Goal: Task Accomplishment & Management: Manage account settings

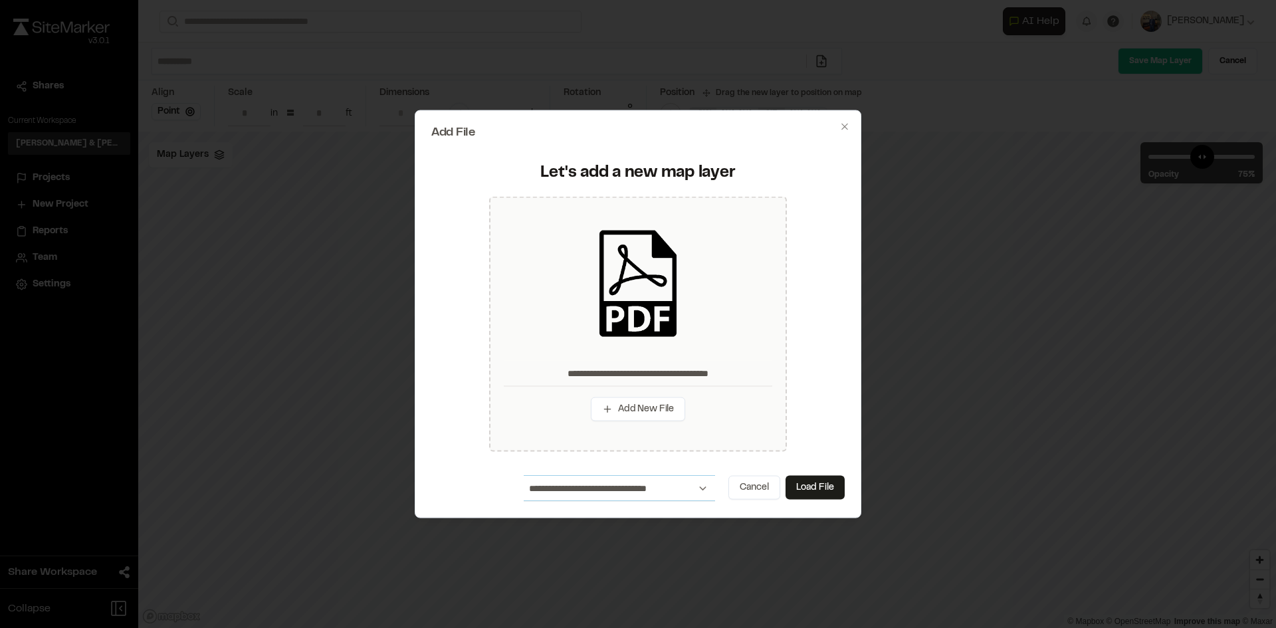
click at [698, 491] on select "**********" at bounding box center [619, 488] width 191 height 25
select select "*****"
click at [524, 476] on select "**********" at bounding box center [619, 488] width 191 height 25
click at [827, 492] on button "Load File" at bounding box center [814, 488] width 59 height 24
type input "**********"
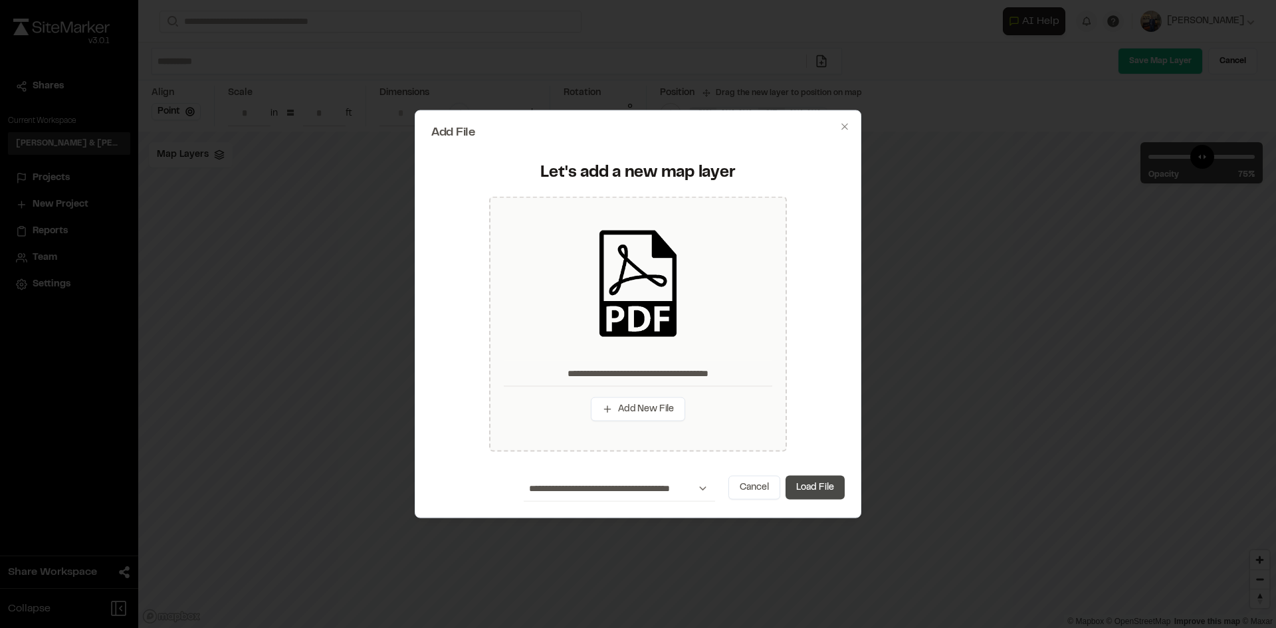
type input "**"
type input "***"
type input "*****"
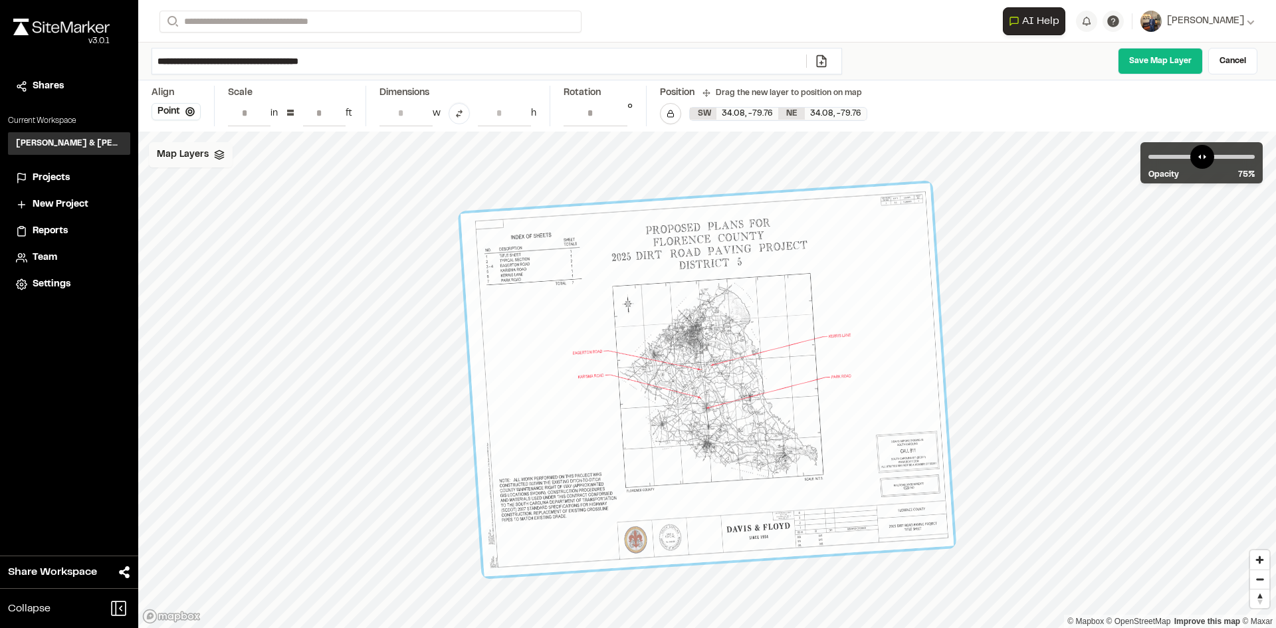
click at [216, 150] on icon at bounding box center [219, 155] width 11 height 11
click at [398, 210] on icon at bounding box center [398, 210] width 11 height 11
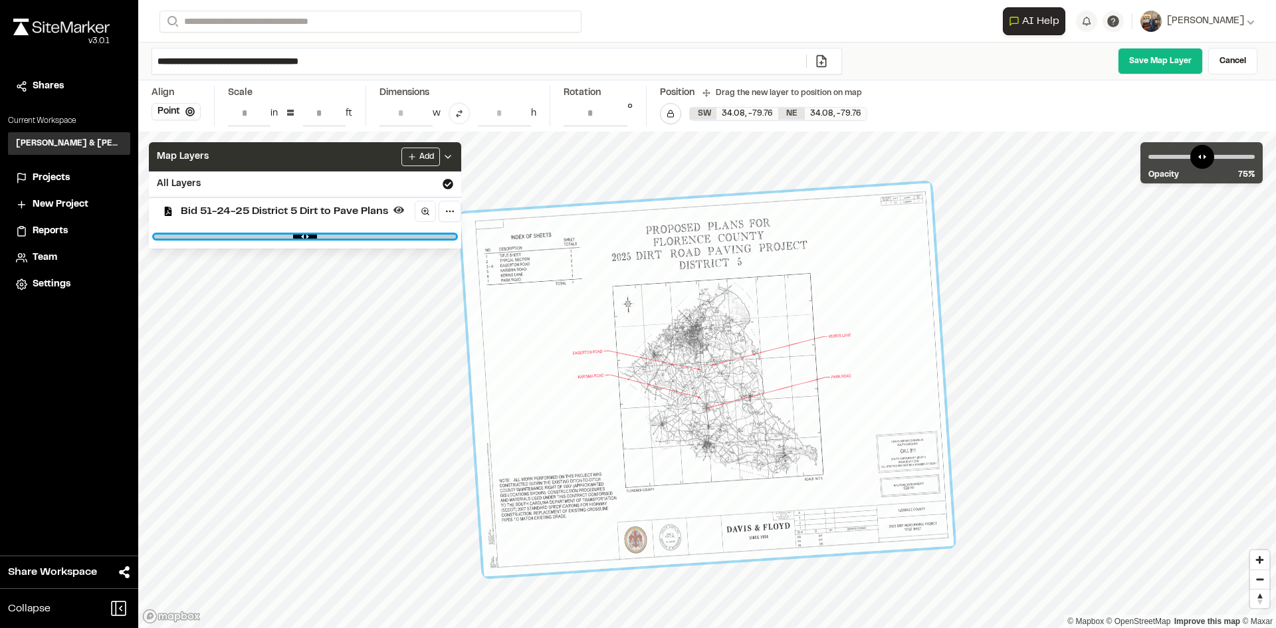
drag, startPoint x: 439, startPoint y: 233, endPoint x: 288, endPoint y: 228, distance: 150.2
click at [288, 235] on input "range" at bounding box center [305, 237] width 302 height 4
click at [222, 235] on input "range" at bounding box center [305, 237] width 302 height 4
click at [165, 239] on div at bounding box center [305, 237] width 312 height 24
type input "*"
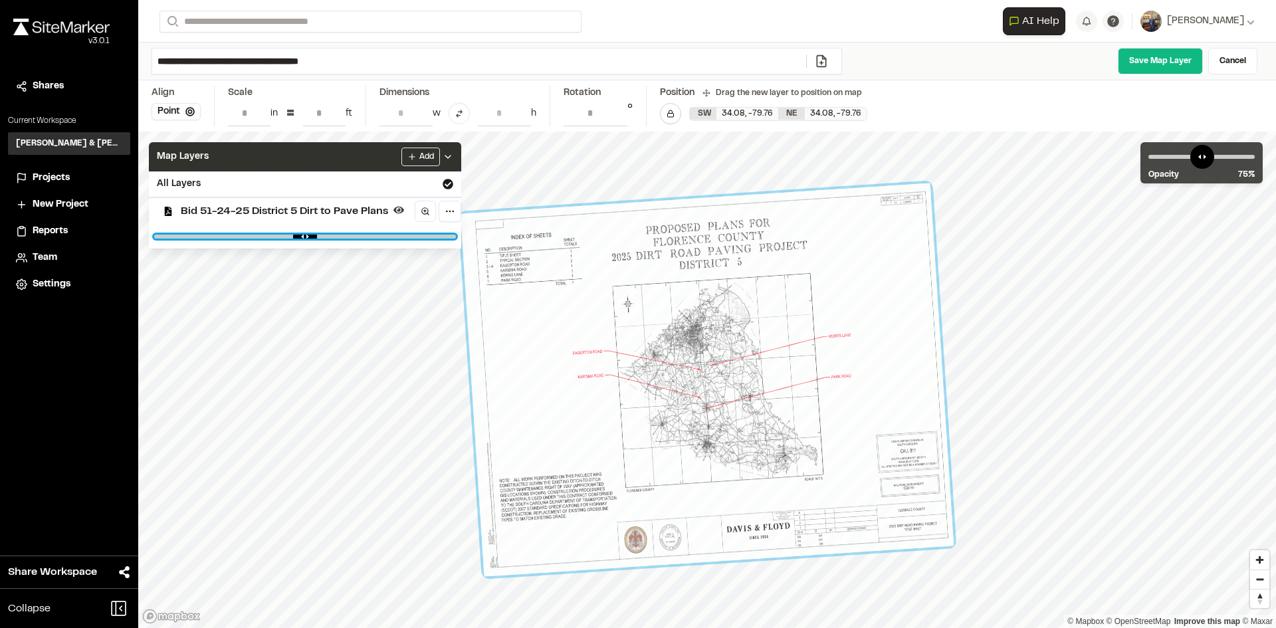
click at [165, 238] on input "range" at bounding box center [305, 237] width 302 height 4
click at [447, 156] on polyline at bounding box center [447, 156] width 5 height 3
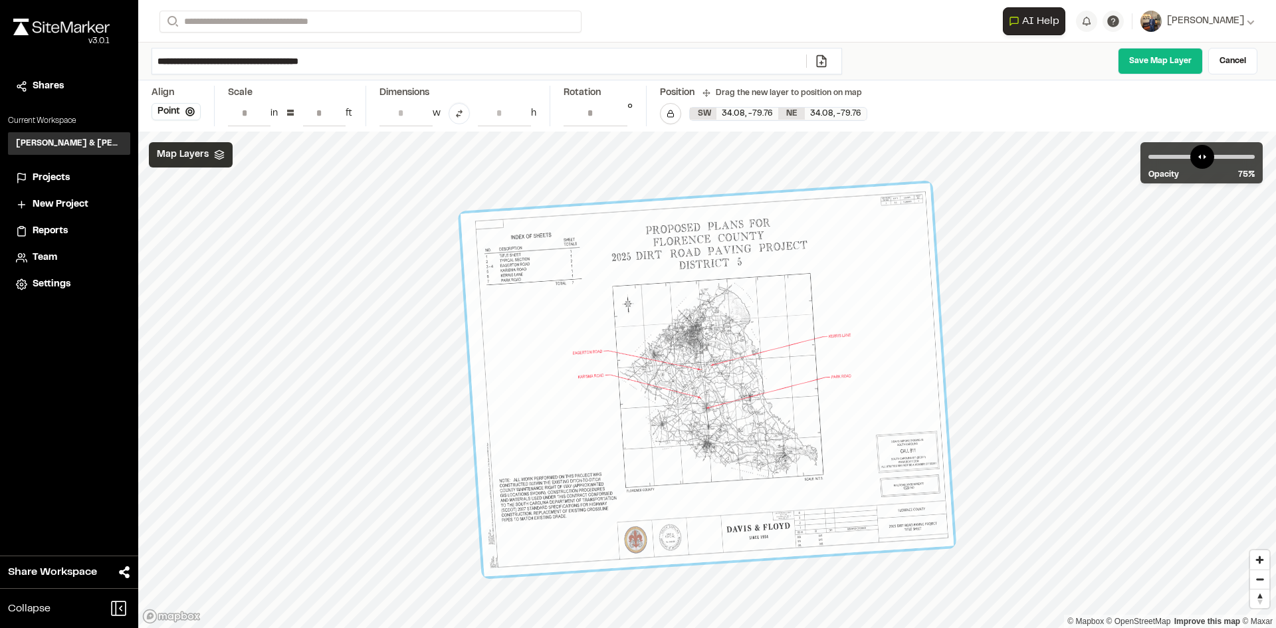
click at [220, 153] on polygon at bounding box center [219, 152] width 9 height 5
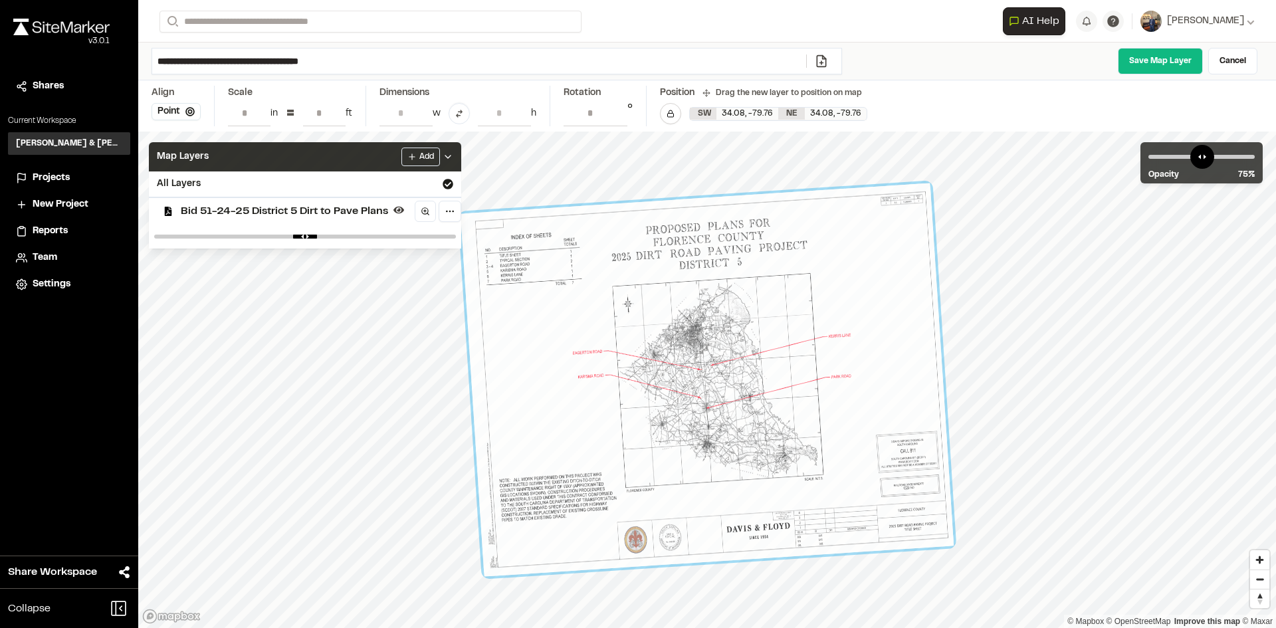
click at [272, 215] on span "Bid 51-24-25 District 5 Dirt to Pave Plans" at bounding box center [284, 211] width 207 height 16
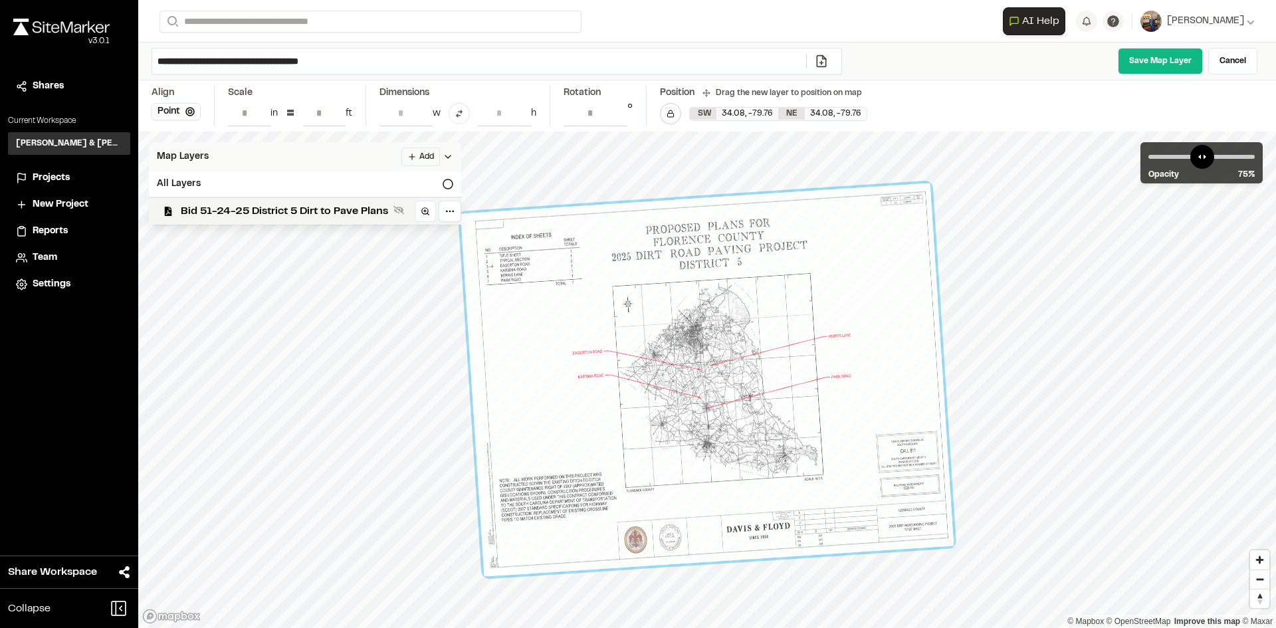
click at [272, 215] on span "Bid 51-24-25 District 5 Dirt to Pave Plans" at bounding box center [284, 211] width 207 height 16
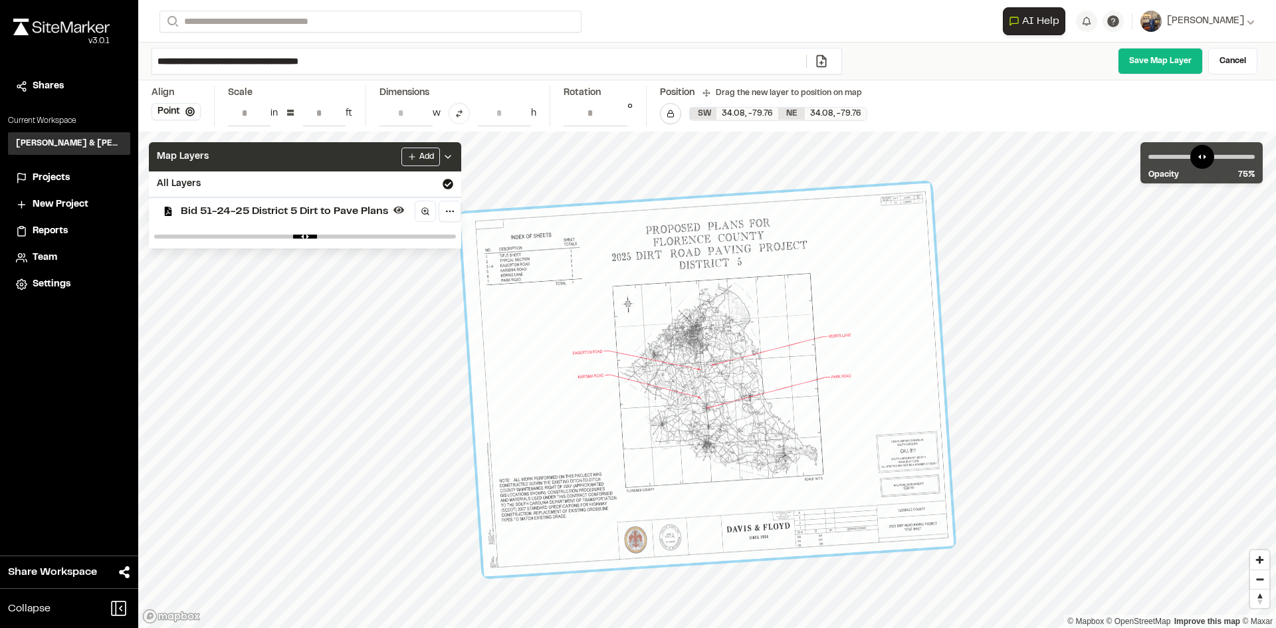
click at [272, 215] on span "Bid 51-24-25 District 5 Dirt to Pave Plans" at bounding box center [284, 211] width 207 height 16
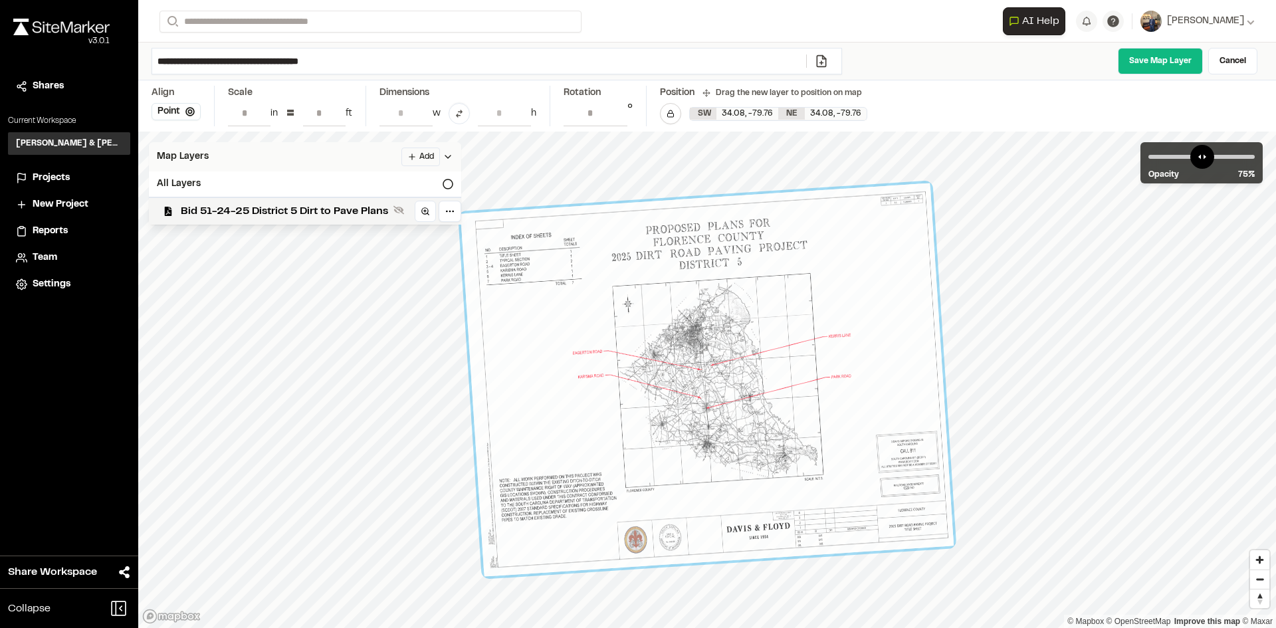
click at [272, 215] on span "Bid 51-24-25 District 5 Dirt to Pave Plans" at bounding box center [284, 211] width 207 height 16
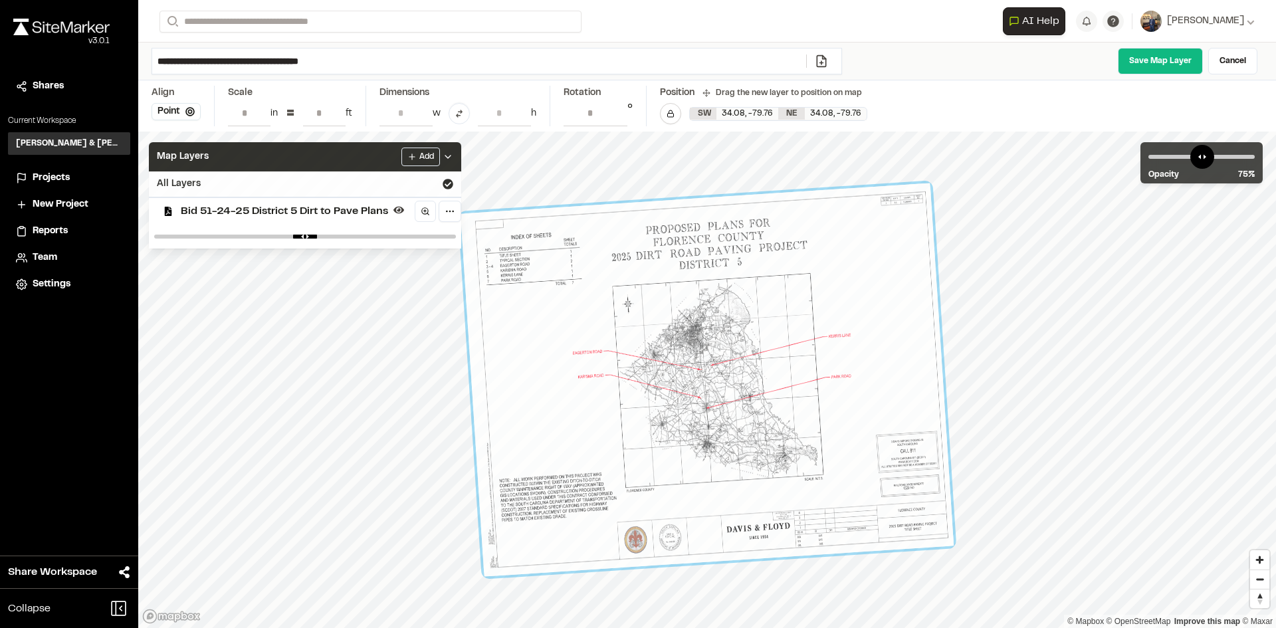
click at [195, 175] on div "All Layers" at bounding box center [305, 183] width 312 height 25
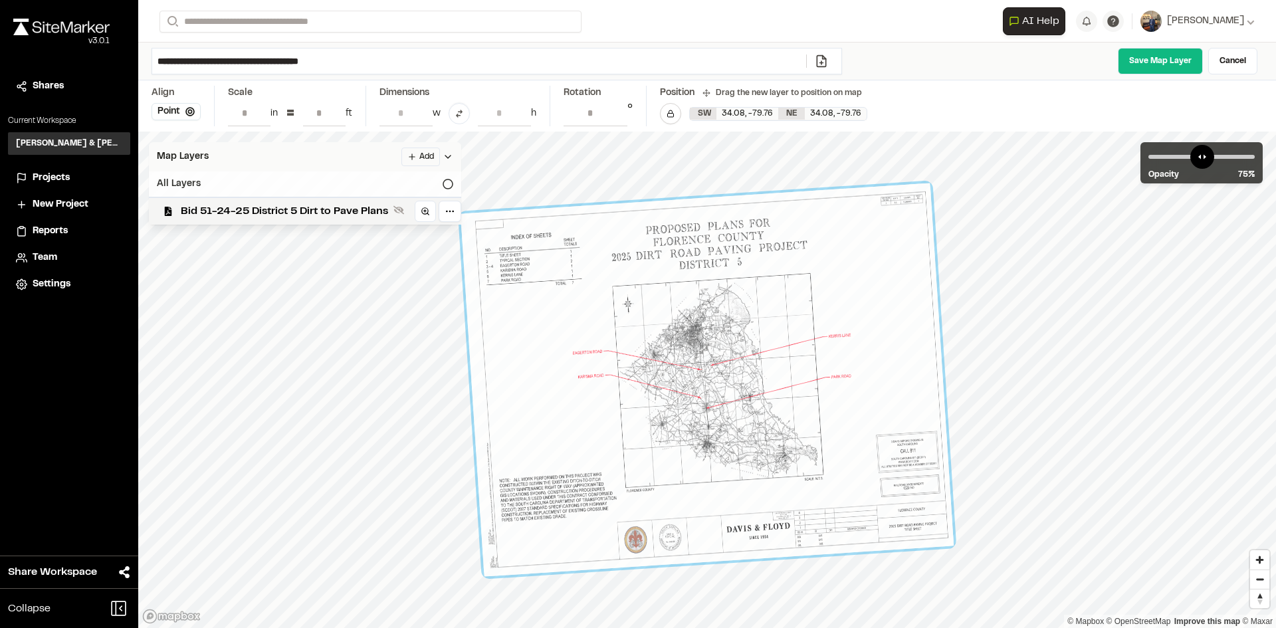
click at [447, 184] on icon at bounding box center [448, 184] width 11 height 11
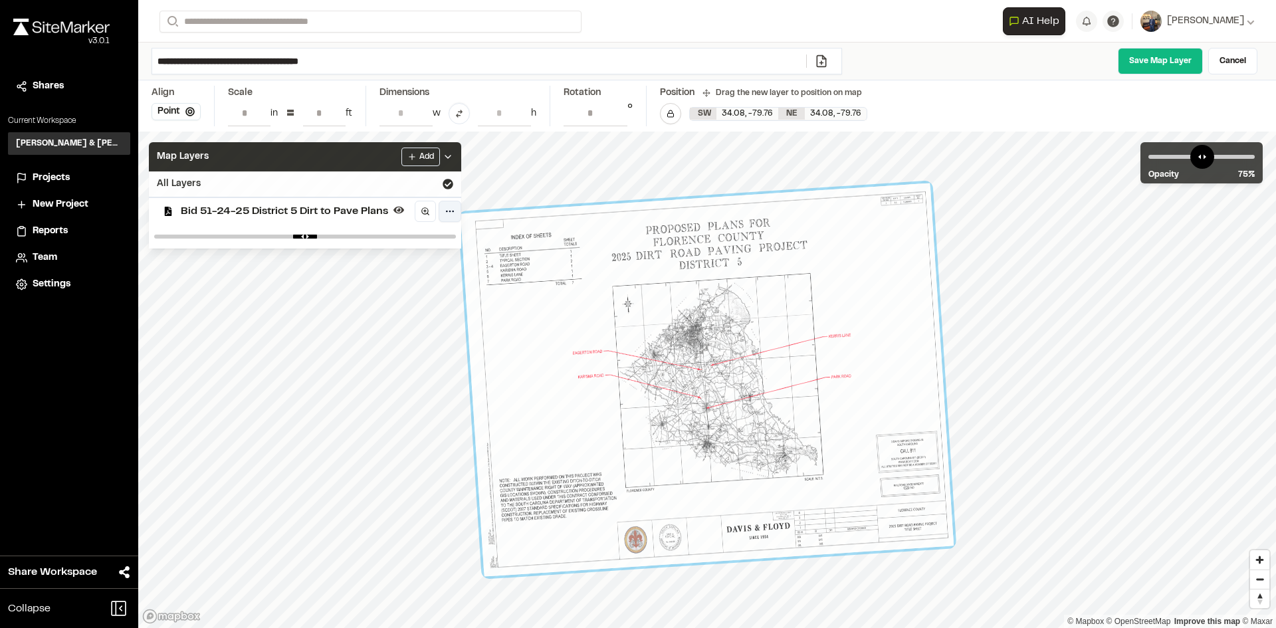
click at [447, 205] on html "**********" at bounding box center [638, 314] width 1276 height 628
click at [320, 211] on span "Bid 51-24-25 District 5 Dirt to Pave Plans" at bounding box center [284, 211] width 207 height 16
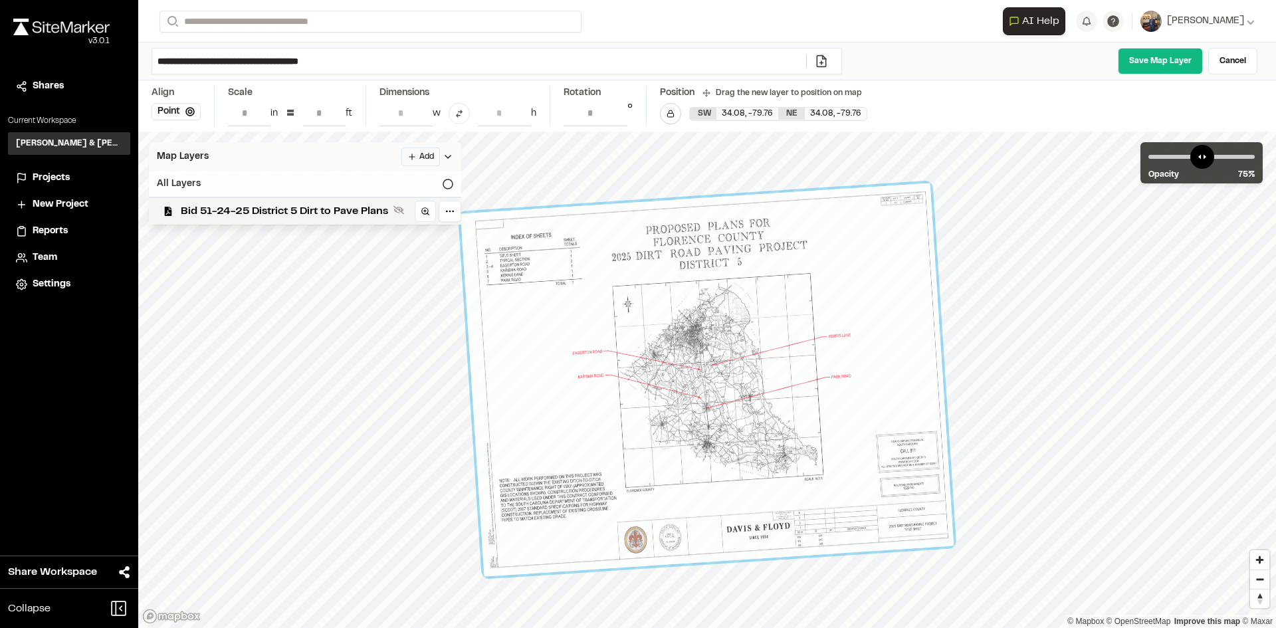
click at [320, 211] on span "Bid 51-24-25 District 5 Dirt to Pave Plans" at bounding box center [284, 211] width 207 height 16
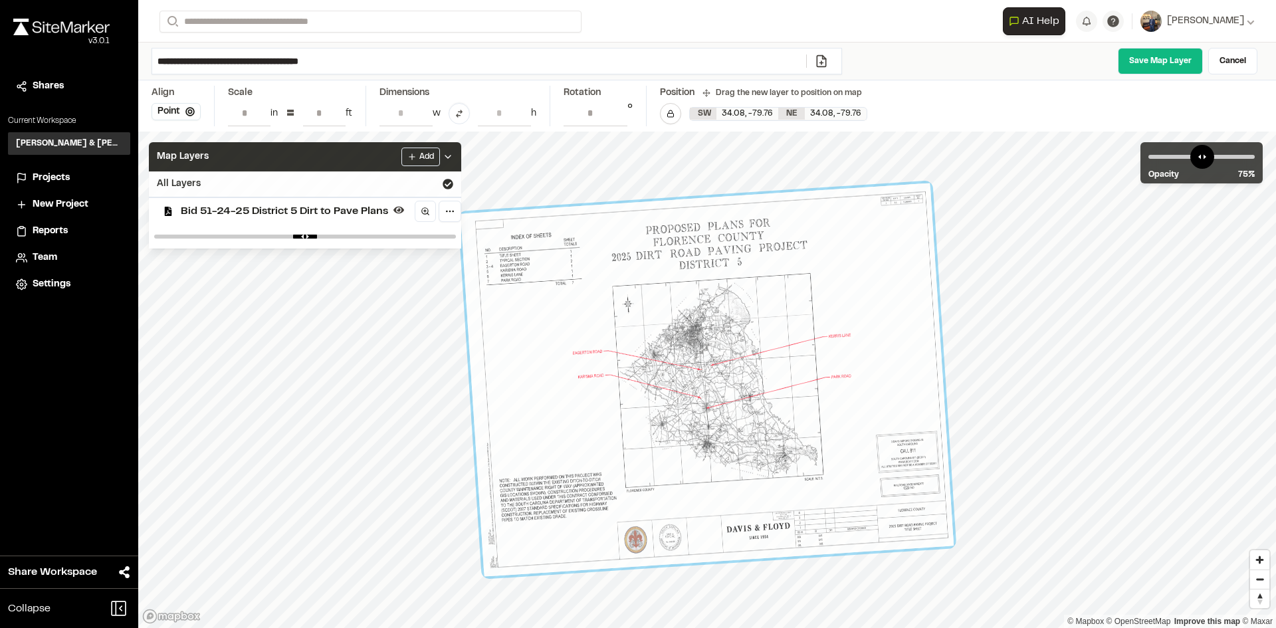
click at [451, 183] on icon at bounding box center [448, 184] width 11 height 11
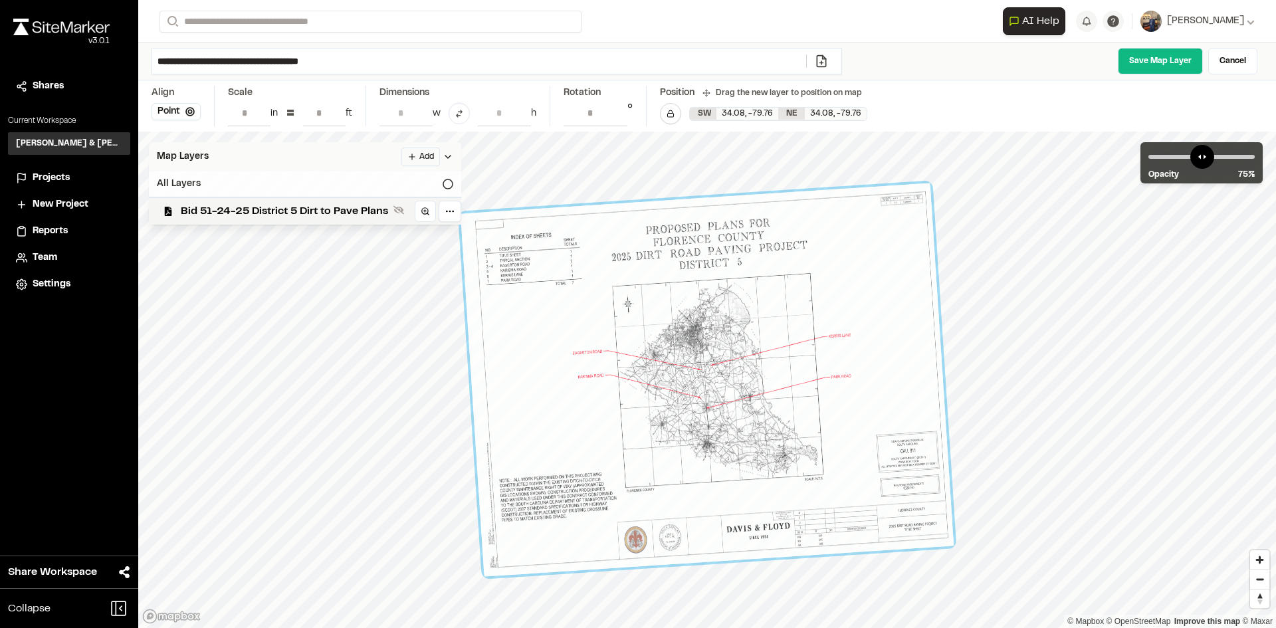
click at [911, 266] on div at bounding box center [706, 379] width 493 height 393
click at [402, 206] on icon at bounding box center [398, 210] width 11 height 11
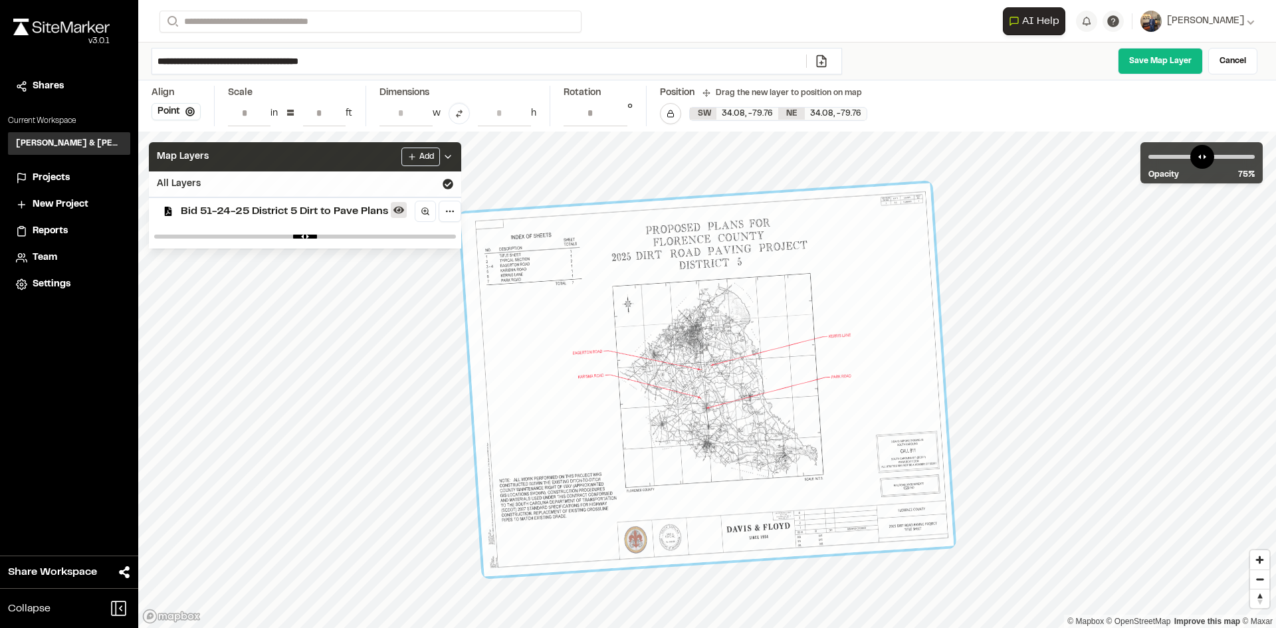
click at [402, 206] on icon at bounding box center [398, 210] width 11 height 11
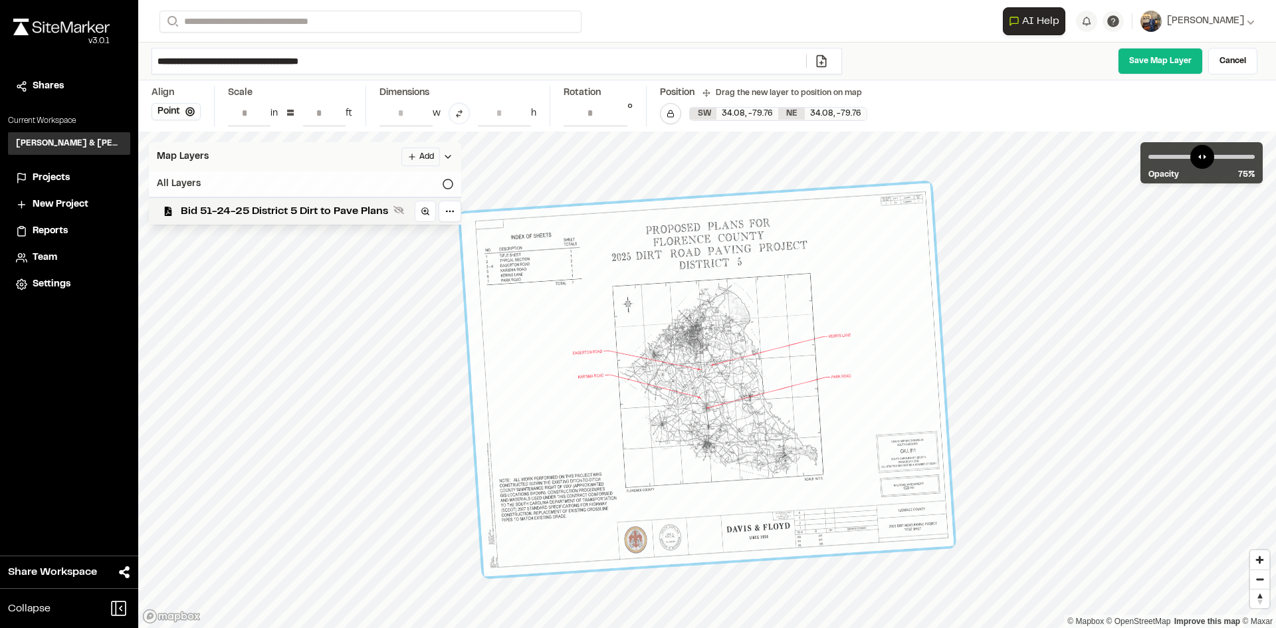
click at [230, 159] on div "Map Layers Add" at bounding box center [305, 156] width 312 height 29
click at [216, 156] on polyline at bounding box center [219, 156] width 9 height 2
click at [205, 211] on span "Bid 51-24-25 District 5 Dirt to Pave Plans" at bounding box center [284, 211] width 207 height 16
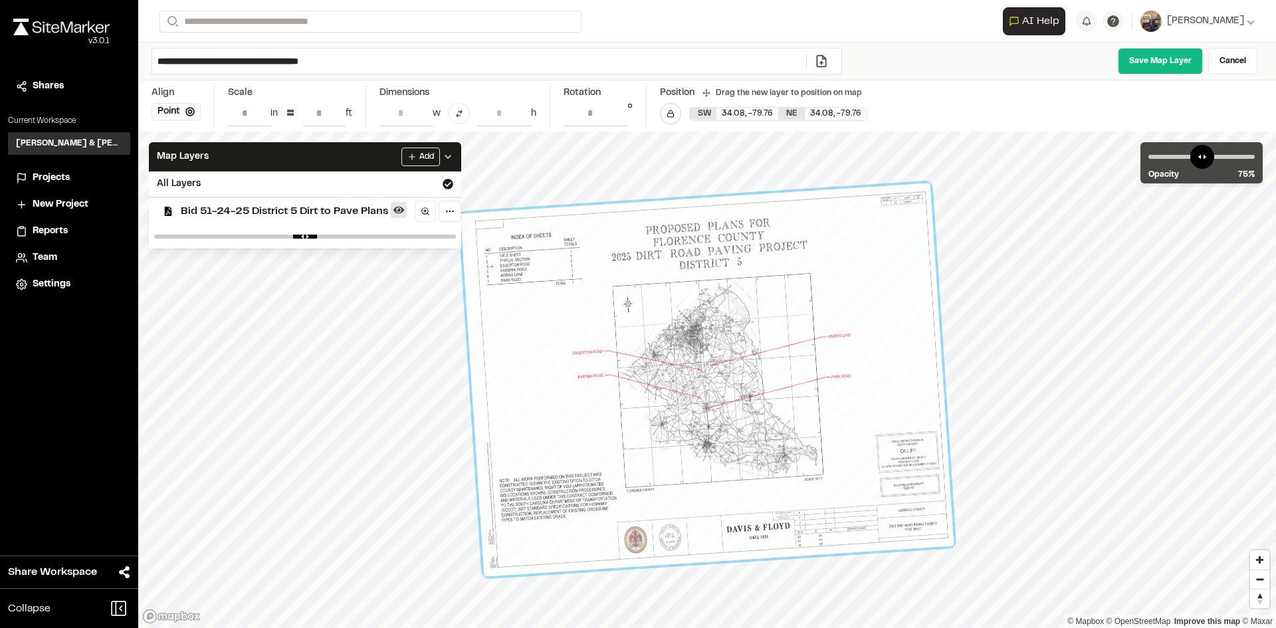
click at [397, 212] on icon at bounding box center [398, 210] width 11 height 7
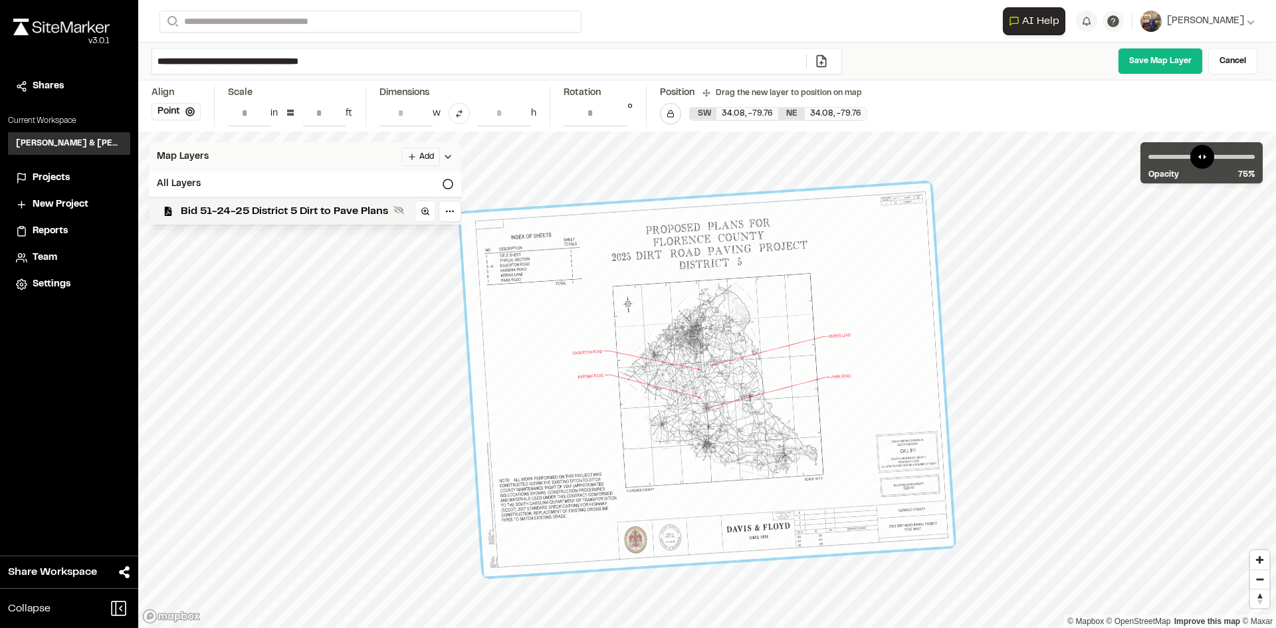
click at [233, 153] on div "Map Layers Add" at bounding box center [305, 156] width 312 height 29
click at [222, 154] on icon at bounding box center [219, 155] width 11 height 11
click at [265, 207] on span "Bid 51-24-25 District 5 Dirt to Pave Plans" at bounding box center [284, 211] width 207 height 16
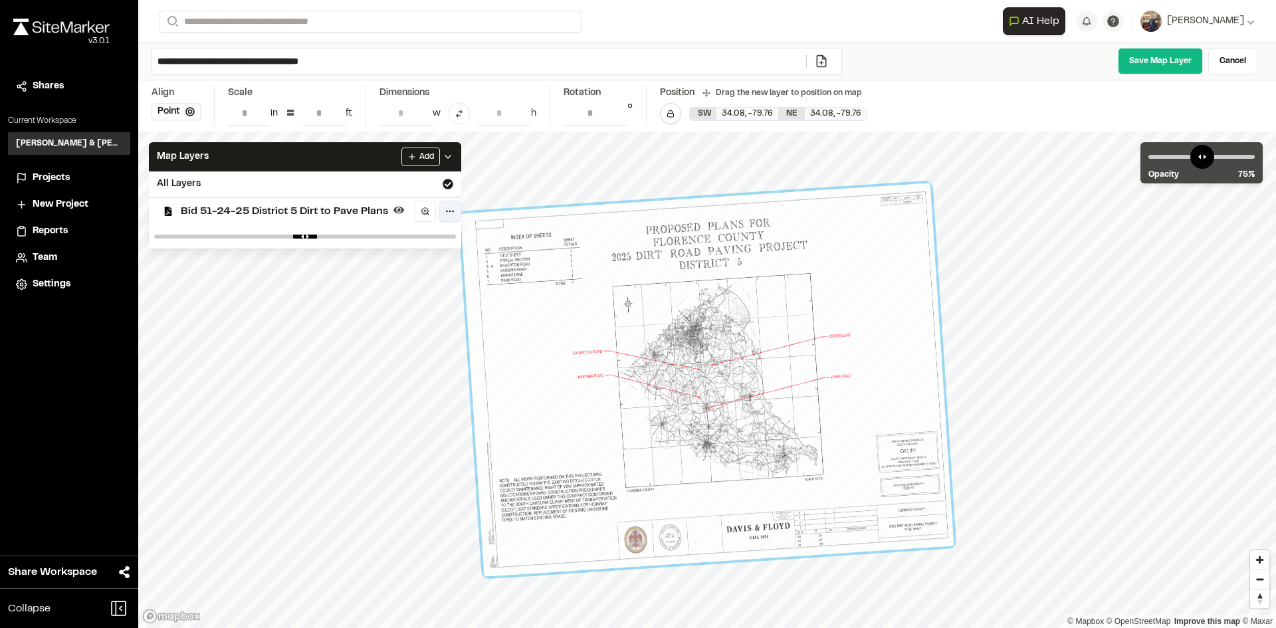
click at [448, 213] on html "**********" at bounding box center [638, 314] width 1276 height 628
click at [884, 329] on div at bounding box center [706, 379] width 493 height 393
click at [1235, 64] on link "Cancel" at bounding box center [1232, 61] width 49 height 27
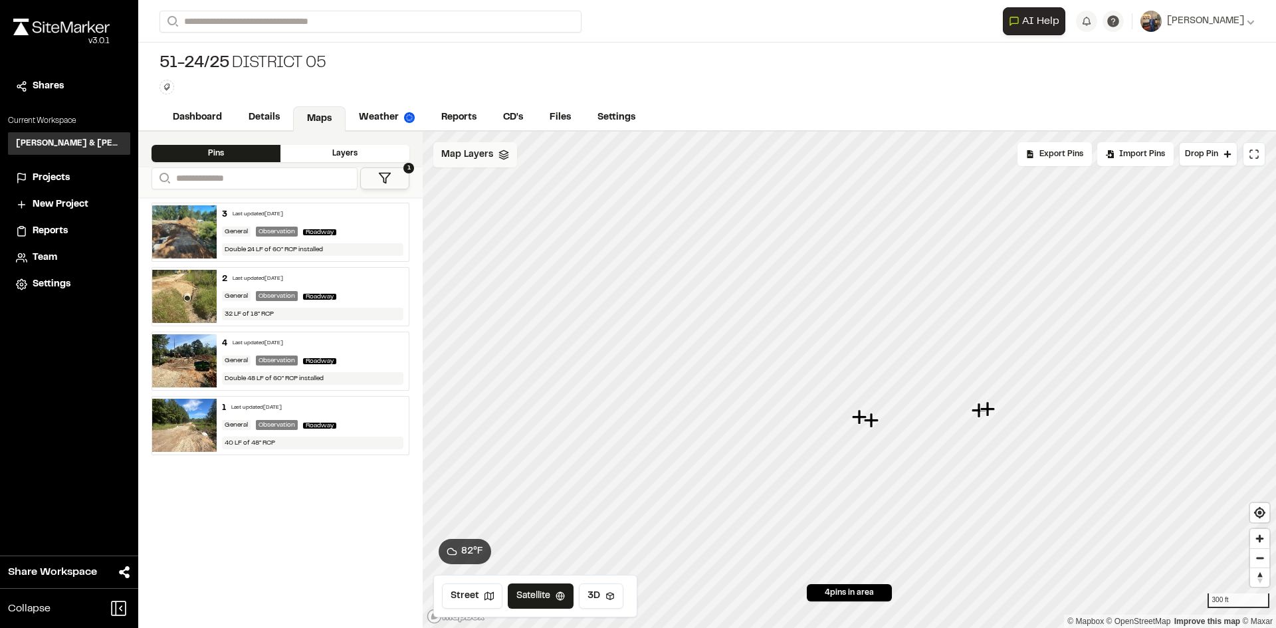
click at [514, 159] on div "Map Layers" at bounding box center [475, 154] width 84 height 25
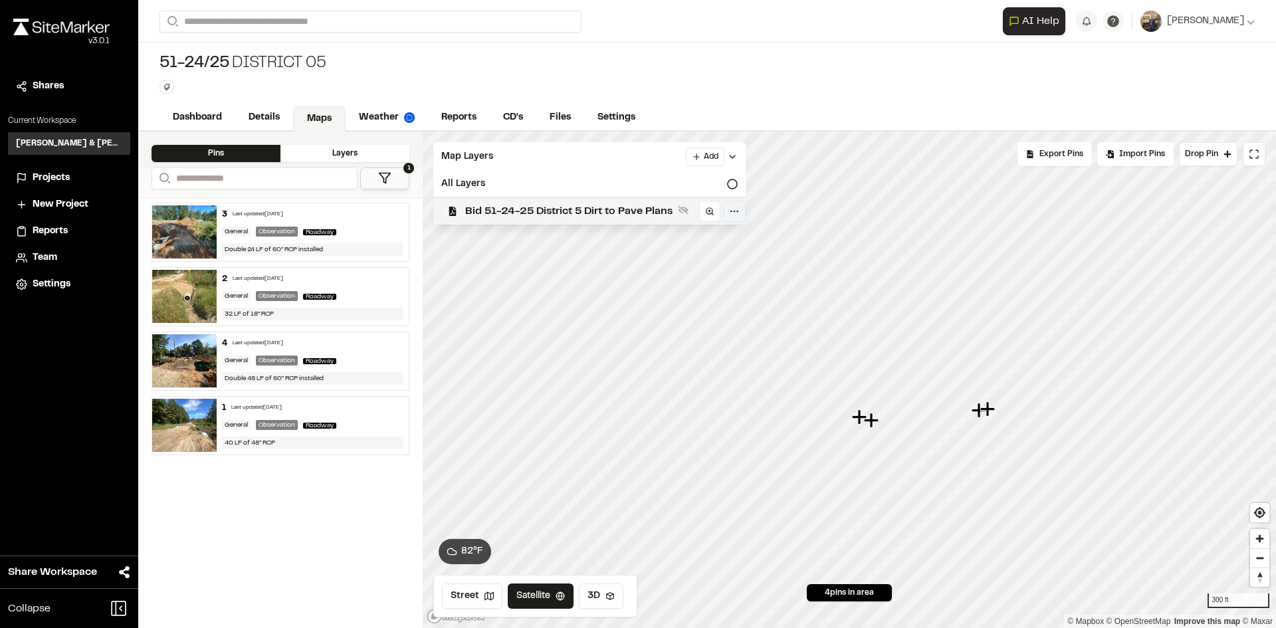
click at [736, 213] on html "**********" at bounding box center [638, 314] width 1276 height 628
click at [660, 243] on div "Edit" at bounding box center [688, 239] width 110 height 23
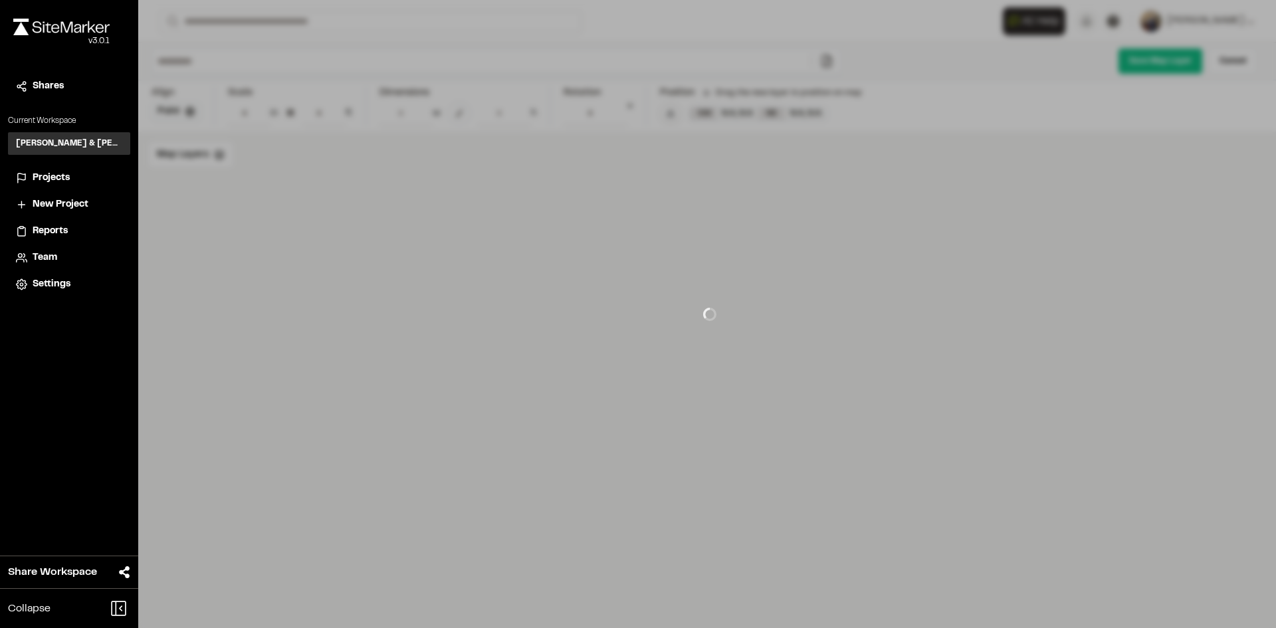
type input "**********"
type input "**"
type input "***"
type input "*****"
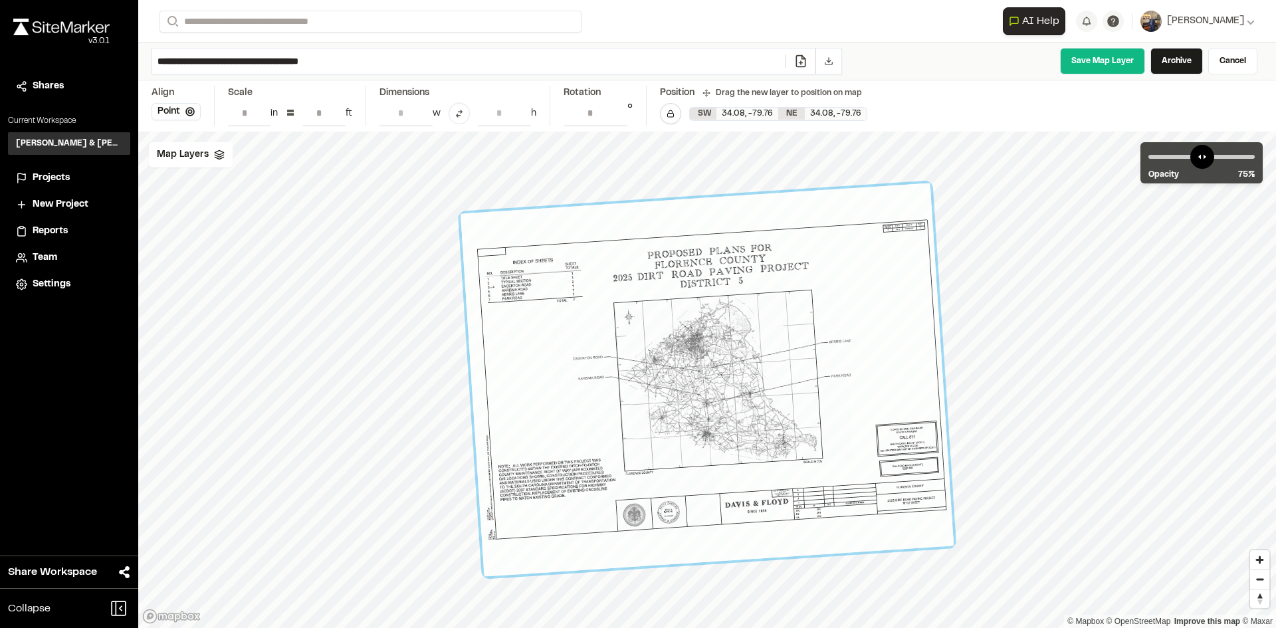
drag, startPoint x: 706, startPoint y: 379, endPoint x: 686, endPoint y: 389, distance: 22.6
click at [686, 389] on div at bounding box center [706, 379] width 493 height 393
click at [226, 153] on div "Map Layers" at bounding box center [191, 154] width 84 height 25
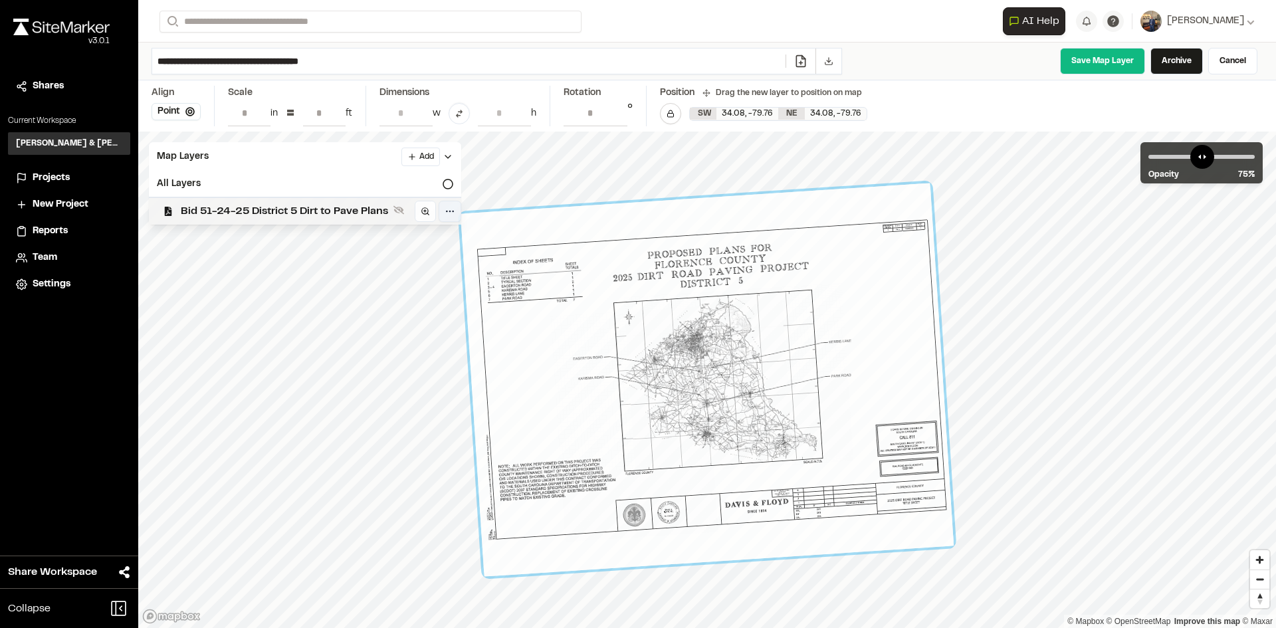
click at [443, 212] on html "**********" at bounding box center [638, 314] width 1276 height 628
click at [330, 172] on html "**********" at bounding box center [638, 314] width 1276 height 628
drag, startPoint x: 684, startPoint y: 393, endPoint x: 658, endPoint y: 403, distance: 28.4
click at [658, 403] on div at bounding box center [706, 379] width 493 height 393
click at [397, 207] on icon at bounding box center [398, 210] width 11 height 9
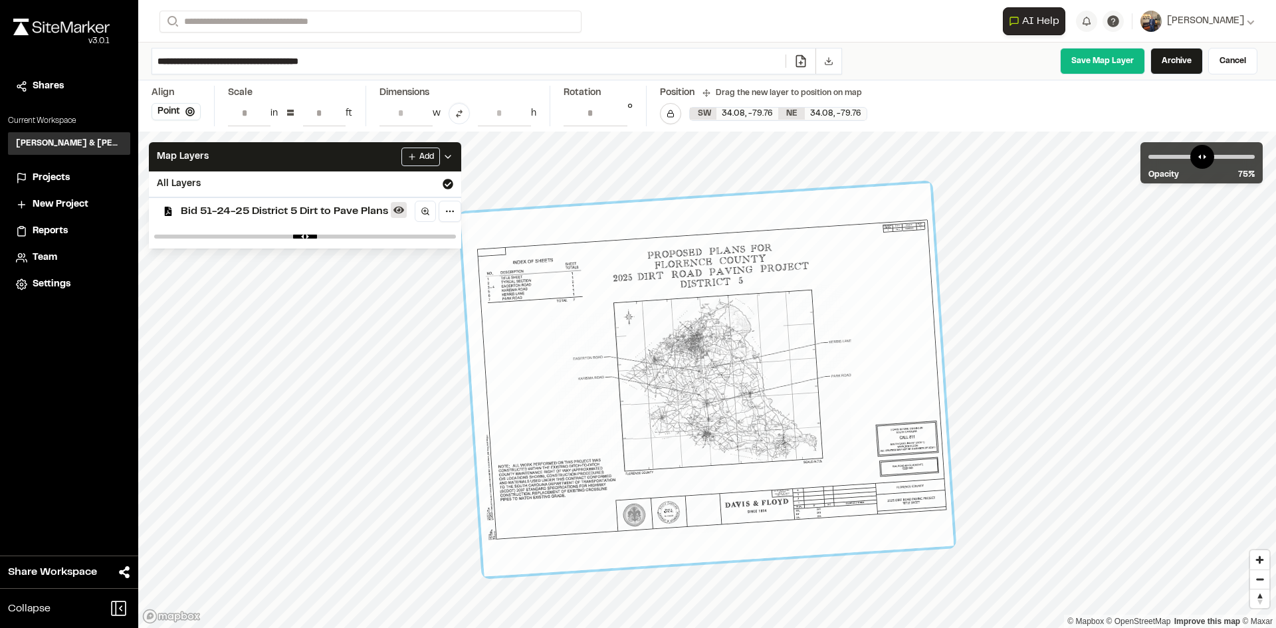
click at [397, 207] on icon at bounding box center [398, 210] width 11 height 11
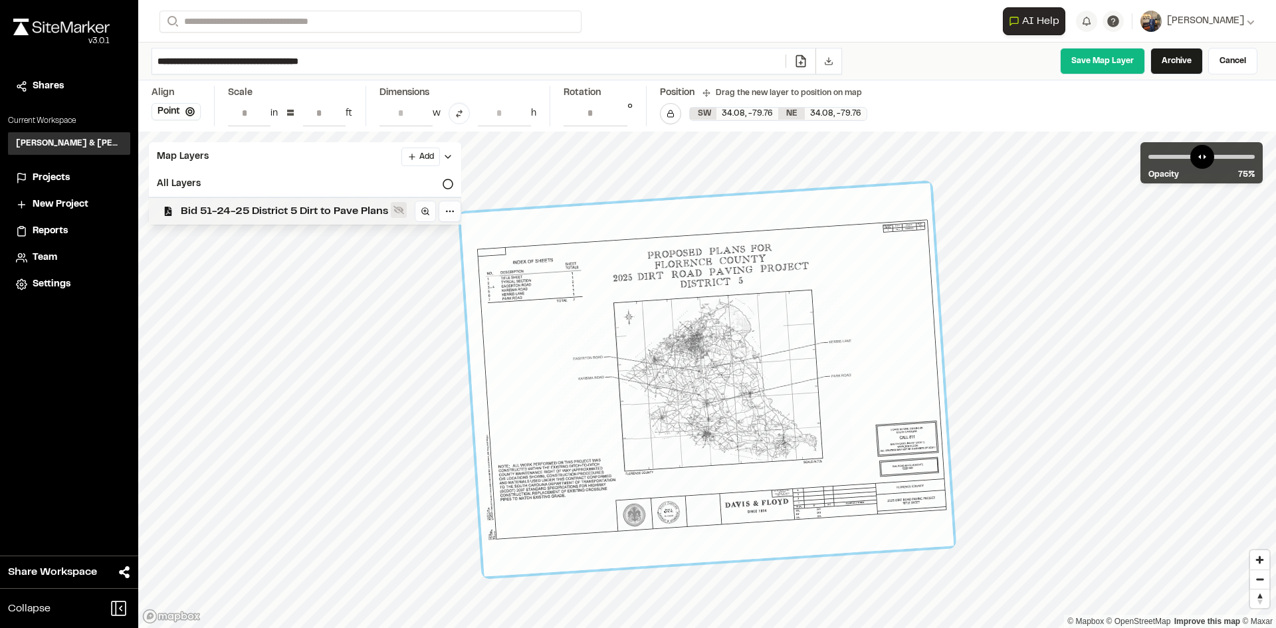
click at [397, 207] on icon at bounding box center [398, 210] width 11 height 9
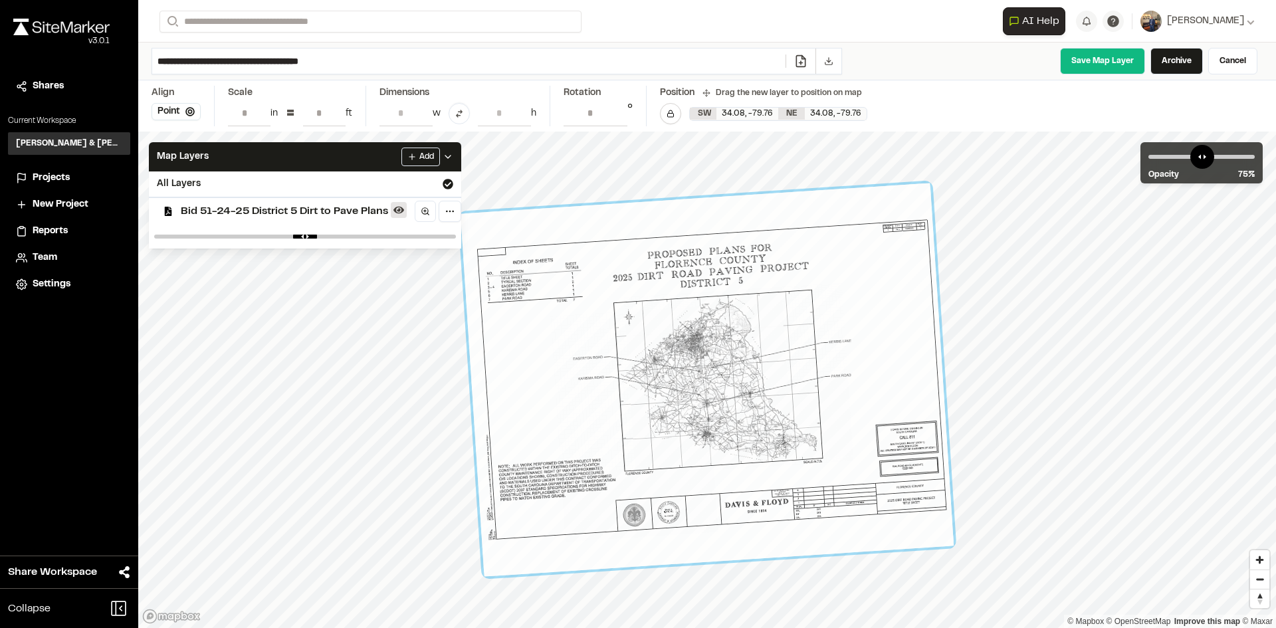
click at [397, 207] on icon at bounding box center [398, 210] width 11 height 11
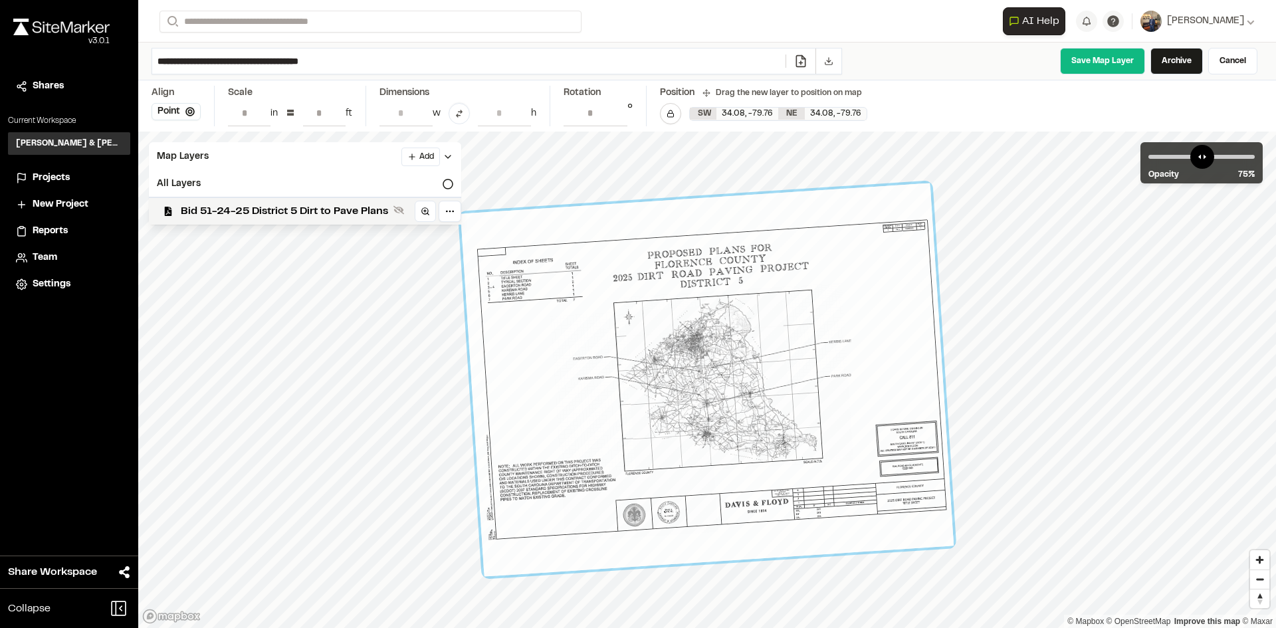
click at [64, 175] on span "Projects" at bounding box center [51, 178] width 37 height 15
click at [451, 183] on icon at bounding box center [448, 184] width 11 height 11
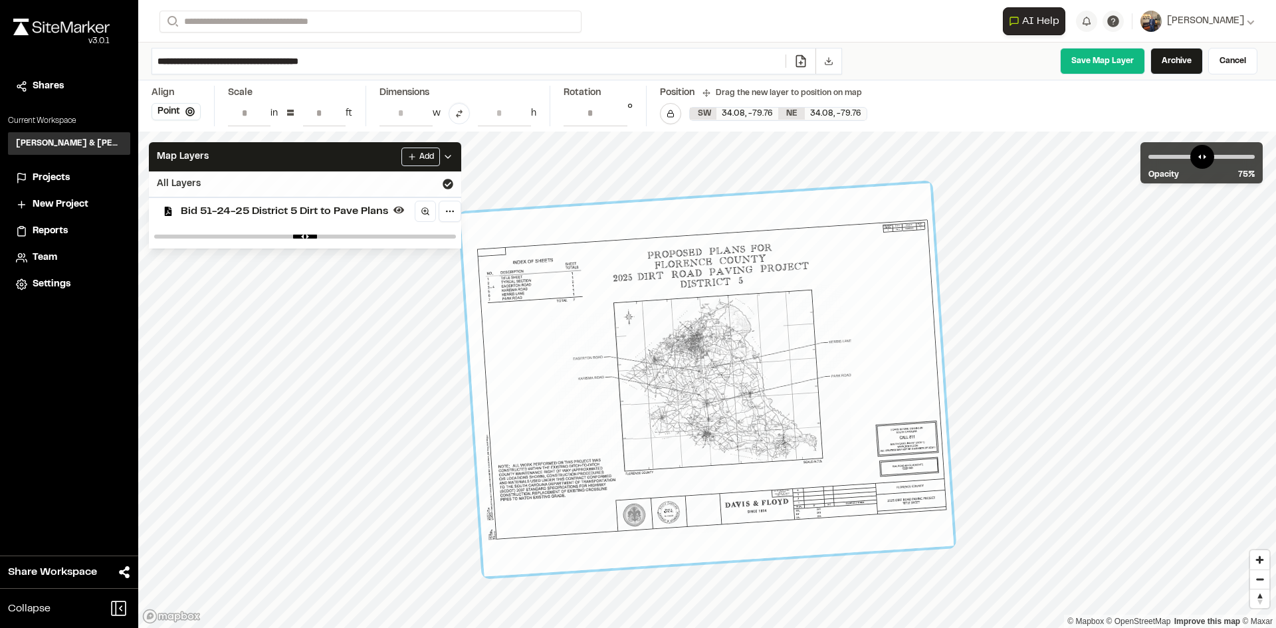
click at [451, 183] on icon at bounding box center [448, 184] width 11 height 11
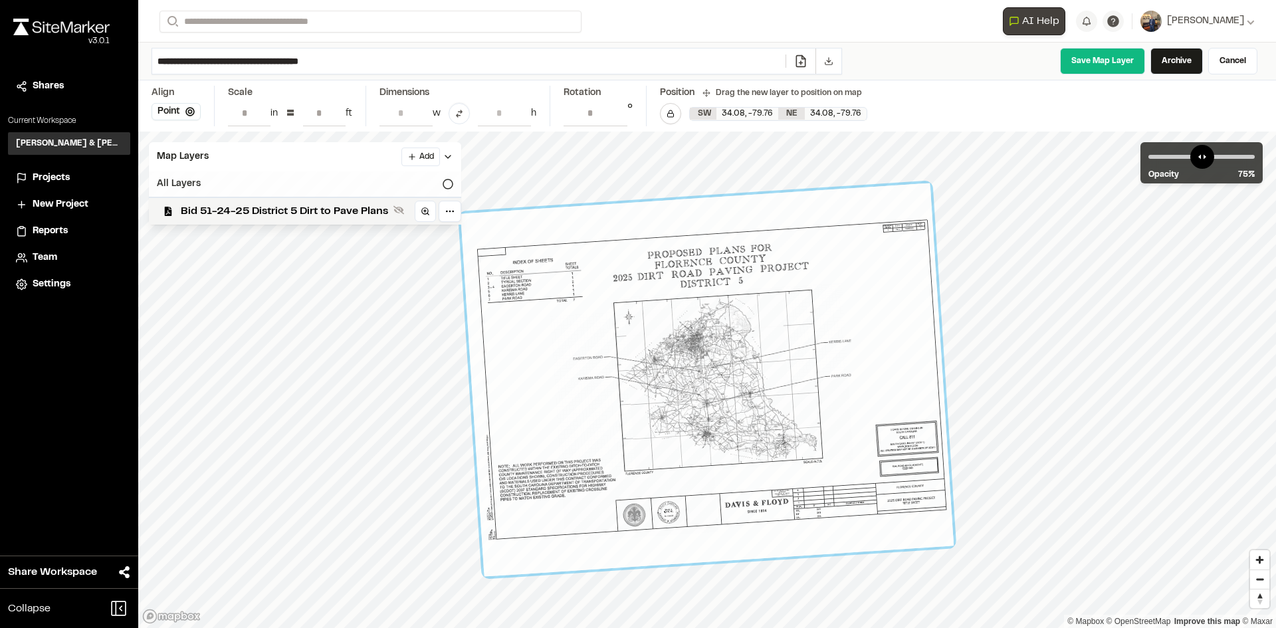
click at [1059, 20] on span "AI Help" at bounding box center [1040, 21] width 37 height 16
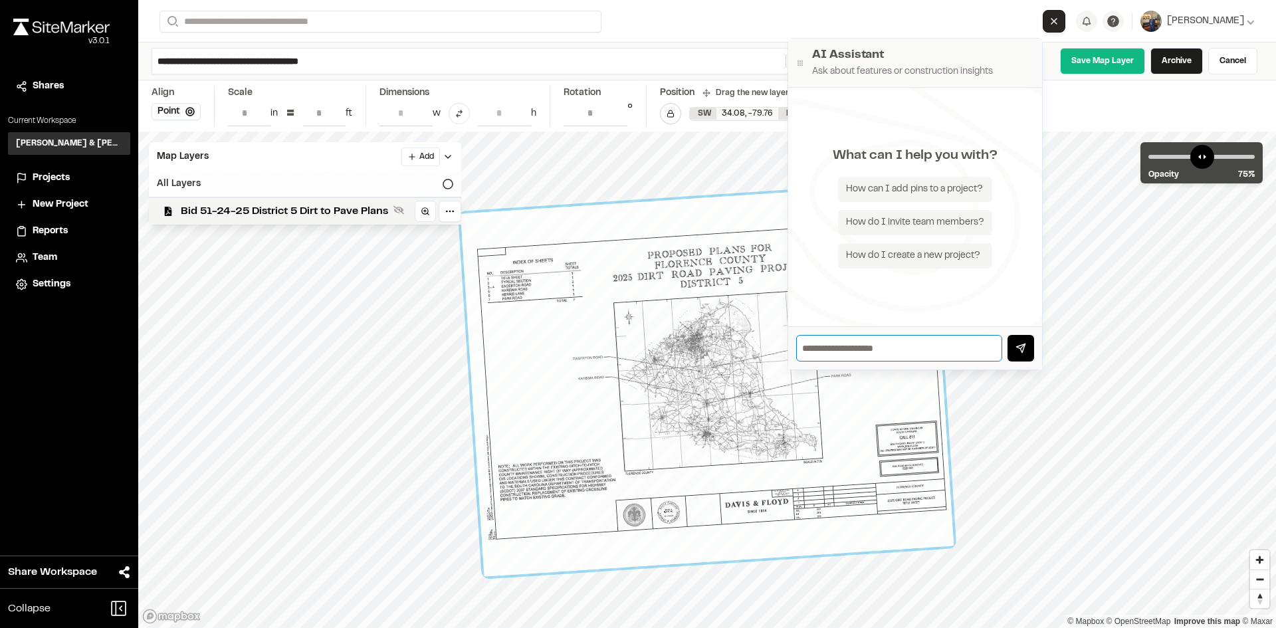
click at [895, 357] on input "text" at bounding box center [899, 348] width 206 height 27
type input "**********"
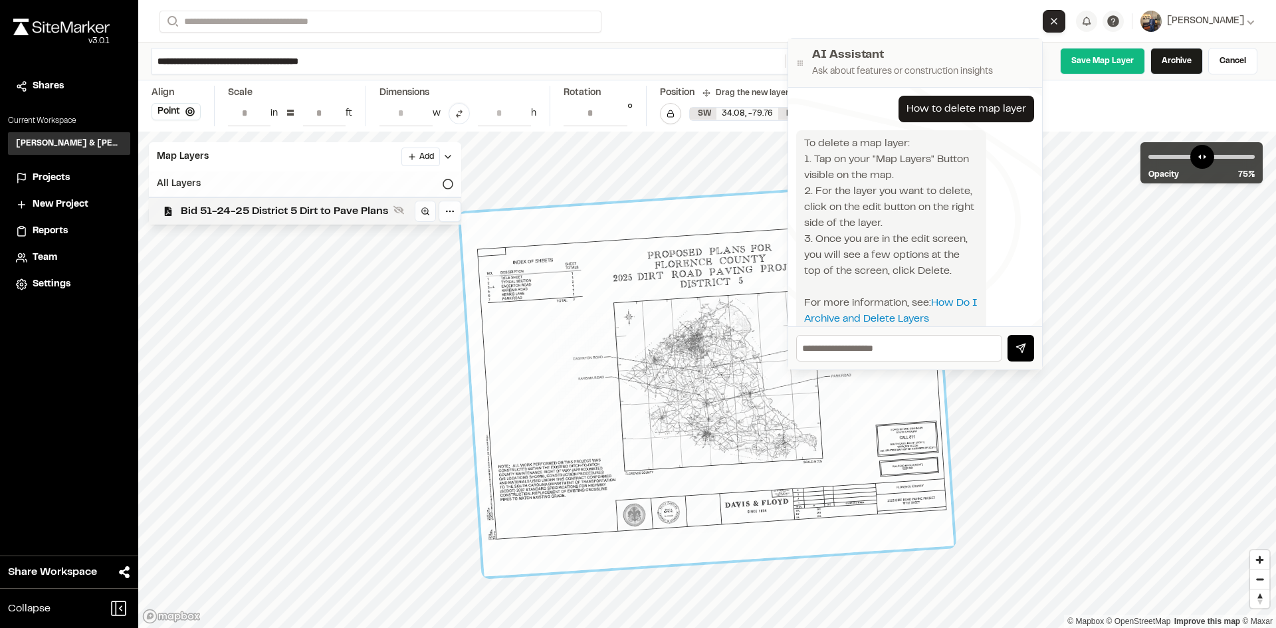
click at [372, 214] on span "Bid 51-24-25 District 5 Dirt to Pave Plans" at bounding box center [284, 211] width 207 height 16
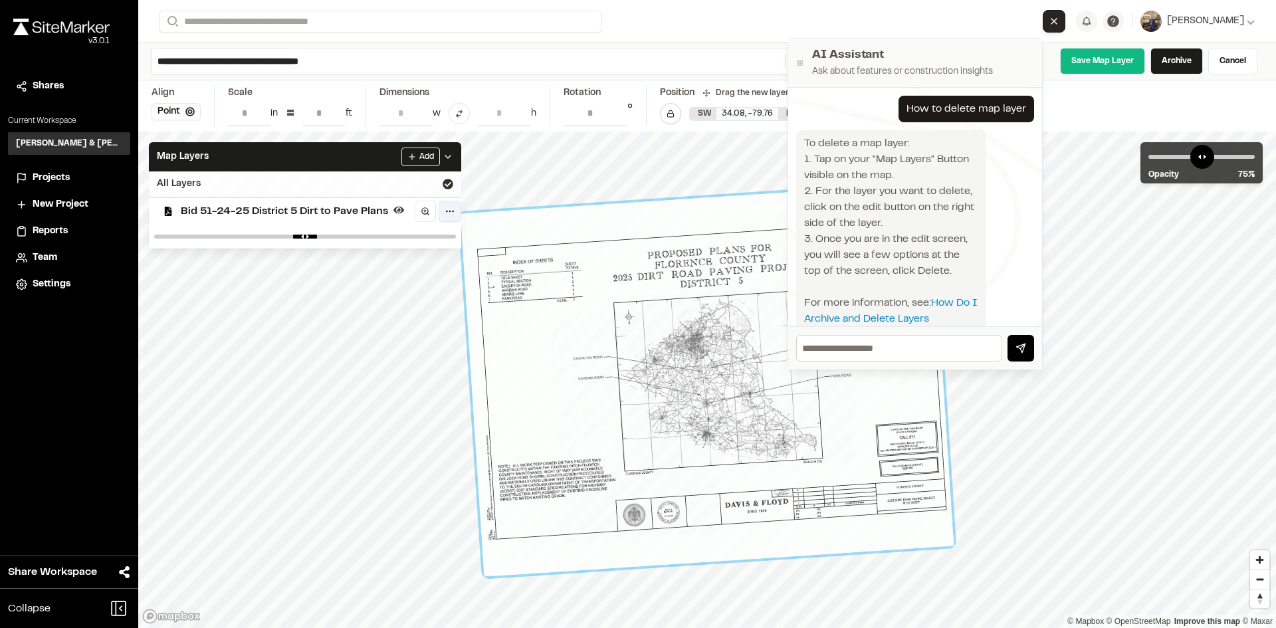
click at [453, 209] on html "Close sidebar v 3.0.1 Shares Current Workspace Davis & Floyd Inc. D& Projects N…" at bounding box center [638, 314] width 1276 height 628
click at [424, 210] on html "Close sidebar v 3.0.1 Shares Current Workspace Davis & Floyd Inc. D& Projects N…" at bounding box center [638, 314] width 1276 height 628
click at [424, 210] on circle at bounding box center [425, 211] width 6 height 6
click at [401, 209] on icon at bounding box center [398, 210] width 11 height 7
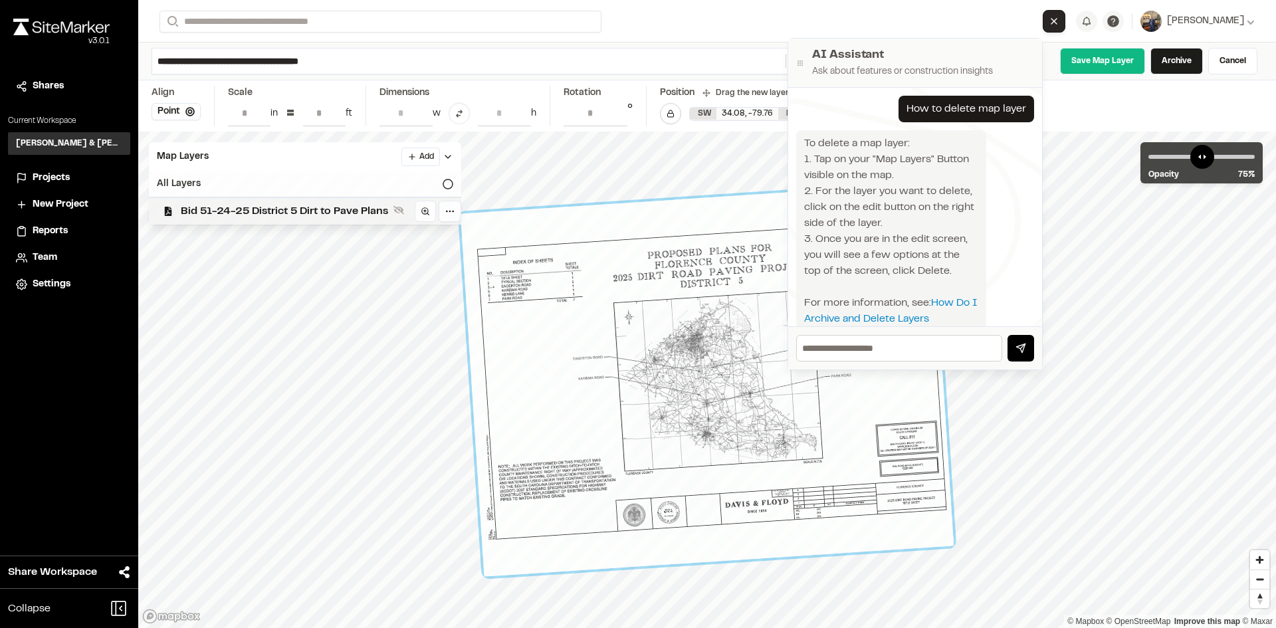
click at [379, 208] on span "Bid 51-24-25 District 5 Dirt to Pave Plans" at bounding box center [284, 211] width 207 height 16
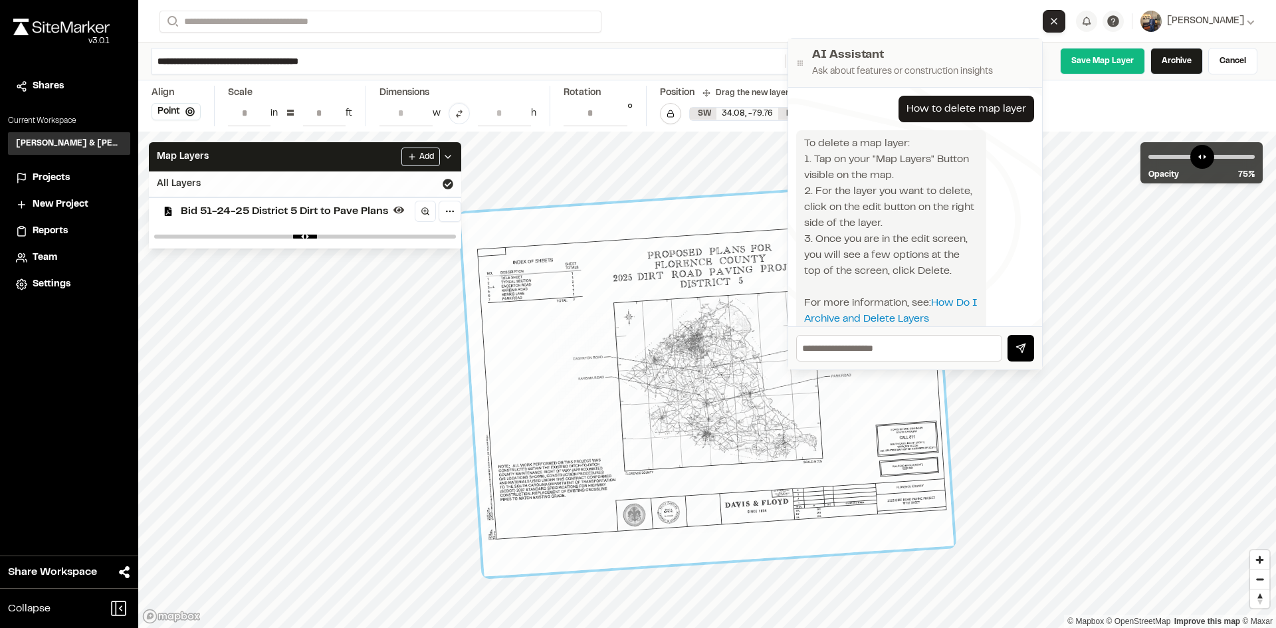
drag, startPoint x: 273, startPoint y: 209, endPoint x: 256, endPoint y: 208, distance: 17.3
click at [256, 208] on span "Bid 51-24-25 District 5 Dirt to Pave Plans" at bounding box center [284, 211] width 207 height 16
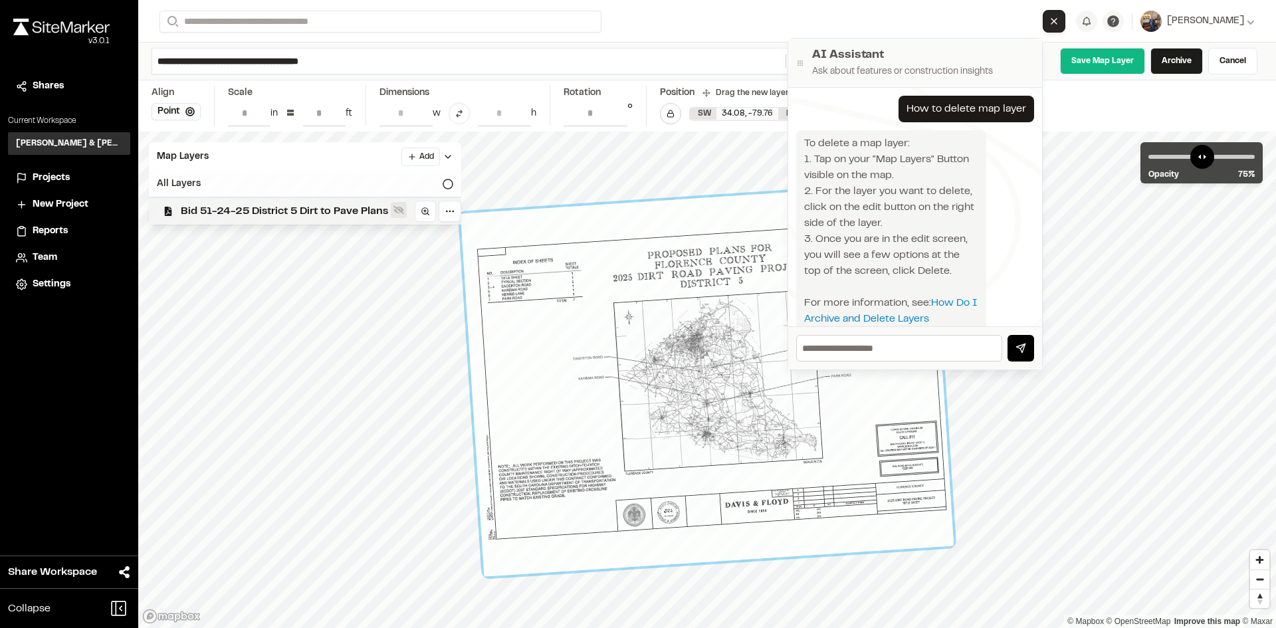
click at [404, 207] on icon at bounding box center [398, 210] width 11 height 11
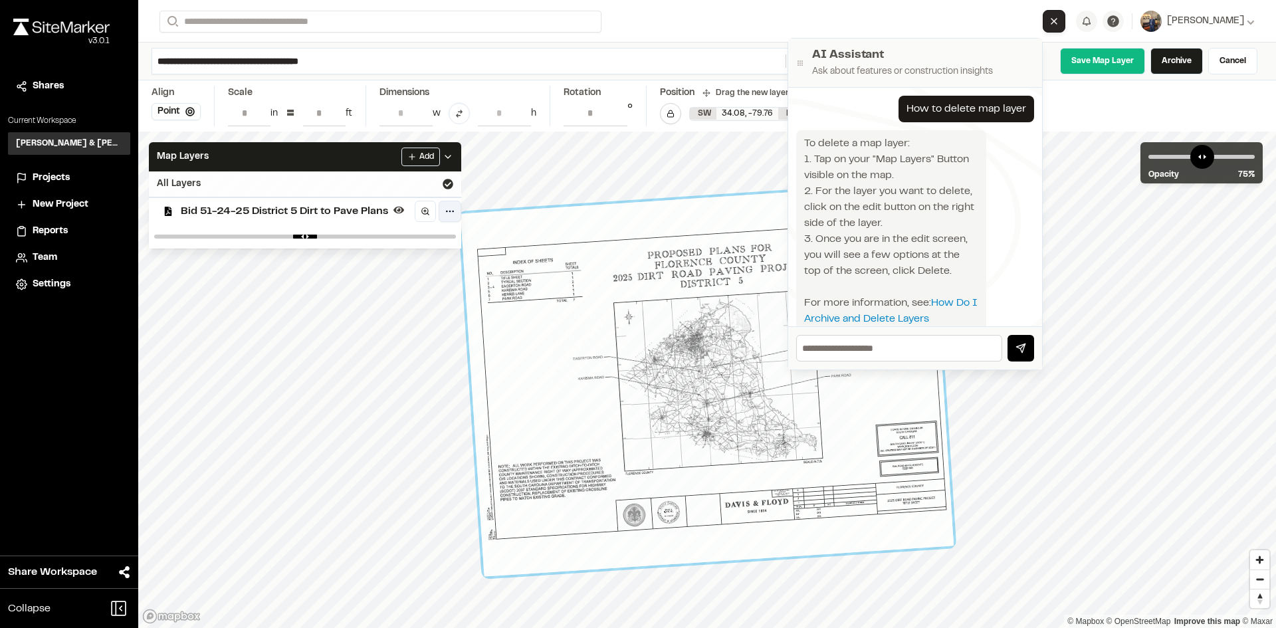
click at [448, 209] on html "Close sidebar v 3.0.1 Shares Current Workspace Davis & Floyd Inc. D& Projects N…" at bounding box center [638, 314] width 1276 height 628
type input "*"
drag, startPoint x: 440, startPoint y: 235, endPoint x: 498, endPoint y: 221, distance: 60.1
click at [456, 235] on input "range" at bounding box center [305, 237] width 302 height 4
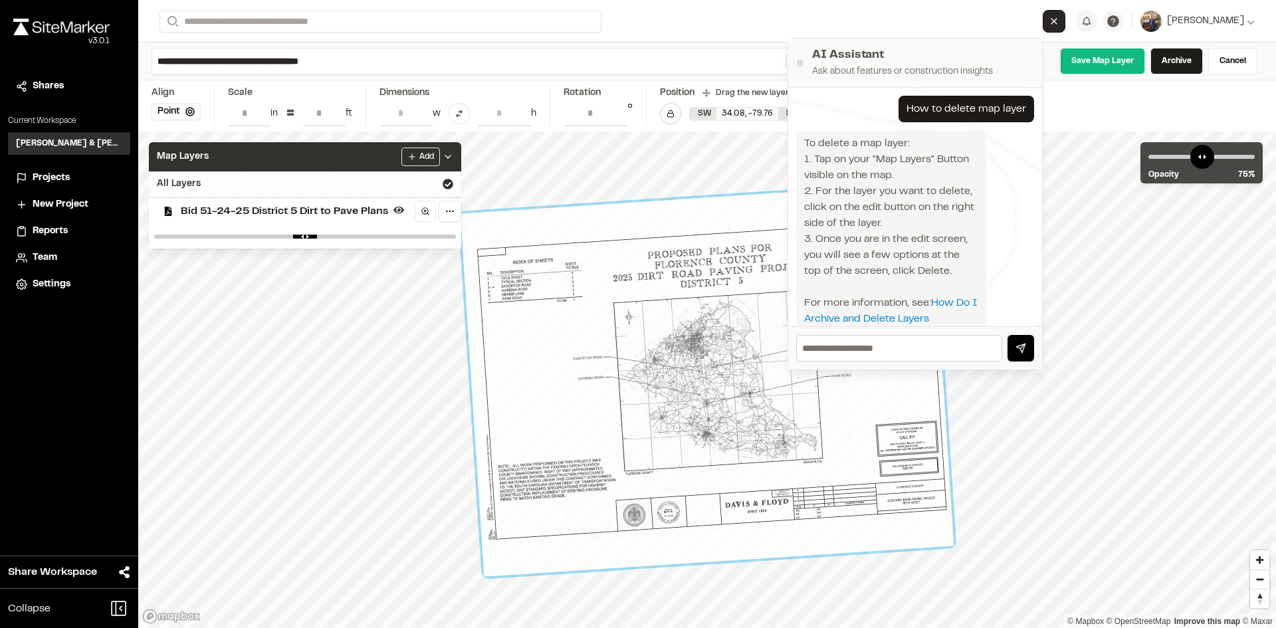
click at [448, 156] on polyline at bounding box center [447, 156] width 5 height 3
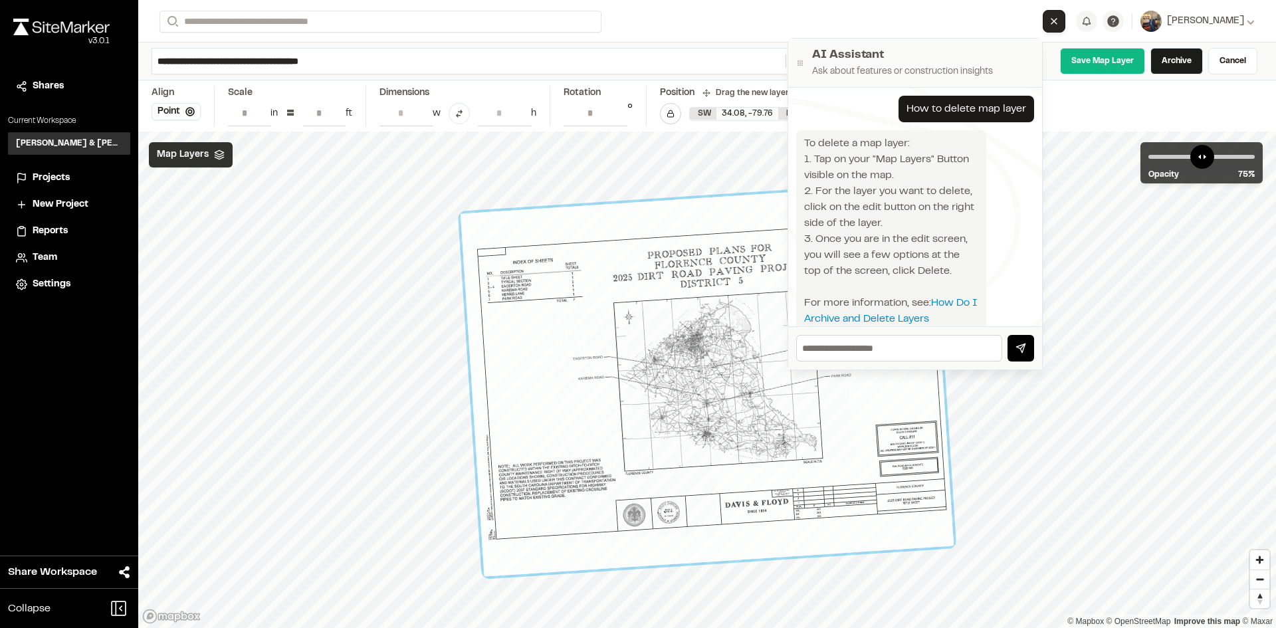
click at [185, 155] on span "Map Layers" at bounding box center [183, 155] width 52 height 15
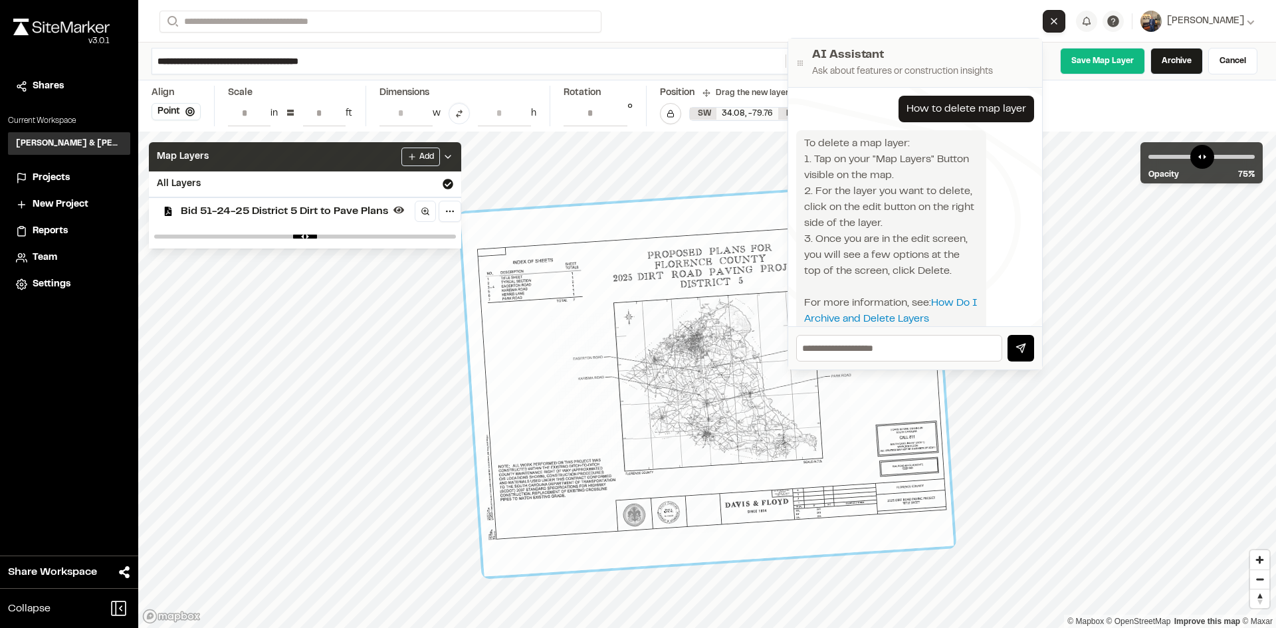
click at [247, 161] on div "Map Layers Add" at bounding box center [305, 156] width 312 height 29
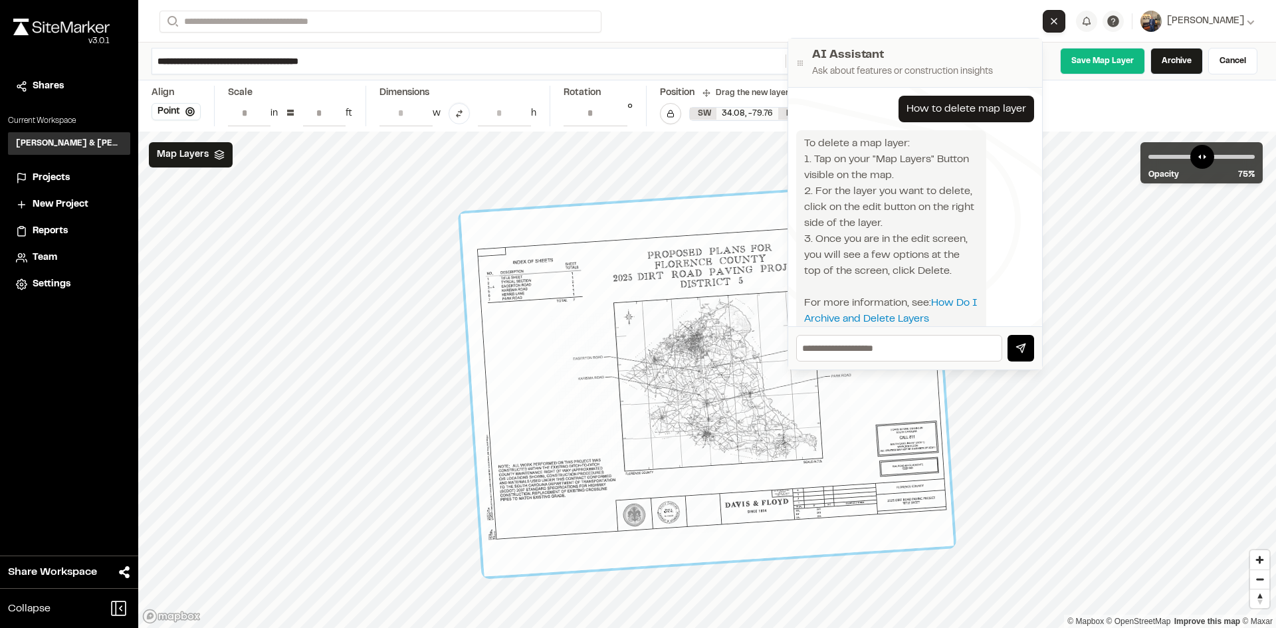
click at [221, 155] on polyline at bounding box center [219, 156] width 9 height 2
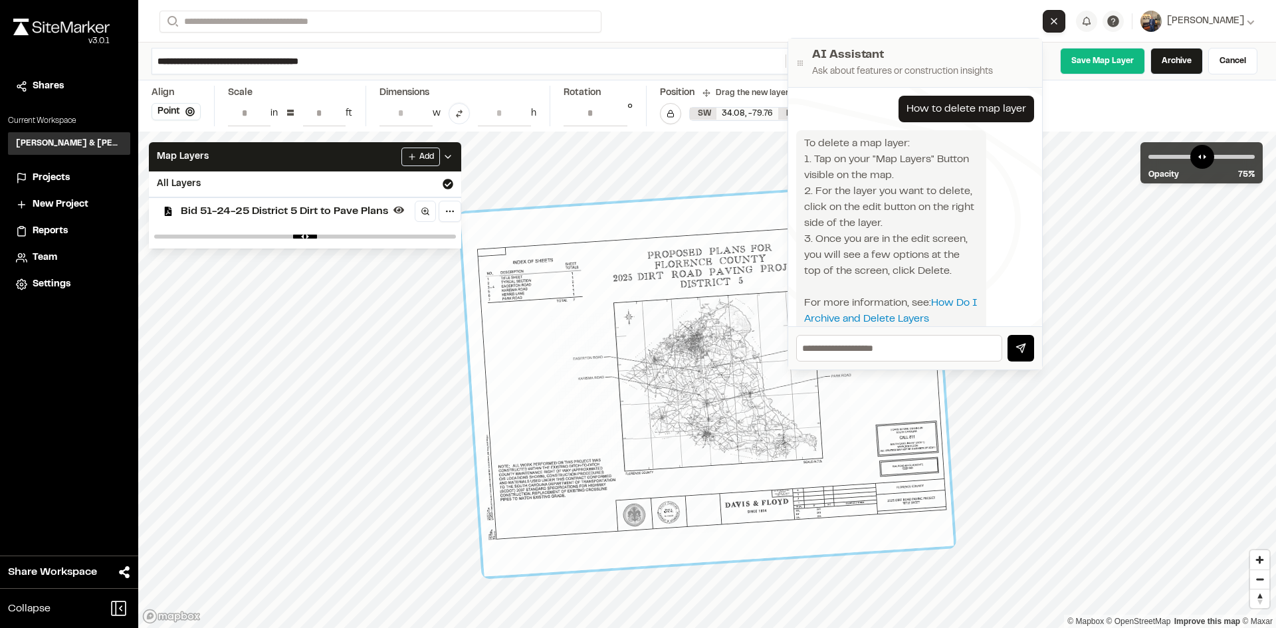
click at [1100, 106] on div "**********" at bounding box center [707, 105] width 1138 height 51
click at [995, 48] on h2 "AI Assistant" at bounding box center [923, 56] width 222 height 18
drag, startPoint x: 995, startPoint y: 48, endPoint x: 777, endPoint y: 77, distance: 219.2
click at [777, 77] on div "**********" at bounding box center [707, 314] width 1138 height 628
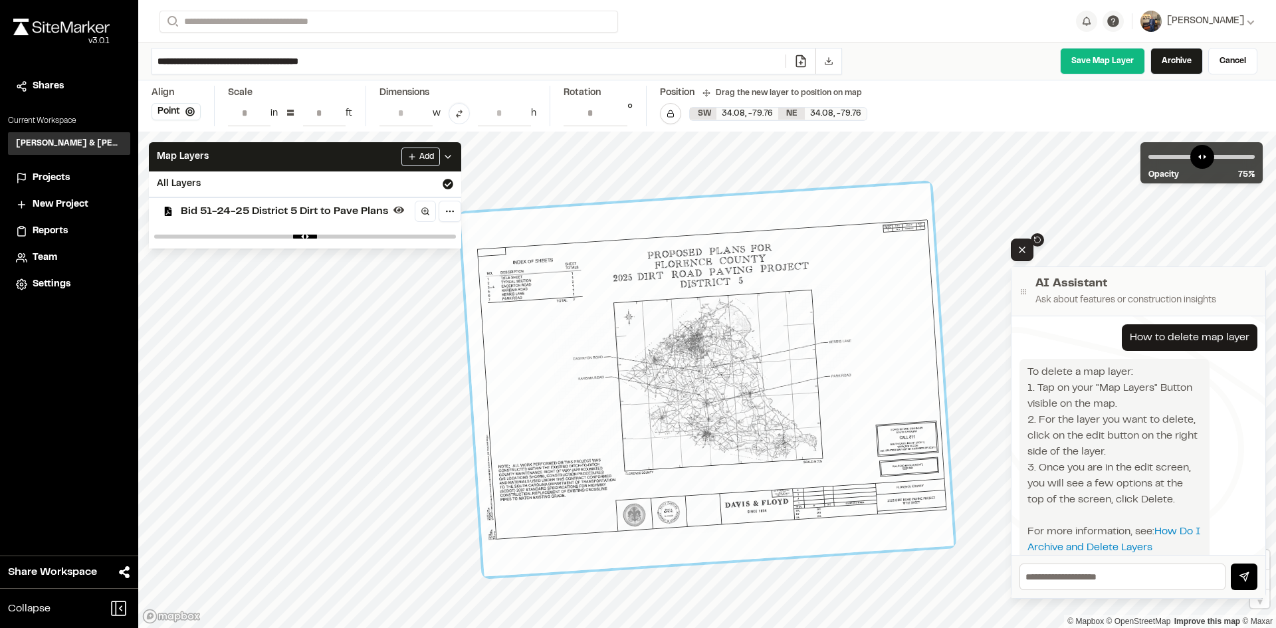
drag, startPoint x: 944, startPoint y: 98, endPoint x: 1113, endPoint y: 298, distance: 261.7
click at [1113, 298] on p "Ask about features or construction insights" at bounding box center [1146, 300] width 222 height 15
click at [805, 63] on icon at bounding box center [800, 61] width 9 height 11
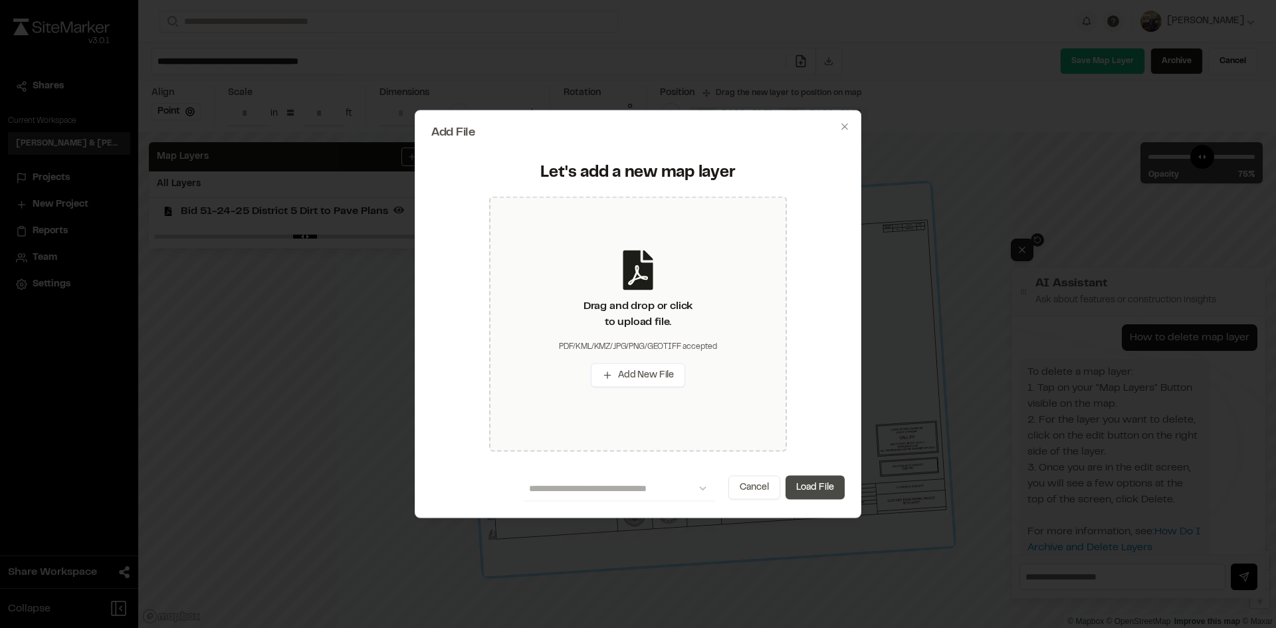
click at [813, 490] on button "Load File" at bounding box center [814, 488] width 59 height 24
type input "*"
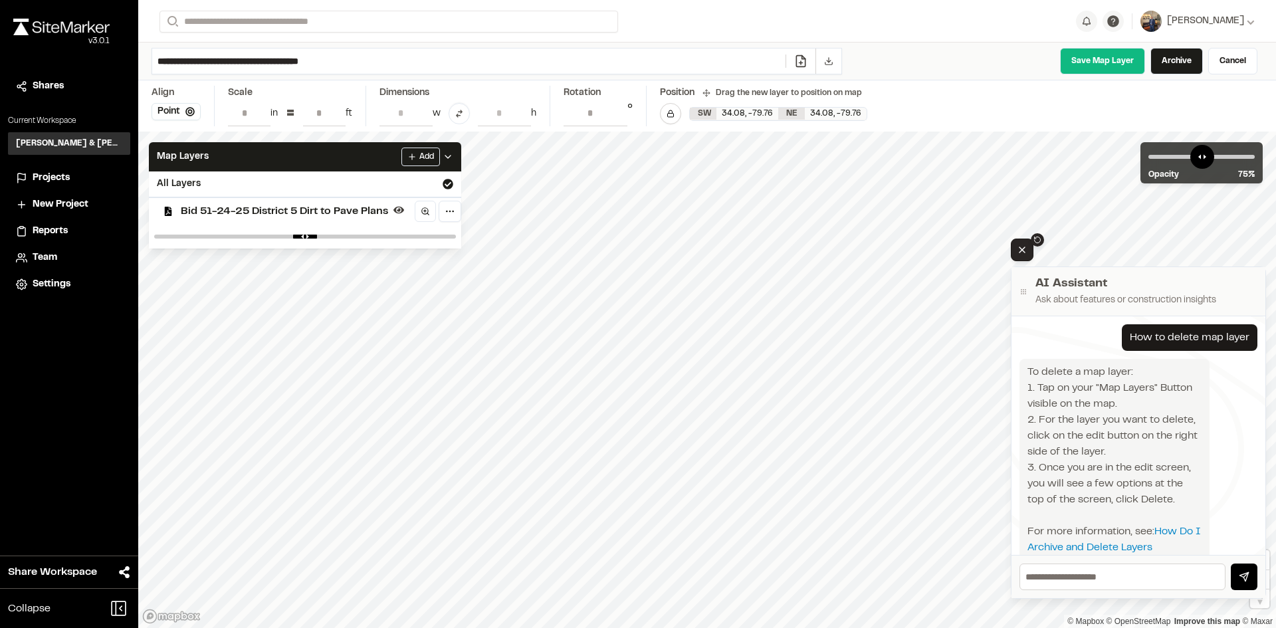
click at [1179, 536] on div "To delete a map layer: 1. Tap on your "Map Layers" Button visible on the map. 2…" at bounding box center [1114, 459] width 174 height 191
click at [1179, 530] on link "How Do I Archive and Delete Layers" at bounding box center [1115, 539] width 176 height 25
drag, startPoint x: 1189, startPoint y: 292, endPoint x: 1189, endPoint y: 282, distance: 10.0
click at [1187, 287] on h2 "AI Assistant" at bounding box center [1146, 284] width 222 height 18
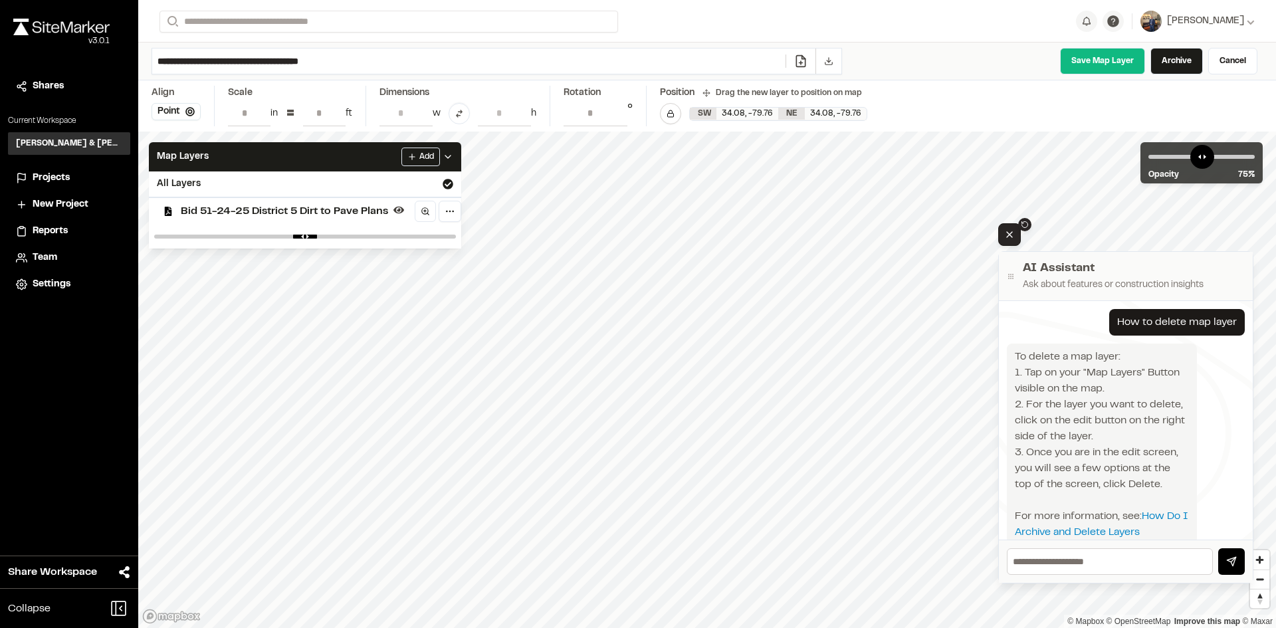
drag, startPoint x: 1194, startPoint y: 308, endPoint x: 1182, endPoint y: 287, distance: 24.4
click at [1180, 284] on div "AI Assistant Ask about features or construction insights" at bounding box center [1126, 276] width 254 height 49
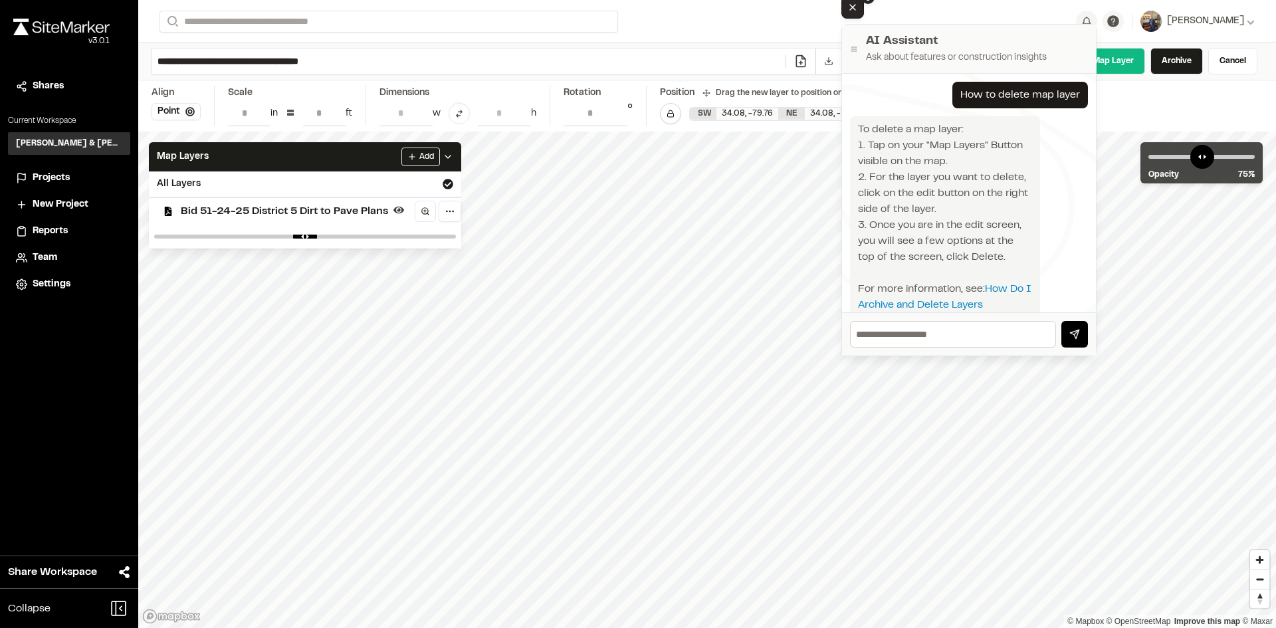
drag, startPoint x: 1144, startPoint y: 262, endPoint x: 989, endPoint y: 45, distance: 267.2
click at [989, 45] on h2 "AI Assistant" at bounding box center [977, 42] width 222 height 18
click at [855, 13] on button "Close AI Assistant" at bounding box center [852, 7] width 23 height 23
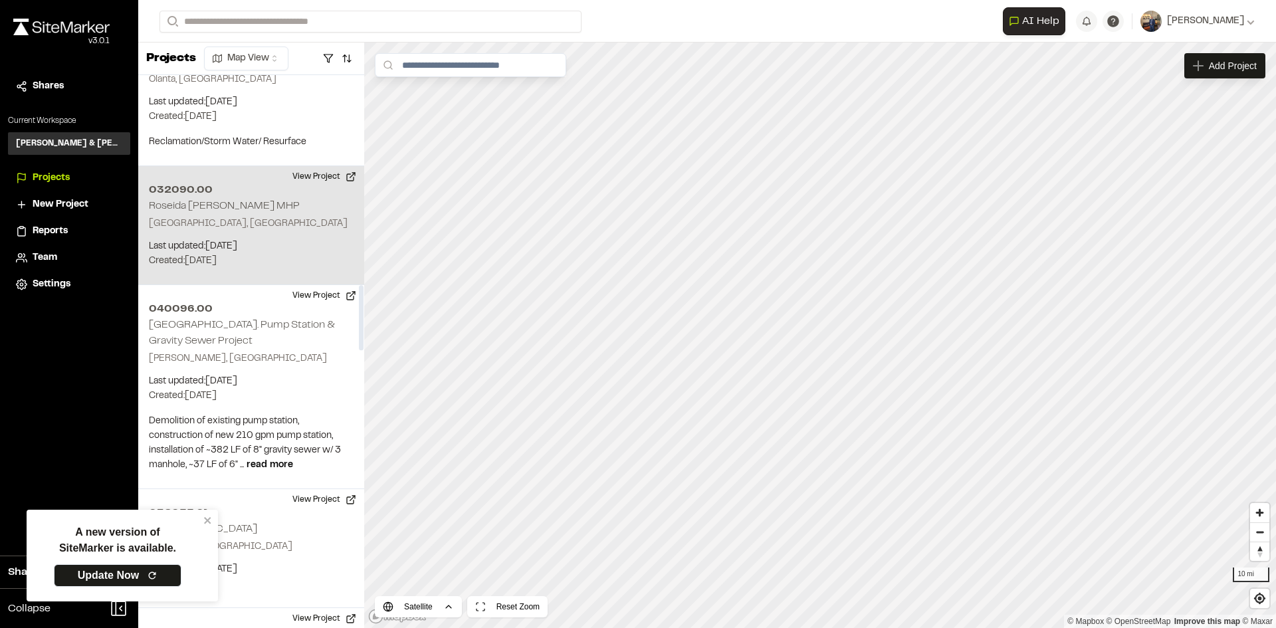
scroll to position [1794, 0]
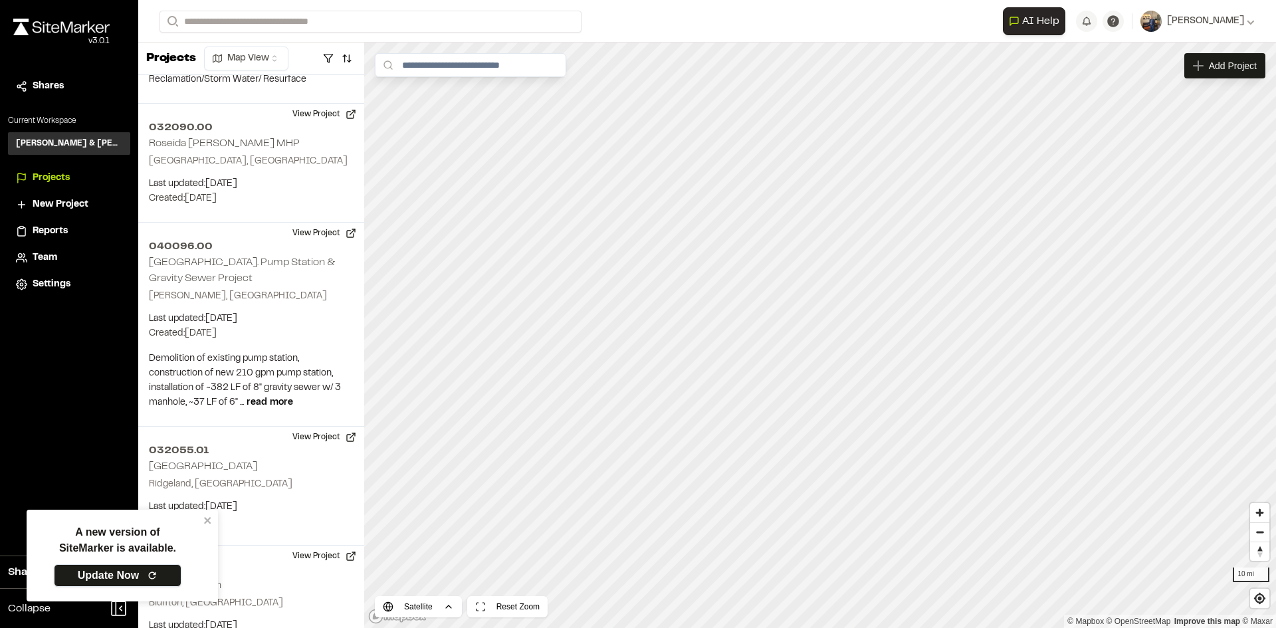
click at [144, 573] on link "Update Now" at bounding box center [118, 575] width 128 height 23
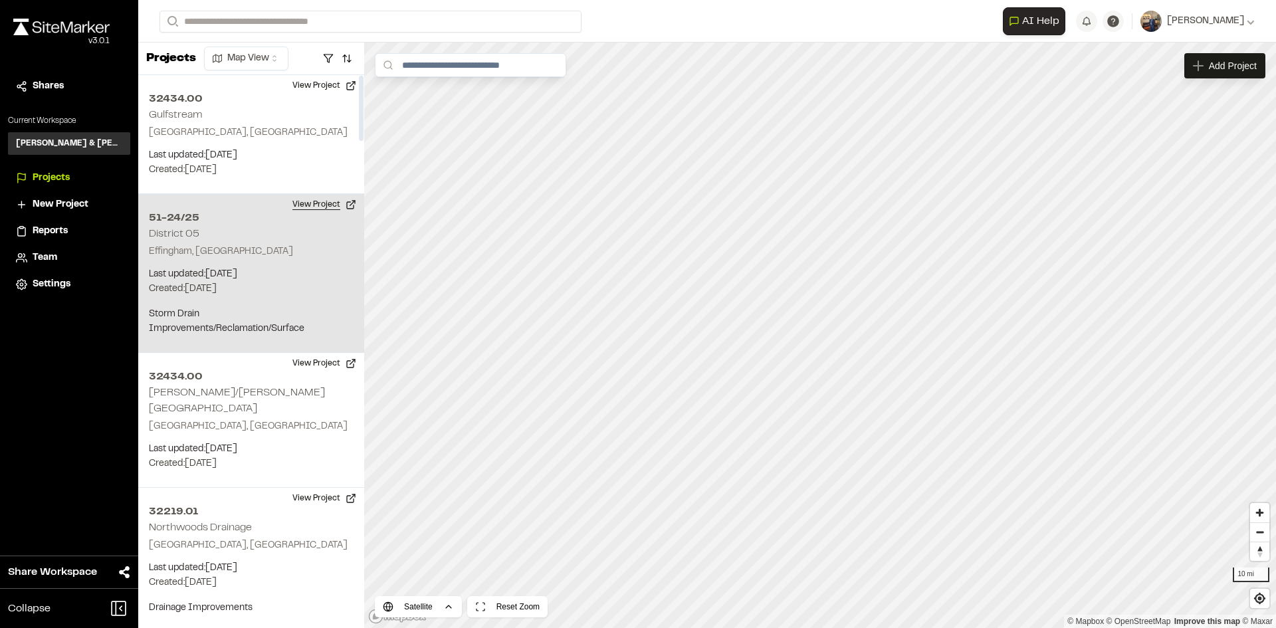
click at [315, 203] on button "View Project" at bounding box center [324, 204] width 80 height 21
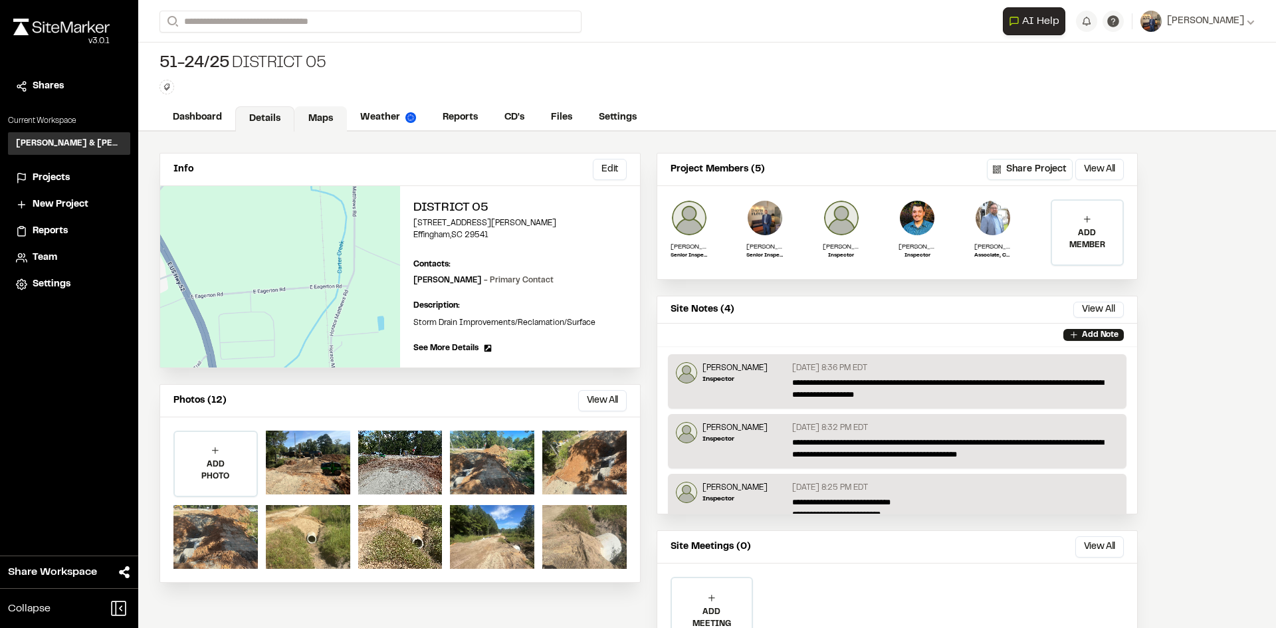
click at [312, 114] on link "Maps" at bounding box center [320, 118] width 52 height 25
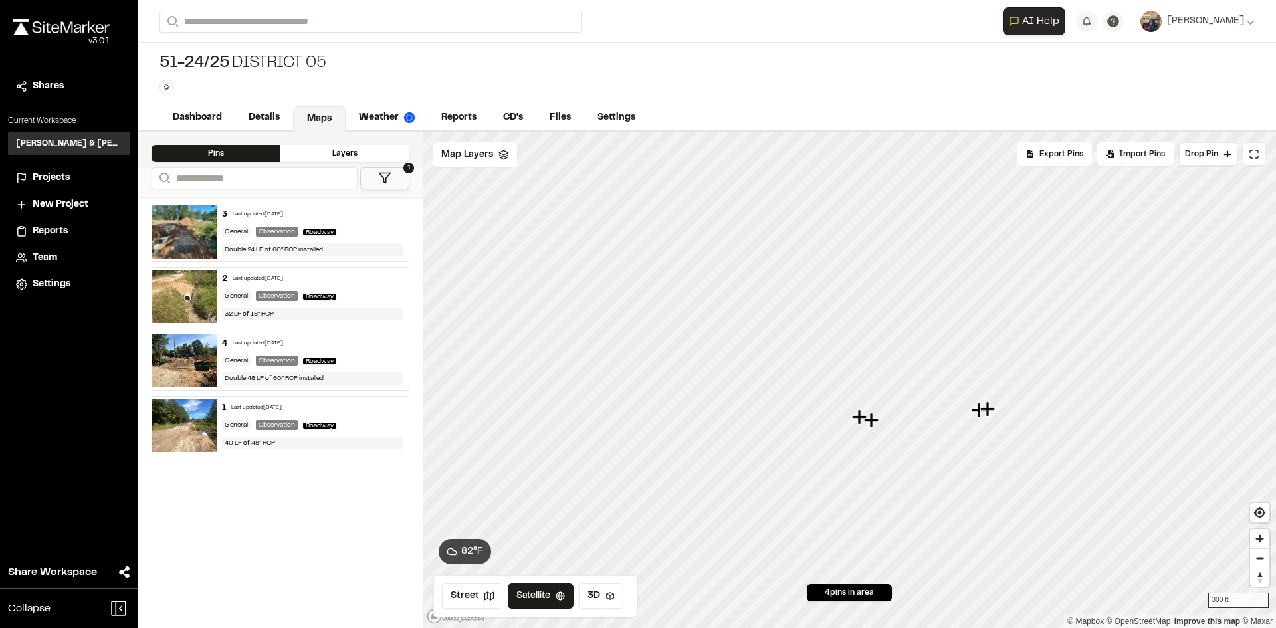
click at [351, 157] on div "Layers" at bounding box center [344, 153] width 129 height 17
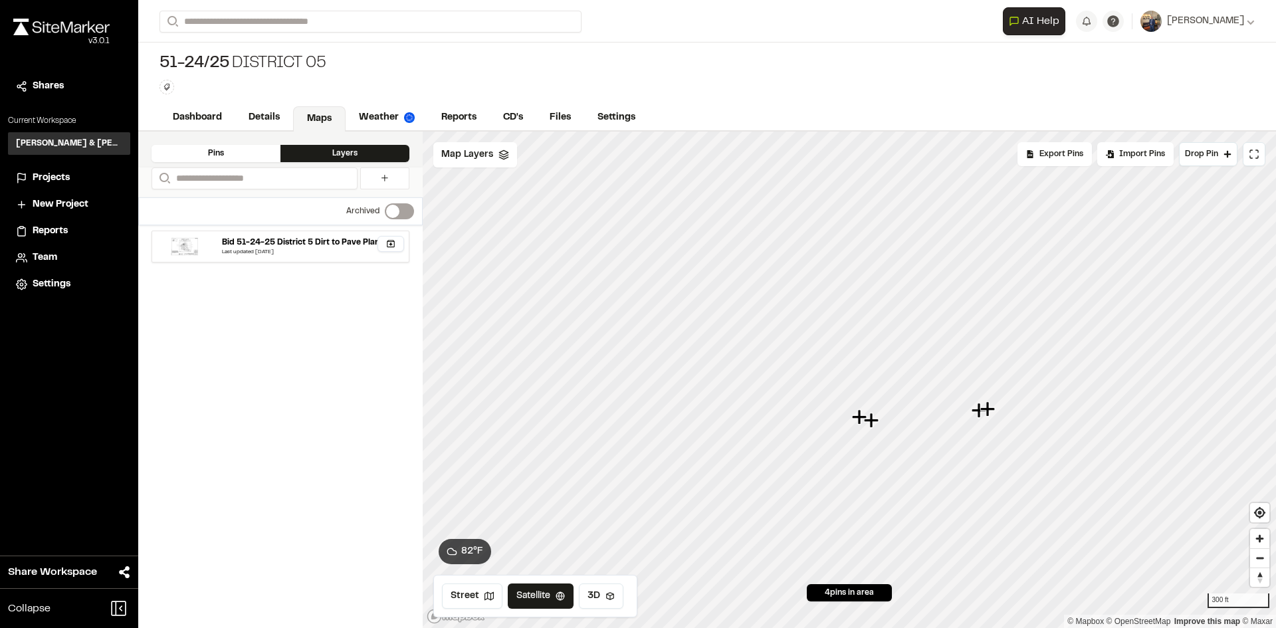
click at [390, 240] on icon "button" at bounding box center [391, 243] width 8 height 7
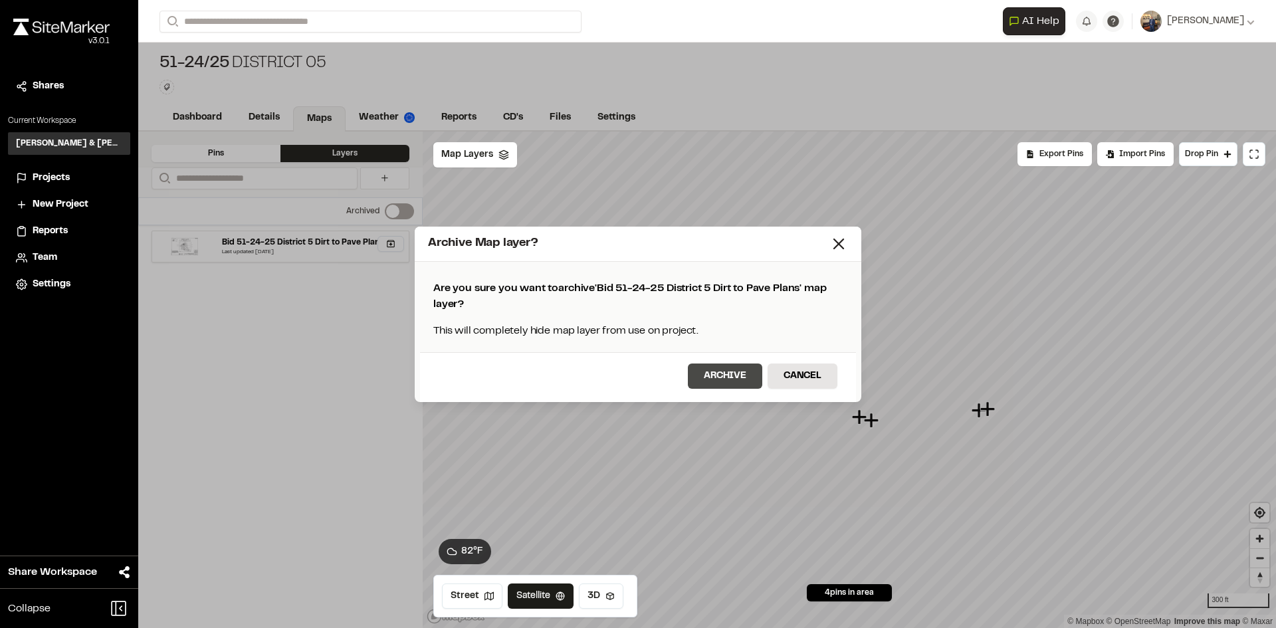
click at [742, 375] on button "Archive" at bounding box center [725, 375] width 74 height 25
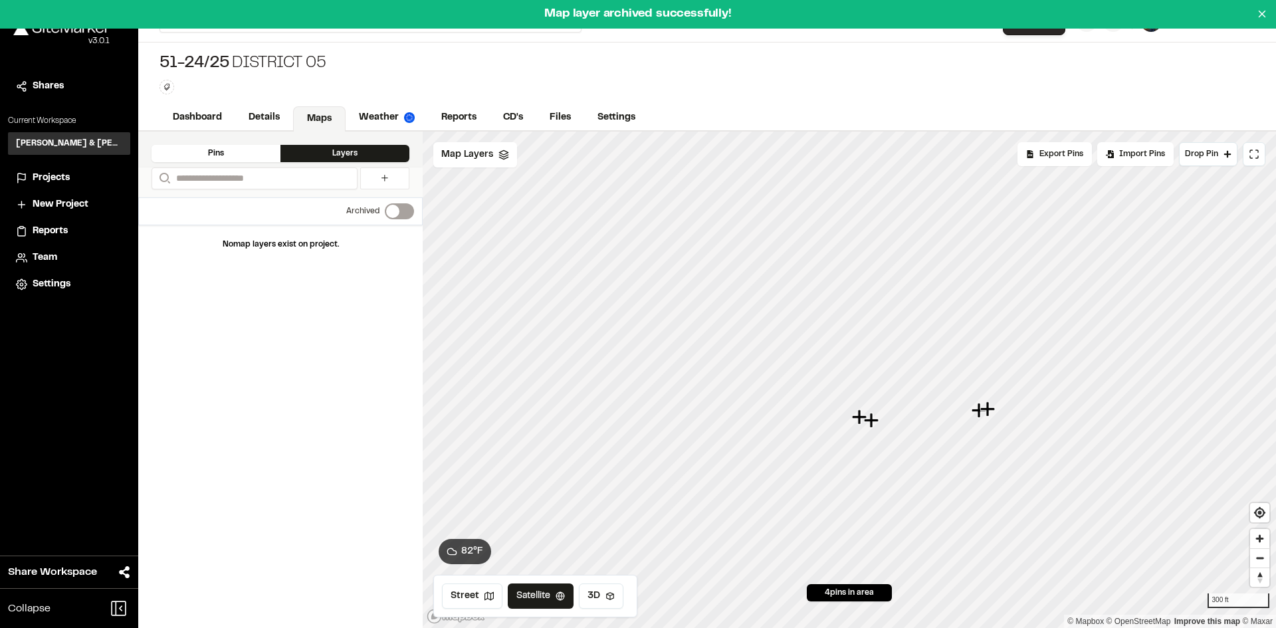
click at [405, 210] on label "Switch label" at bounding box center [399, 211] width 29 height 16
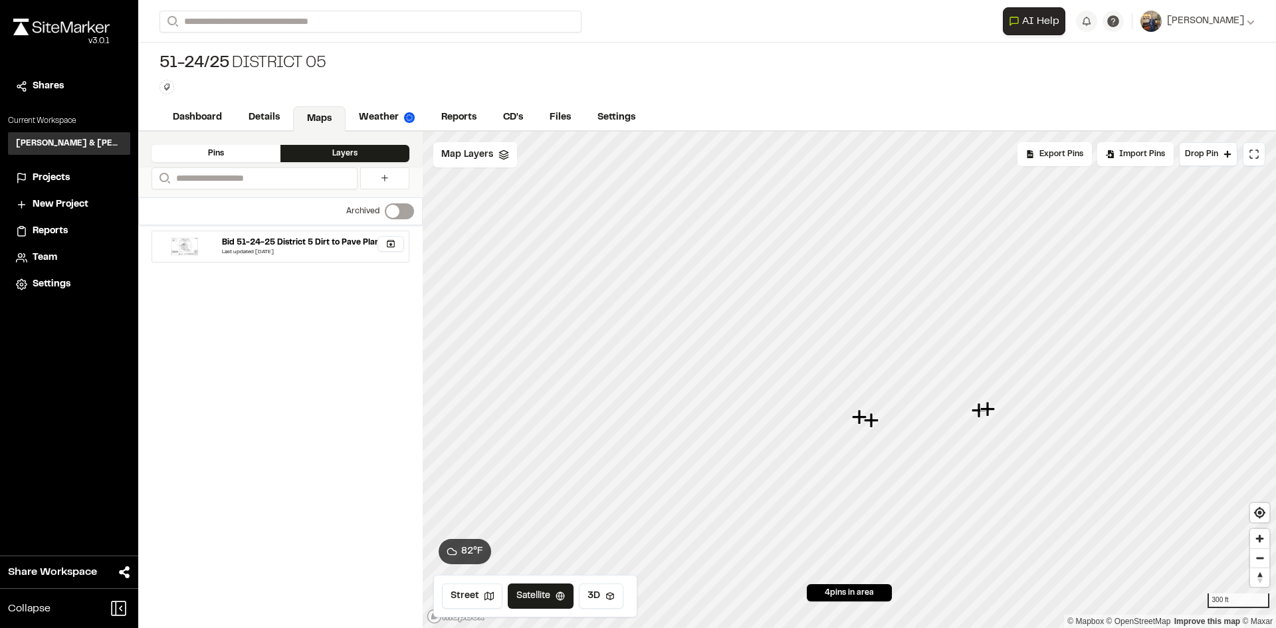
click at [393, 217] on label "Switch label" at bounding box center [399, 211] width 29 height 16
click at [506, 165] on div "Map Layers" at bounding box center [475, 154] width 84 height 25
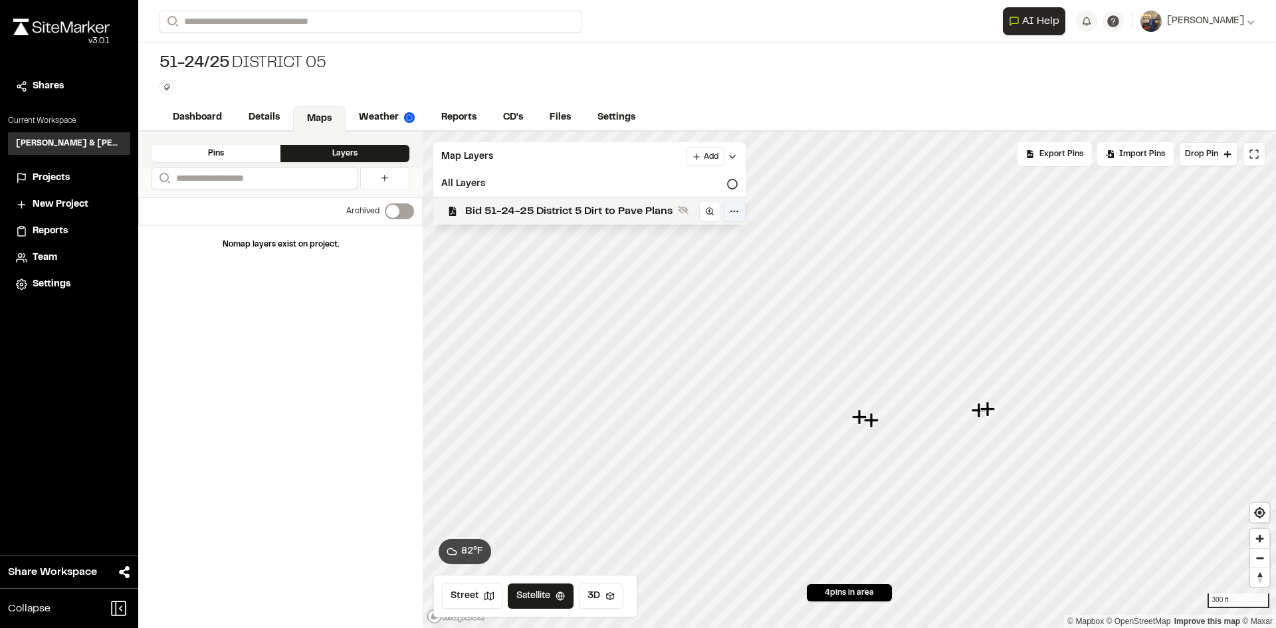
click at [732, 212] on html "**********" at bounding box center [638, 314] width 1276 height 628
click at [709, 241] on div "Edit" at bounding box center [688, 239] width 110 height 23
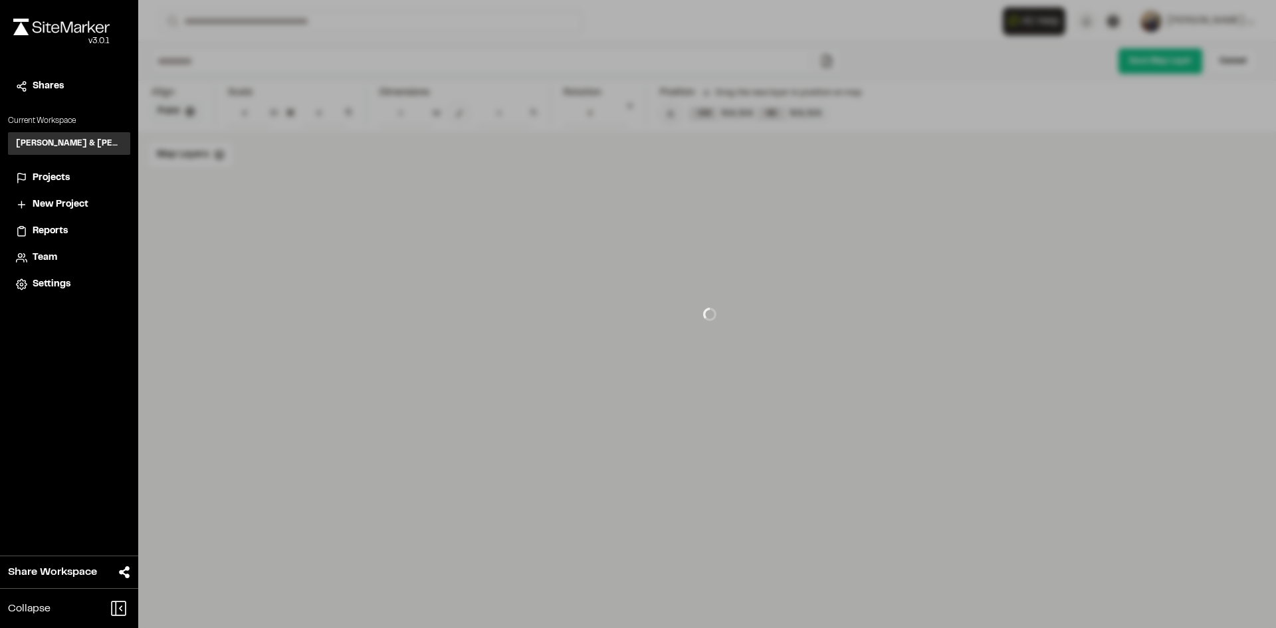
type input "**********"
type input "**"
type input "***"
type input "*****"
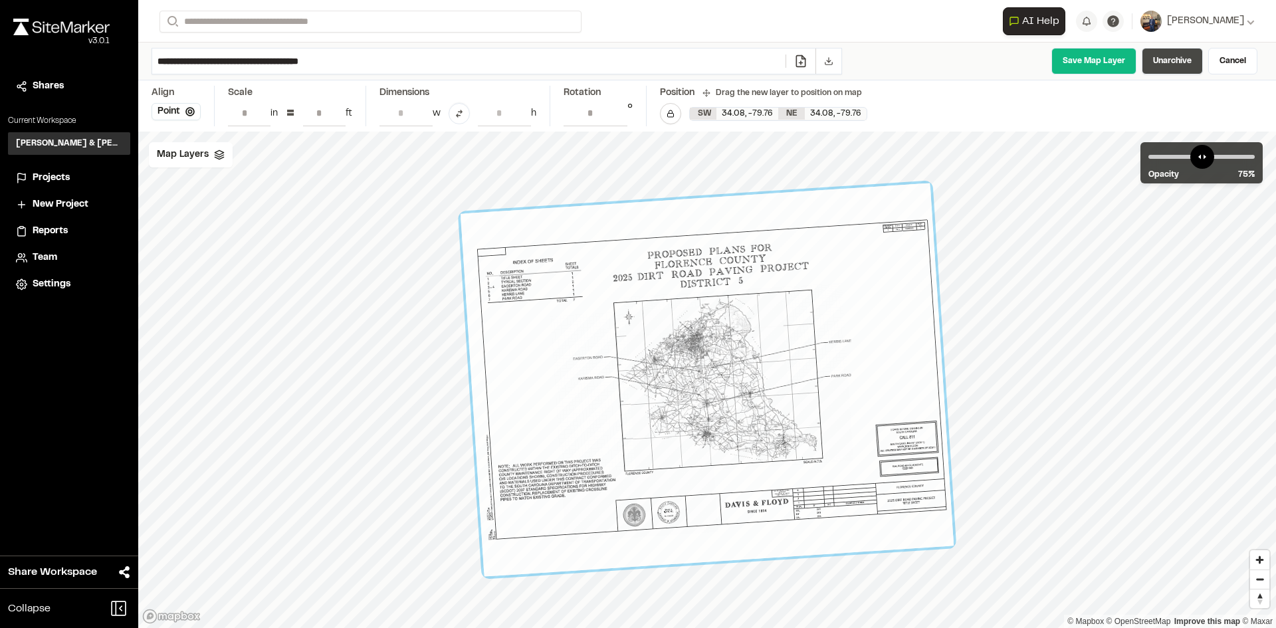
click at [1186, 62] on link "Unarchive" at bounding box center [1172, 61] width 61 height 27
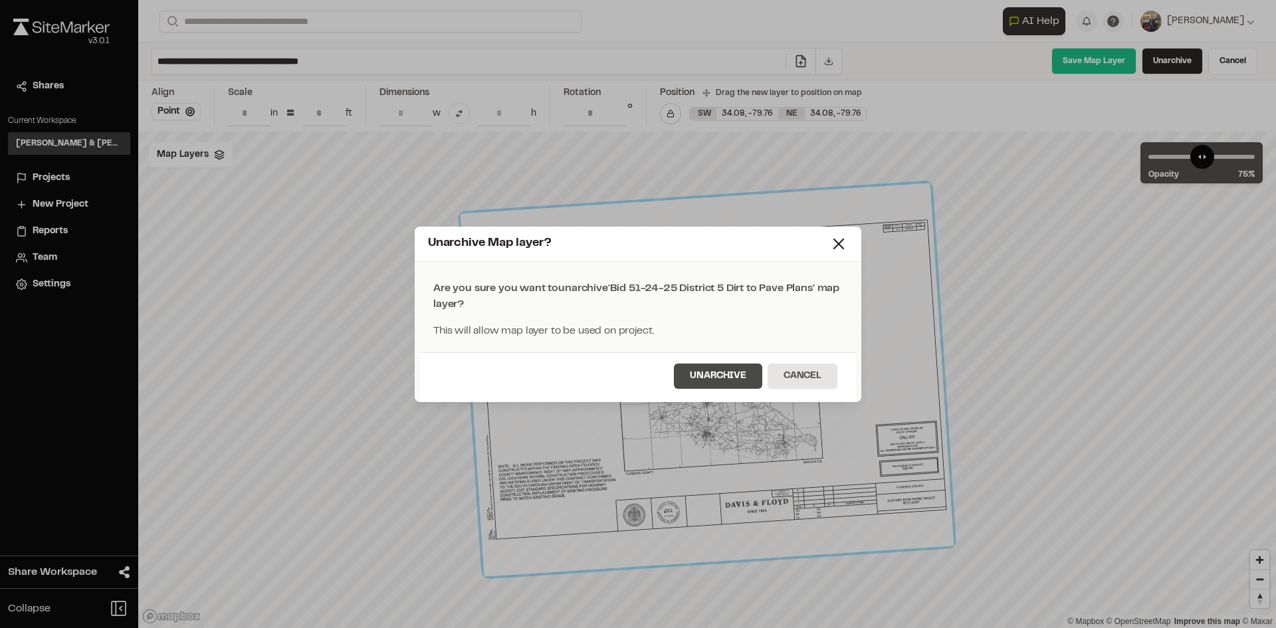
click at [720, 379] on button "Unarchive" at bounding box center [718, 375] width 88 height 25
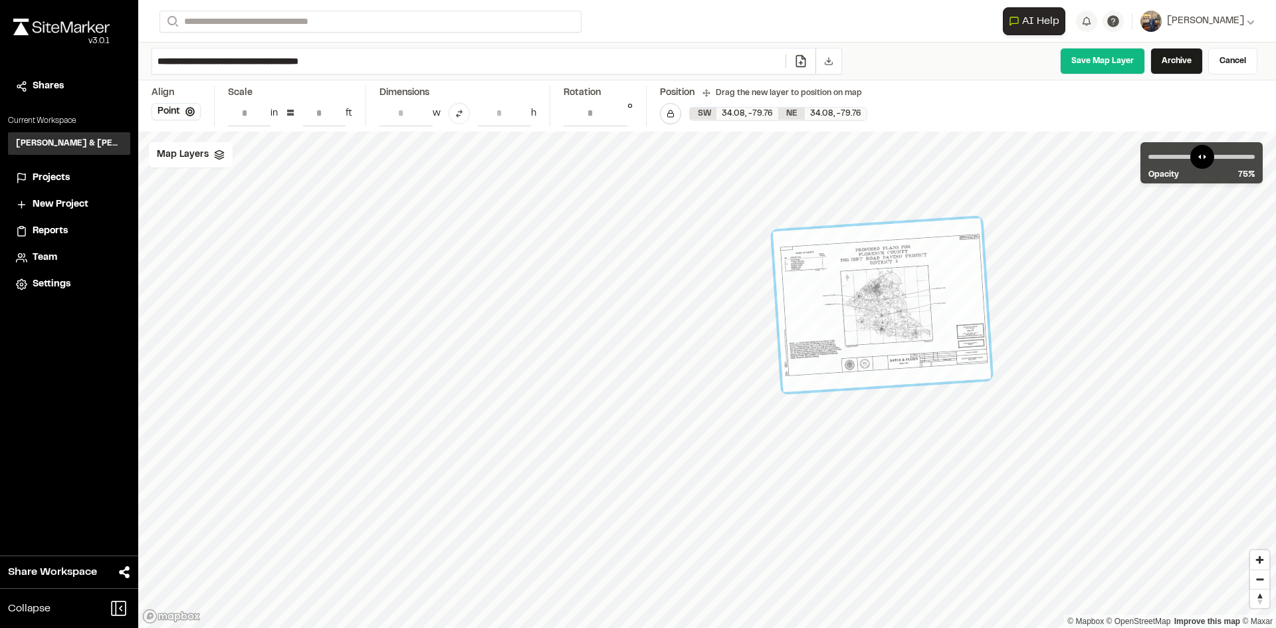
click at [947, 270] on div at bounding box center [882, 305] width 218 height 174
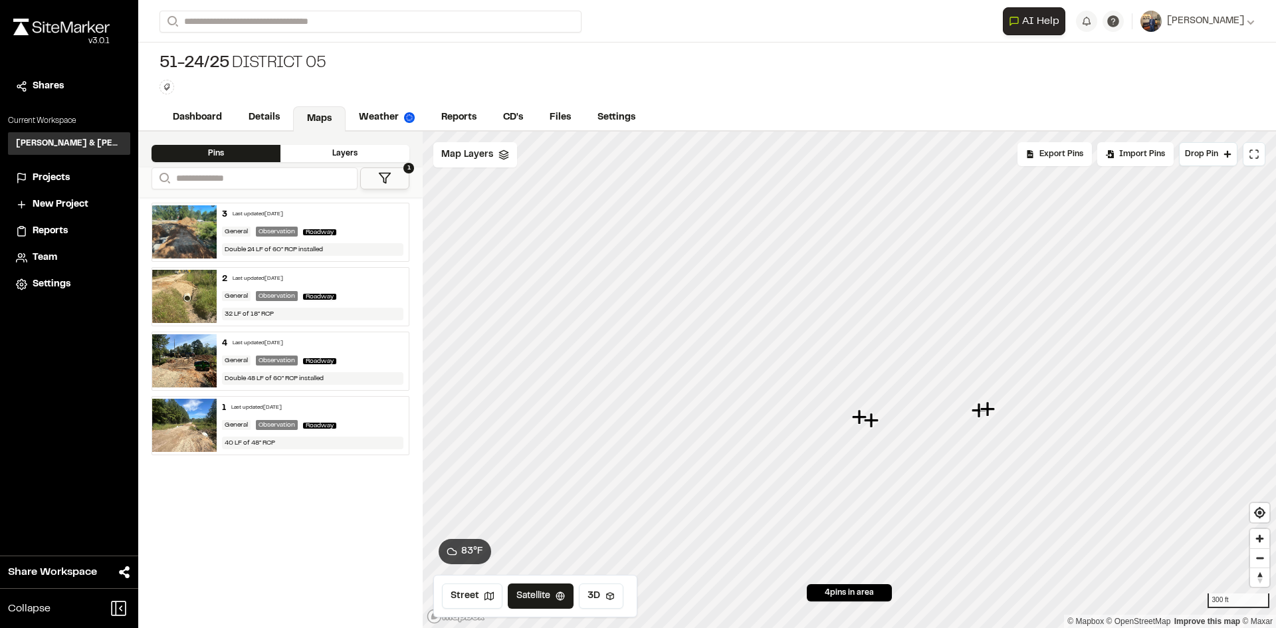
click at [326, 155] on div "Layers" at bounding box center [344, 153] width 129 height 17
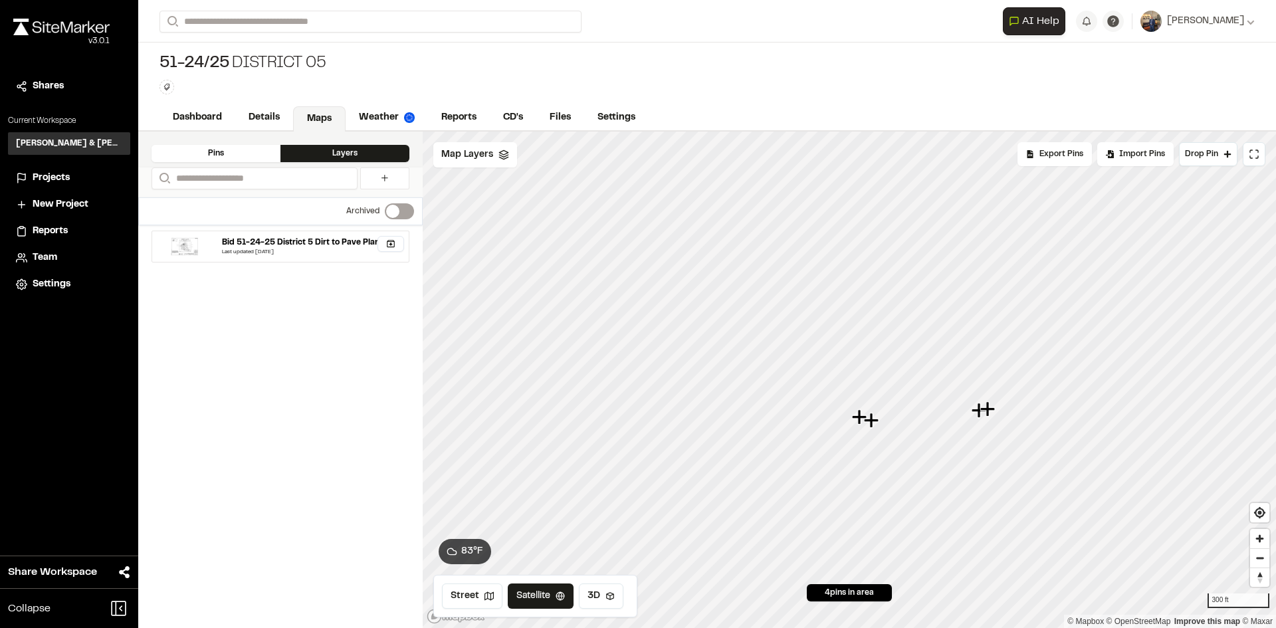
click at [407, 211] on label "Switch label" at bounding box center [399, 211] width 29 height 16
drag, startPoint x: 407, startPoint y: 211, endPoint x: 361, endPoint y: 201, distance: 46.1
click at [361, 201] on div "Archived Switch label" at bounding box center [280, 211] width 284 height 28
click at [391, 211] on label "Switch label" at bounding box center [399, 211] width 29 height 16
click at [1059, 19] on span "AI Help" at bounding box center [1040, 21] width 37 height 16
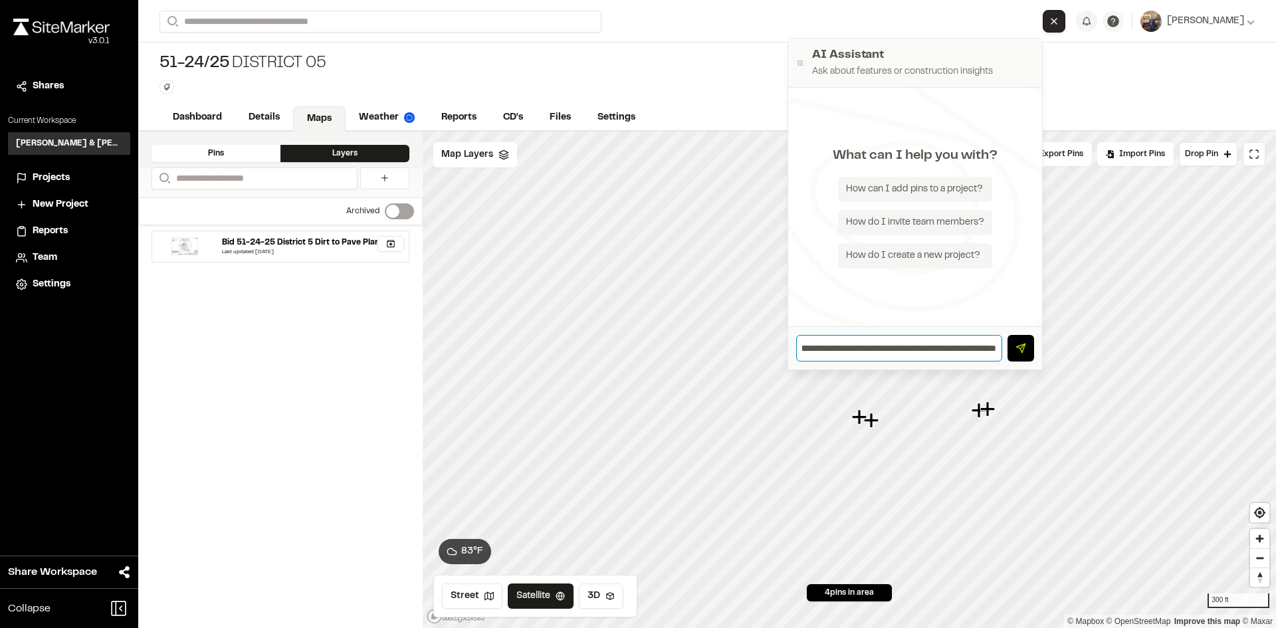
scroll to position [0, 82]
type input "**********"
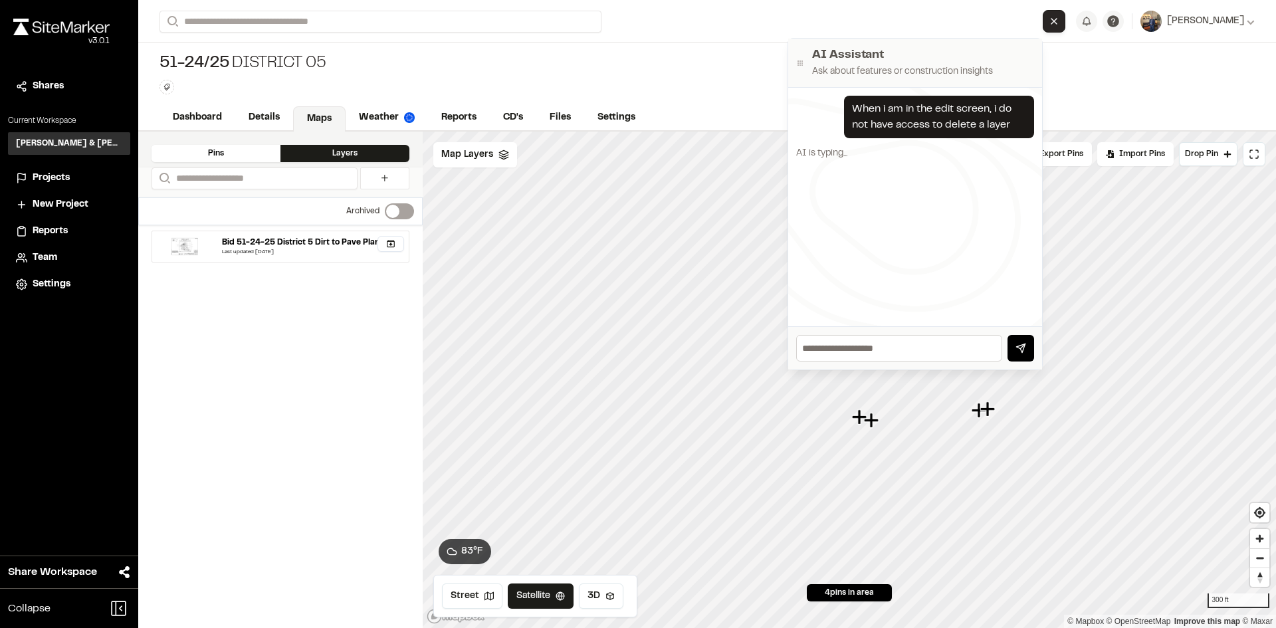
scroll to position [33, 0]
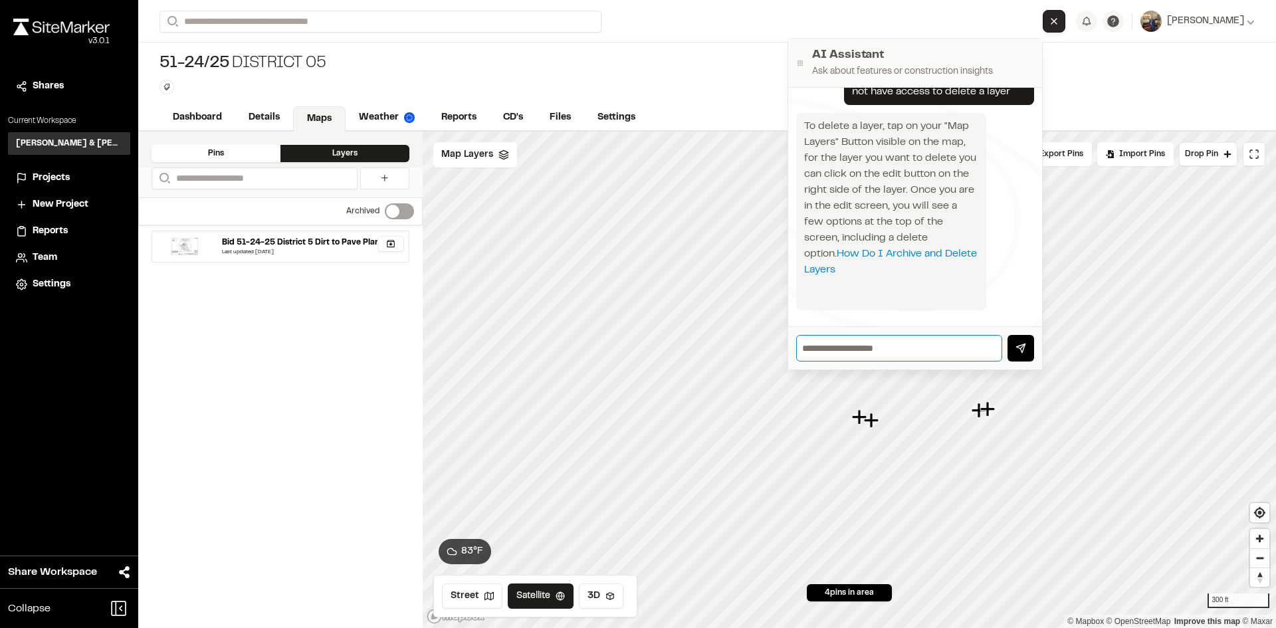
click at [886, 349] on input "text" at bounding box center [899, 348] width 206 height 27
drag, startPoint x: 975, startPoint y: 56, endPoint x: 927, endPoint y: 216, distance: 167.3
click at [927, 216] on div "AI Assistant Ask about features or construction insights When i am in the edit …" at bounding box center [915, 204] width 254 height 331
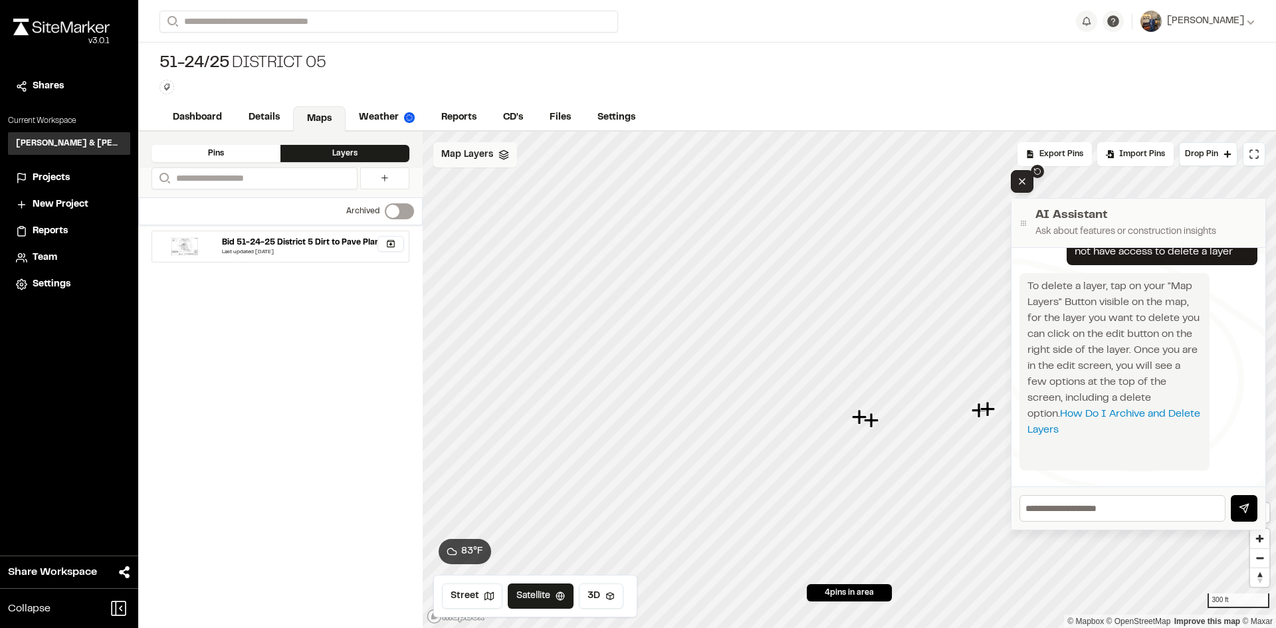
click at [465, 152] on span "Map Layers" at bounding box center [467, 155] width 52 height 15
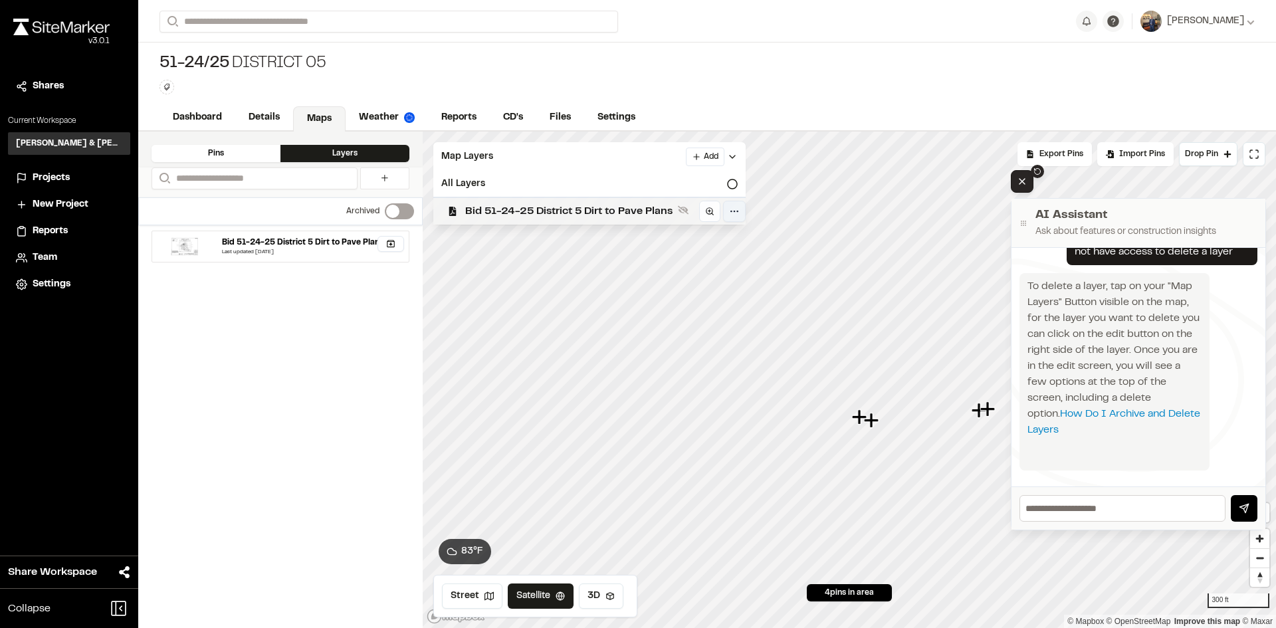
click at [725, 209] on html "Close sidebar v 3.0.1 Shares Current Workspace [PERSON_NAME] & [PERSON_NAME] In…" at bounding box center [638, 314] width 1276 height 628
click at [672, 245] on div "Edit" at bounding box center [688, 239] width 110 height 23
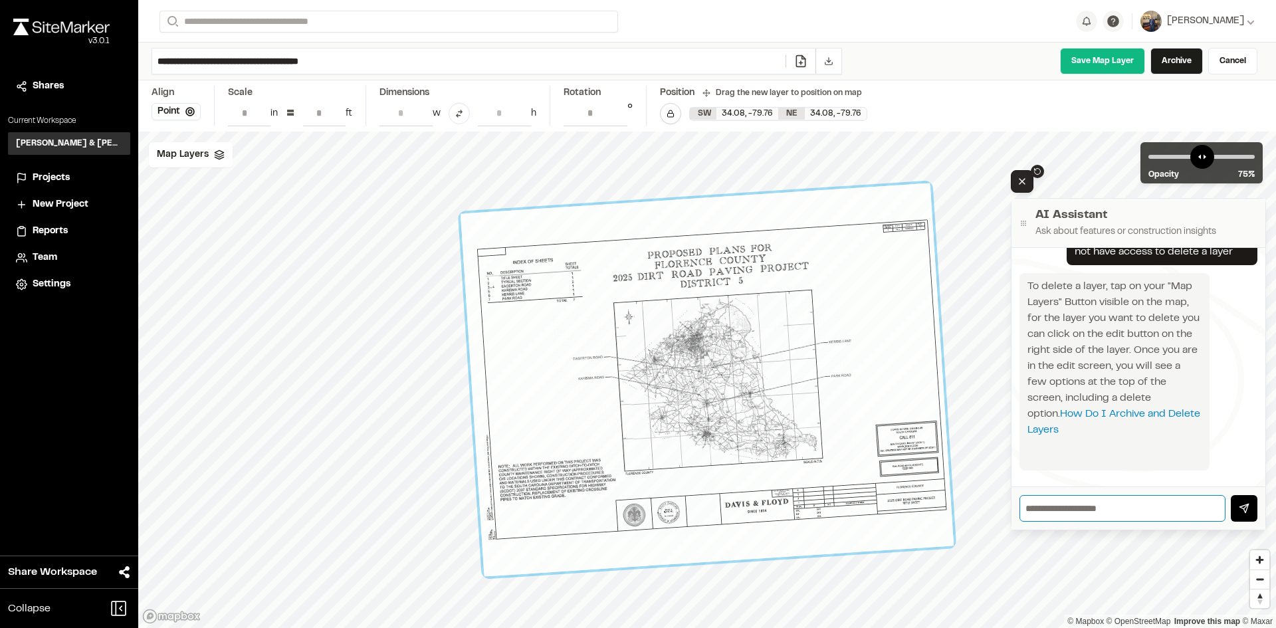
click at [1064, 514] on input "text" at bounding box center [1122, 508] width 206 height 27
type input "**********"
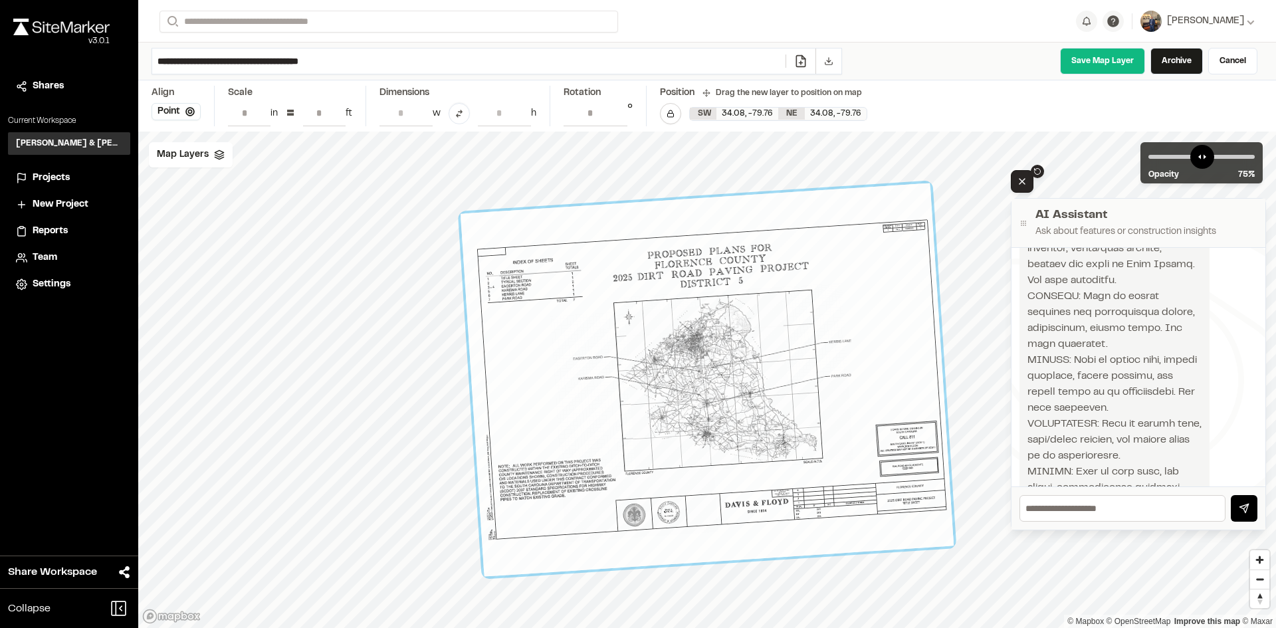
scroll to position [660, 0]
click at [1020, 182] on icon "Close AI Assistant" at bounding box center [1022, 181] width 11 height 11
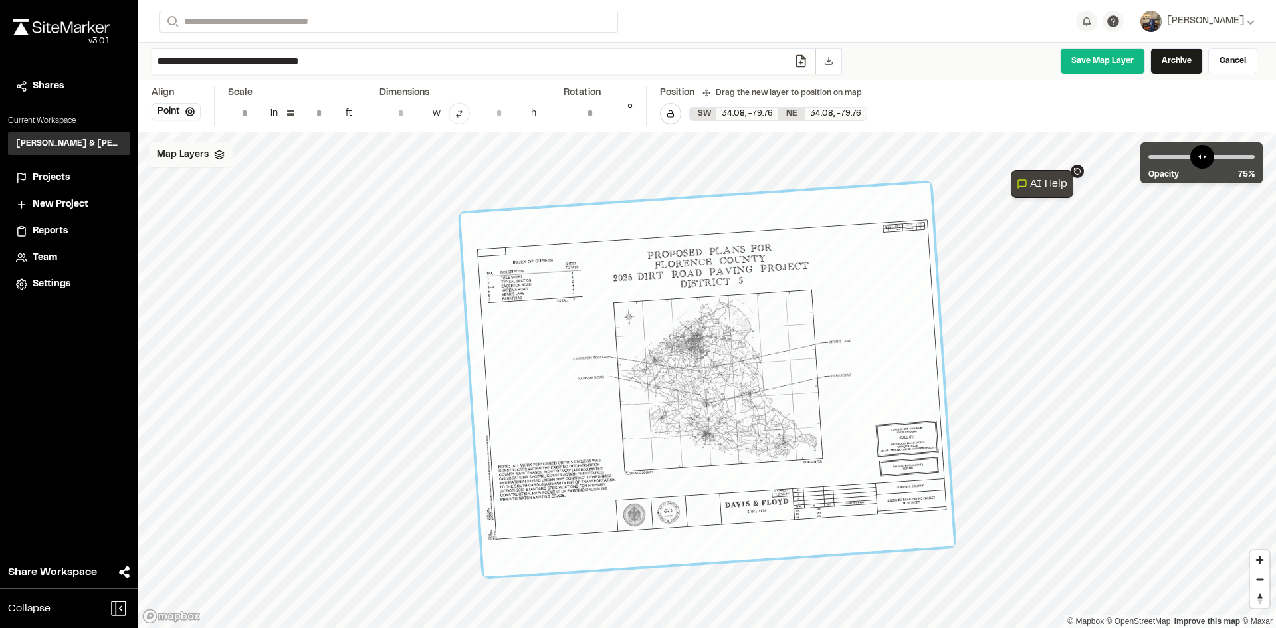
click at [167, 146] on div "Map Layers" at bounding box center [191, 154] width 84 height 25
click at [424, 156] on html "Close sidebar v 3.0.1 Shares Current Workspace [PERSON_NAME] & [PERSON_NAME] In…" at bounding box center [638, 314] width 1276 height 628
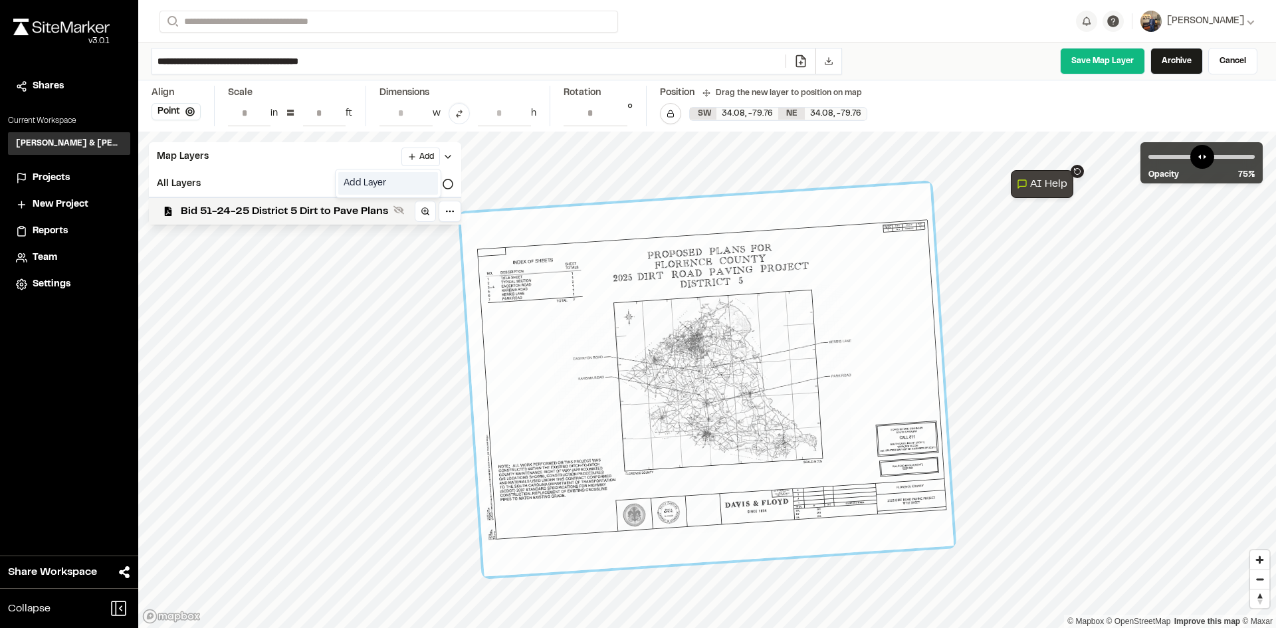
click at [393, 182] on link "Add Layer" at bounding box center [388, 183] width 100 height 23
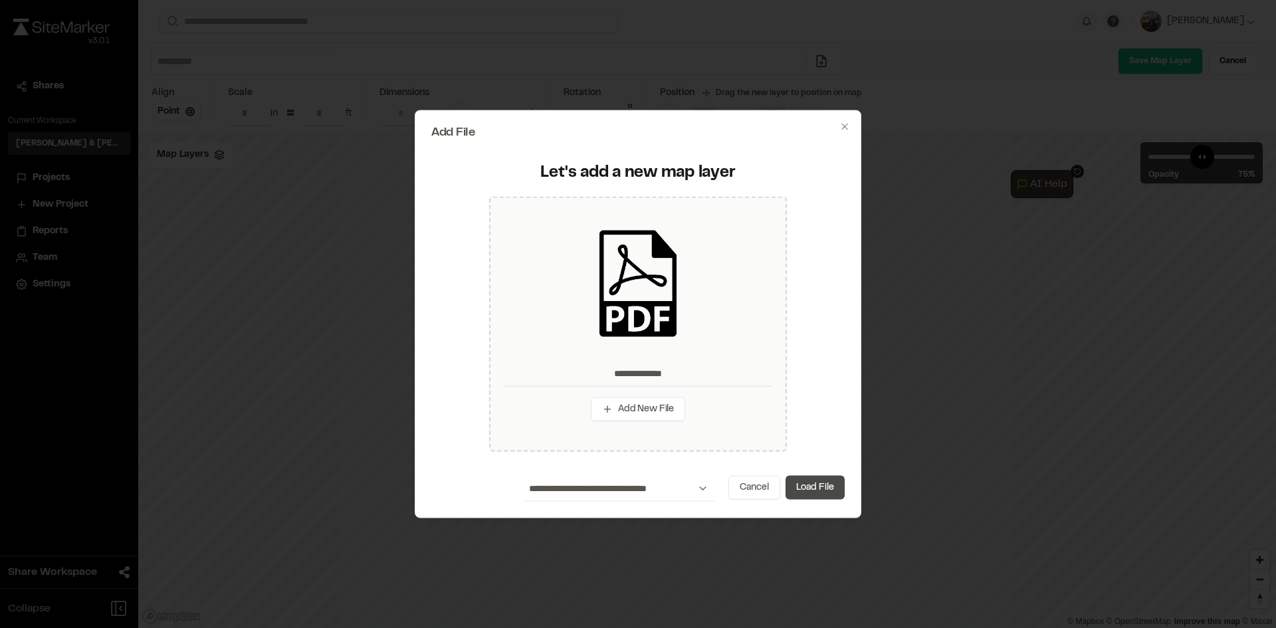
click at [824, 490] on button "Load File" at bounding box center [814, 488] width 59 height 24
type input "**********"
type input "****"
type input "***"
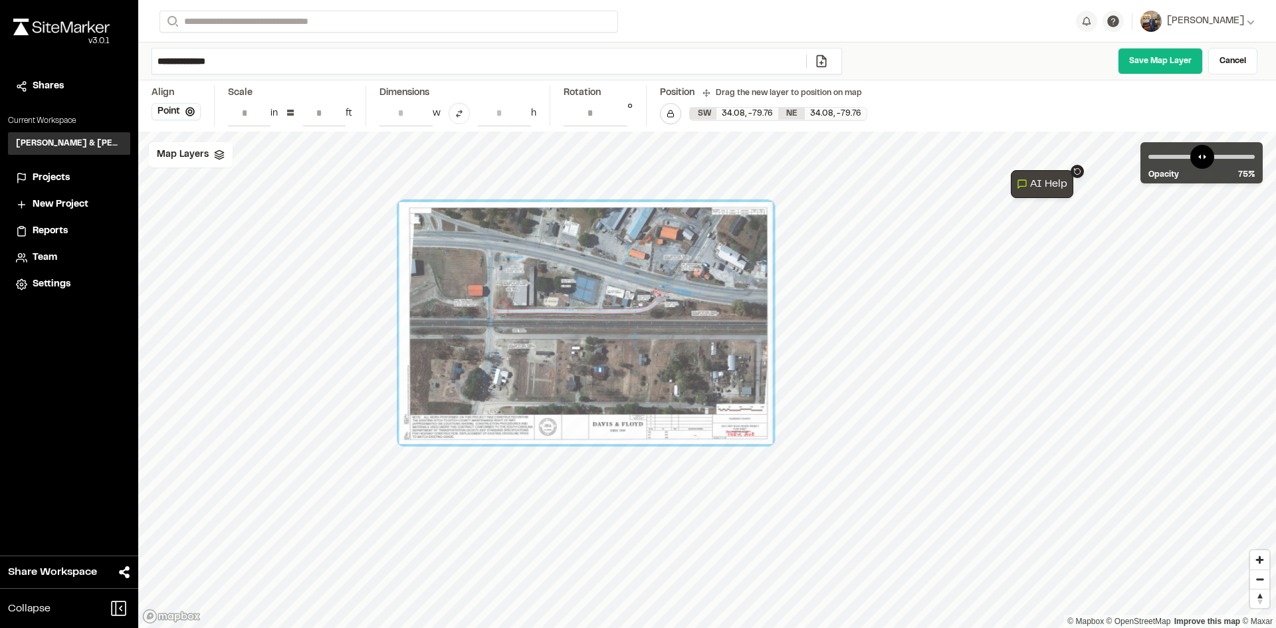
drag, startPoint x: 728, startPoint y: 396, endPoint x: 600, endPoint y: 334, distance: 142.6
click at [600, 334] on div at bounding box center [585, 323] width 373 height 242
click at [600, 335] on div at bounding box center [585, 323] width 373 height 242
click at [219, 162] on div "Map Layers" at bounding box center [191, 154] width 84 height 25
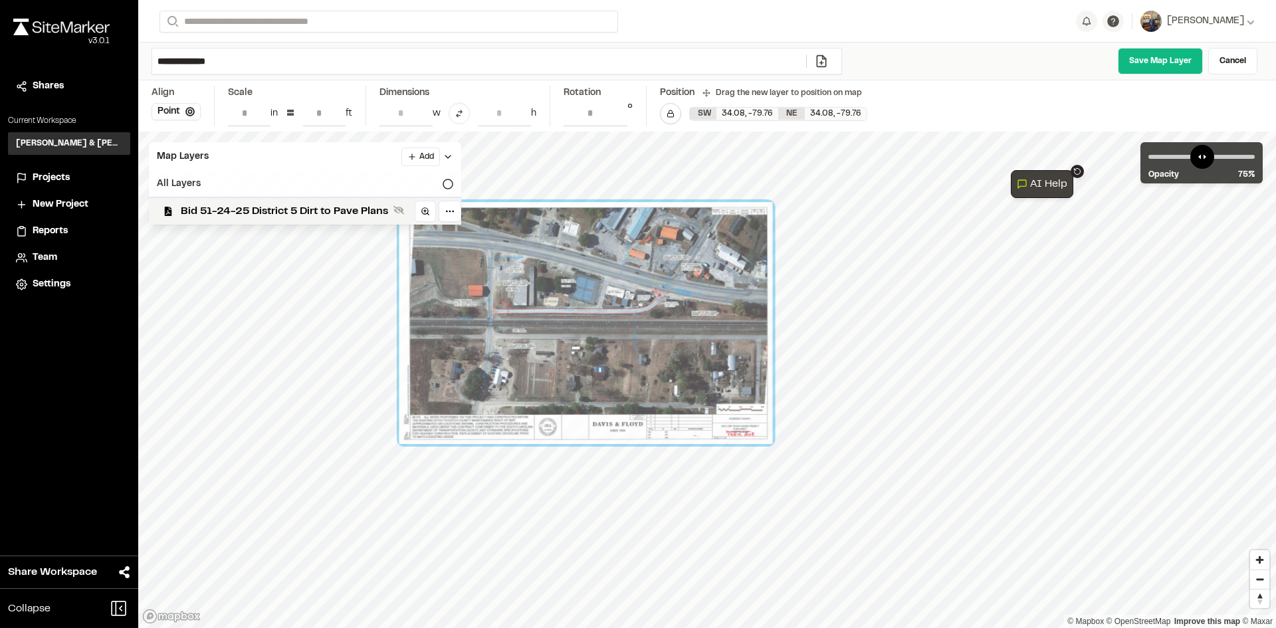
click at [446, 181] on icon at bounding box center [448, 184] width 11 height 11
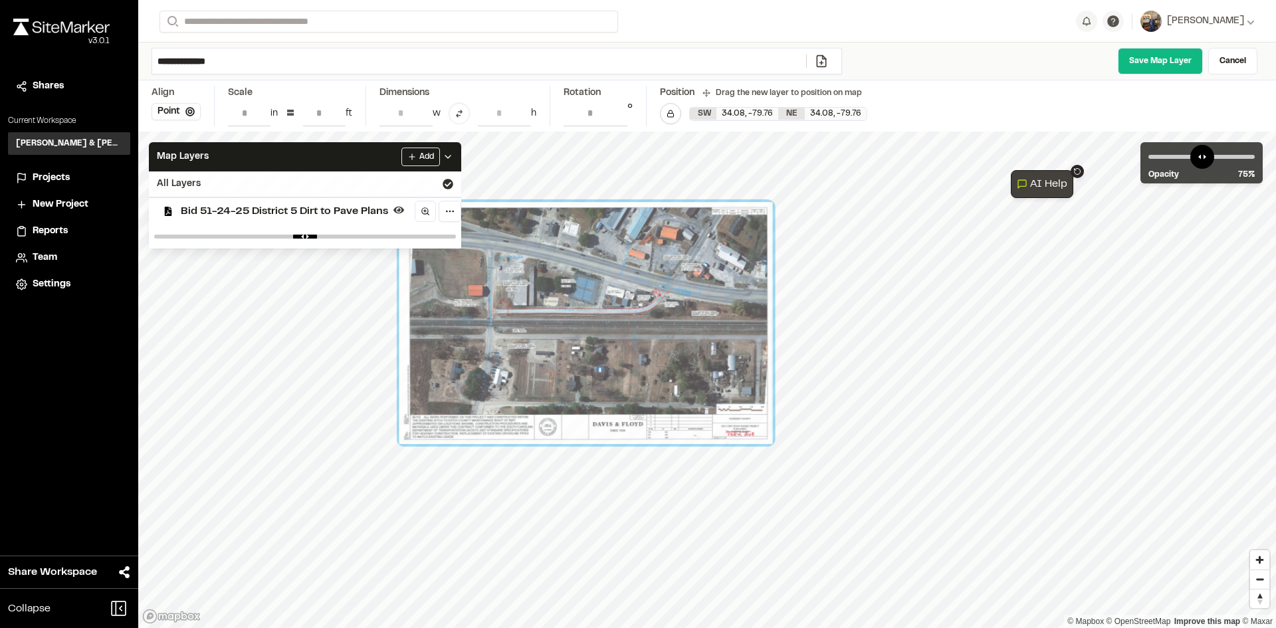
click at [453, 184] on icon at bounding box center [448, 184] width 11 height 11
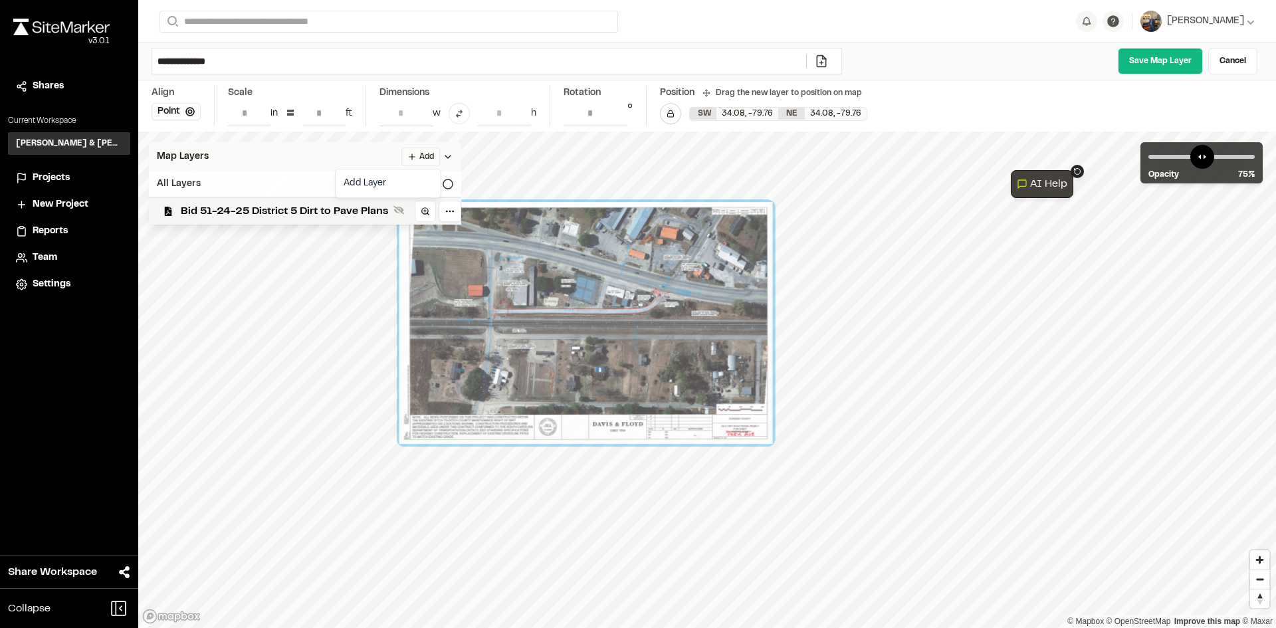
click at [409, 150] on html "Close sidebar v 3.0.1 Shares Current Workspace [PERSON_NAME] & [PERSON_NAME] In…" at bounding box center [638, 314] width 1276 height 628
click at [397, 177] on link "Add Layer" at bounding box center [388, 183] width 100 height 23
click at [216, 152] on icon at bounding box center [219, 155] width 11 height 11
click at [306, 179] on div "All Layers" at bounding box center [305, 183] width 312 height 25
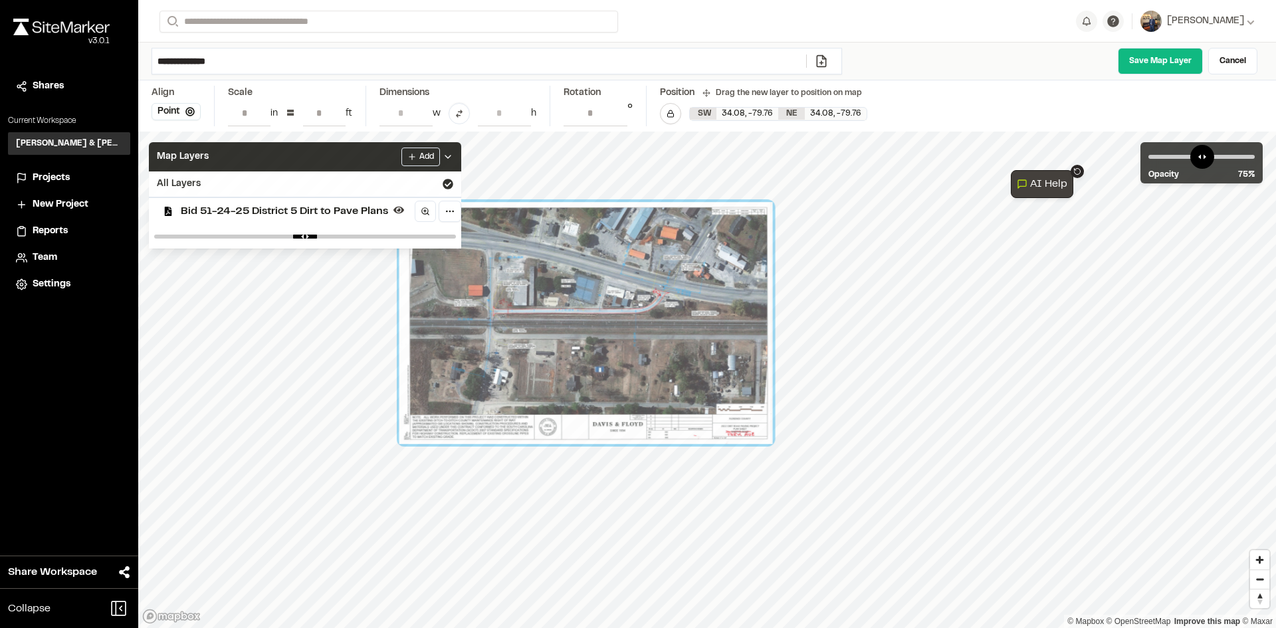
click at [306, 179] on div "All Layers" at bounding box center [305, 183] width 312 height 25
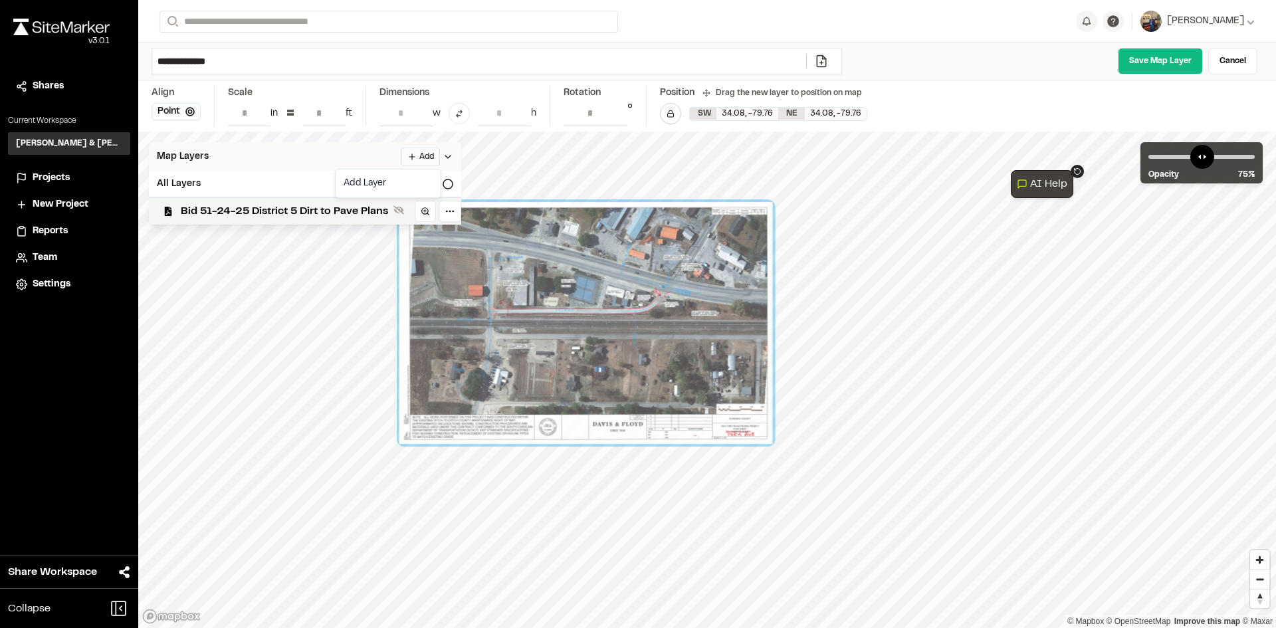
click at [433, 153] on html "Close sidebar v 3.0.1 Shares Current Workspace [PERSON_NAME] & [PERSON_NAME] In…" at bounding box center [638, 314] width 1276 height 628
click at [379, 179] on link "Add Layer" at bounding box center [388, 183] width 100 height 23
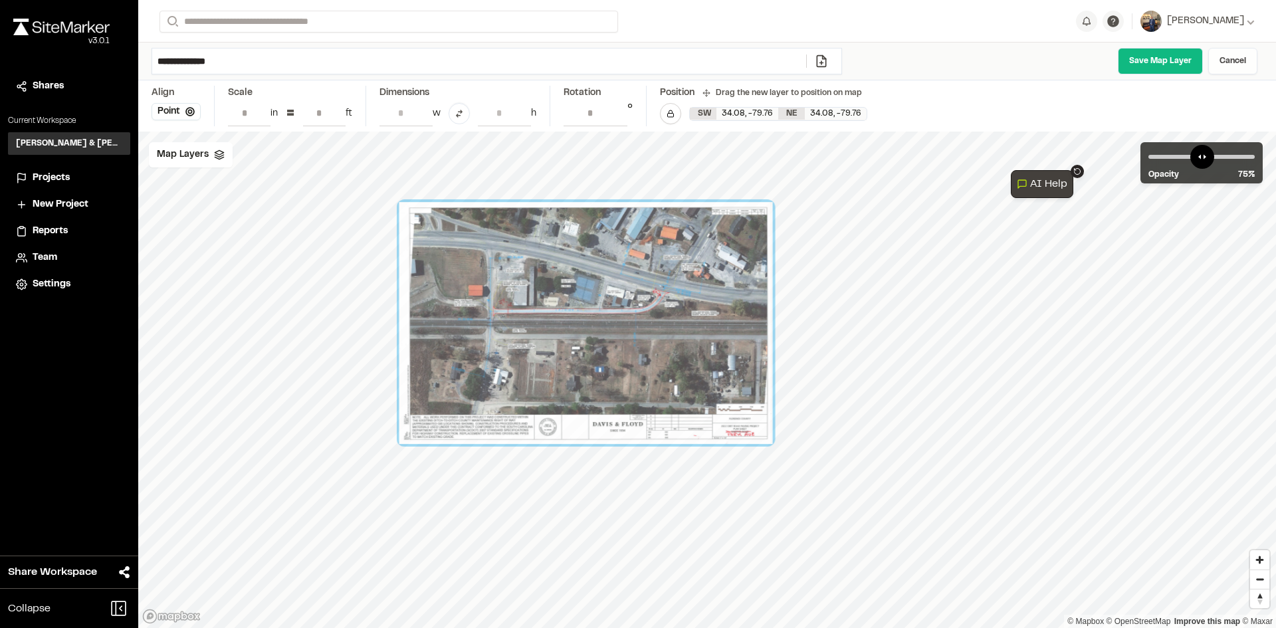
click at [1229, 62] on link "Cancel" at bounding box center [1232, 61] width 49 height 27
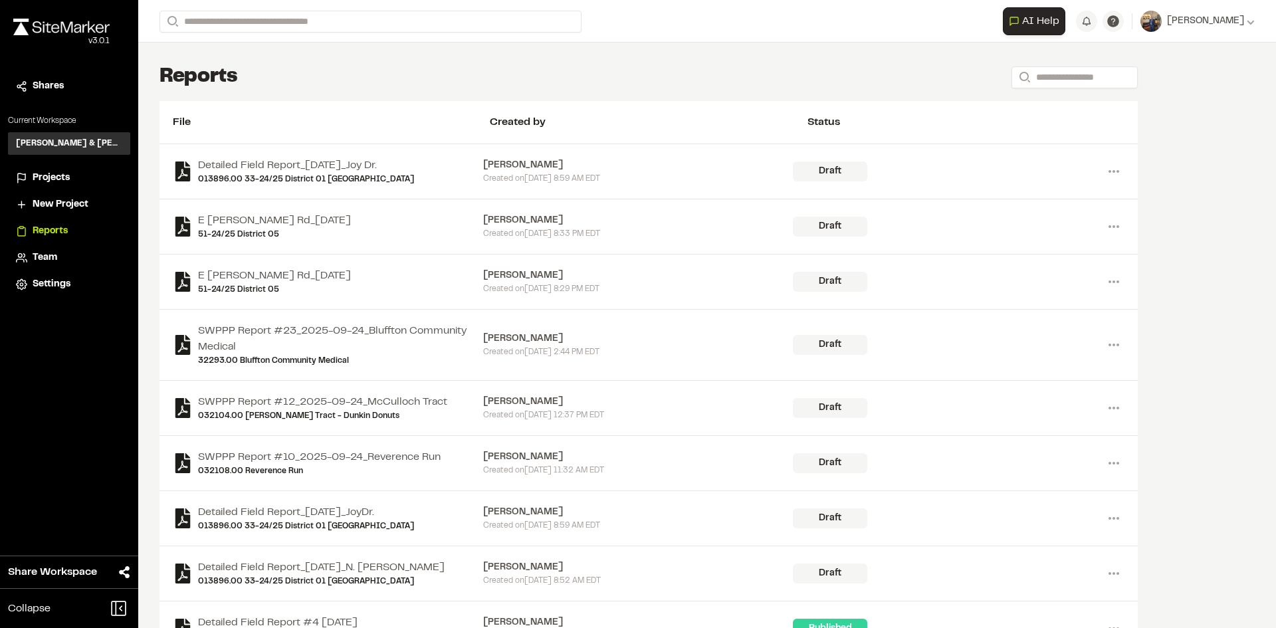
click at [47, 176] on span "Projects" at bounding box center [51, 178] width 37 height 15
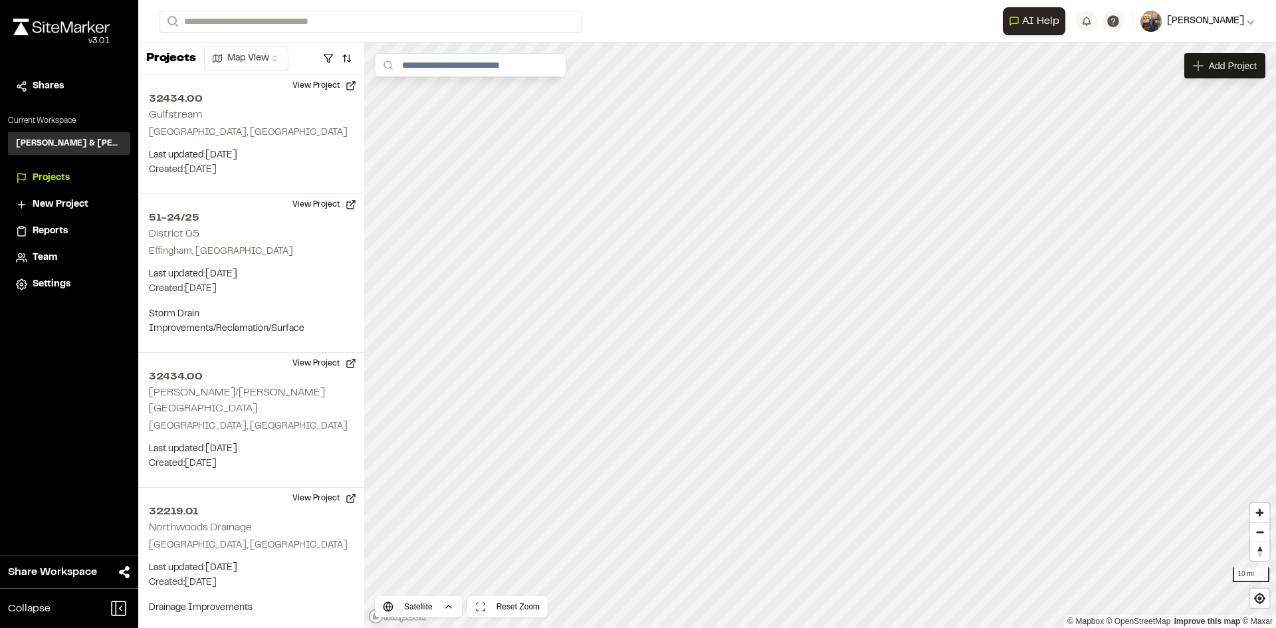
click at [1243, 21] on span "[PERSON_NAME]" at bounding box center [1205, 21] width 77 height 15
click at [1177, 69] on link "Settings" at bounding box center [1196, 71] width 116 height 20
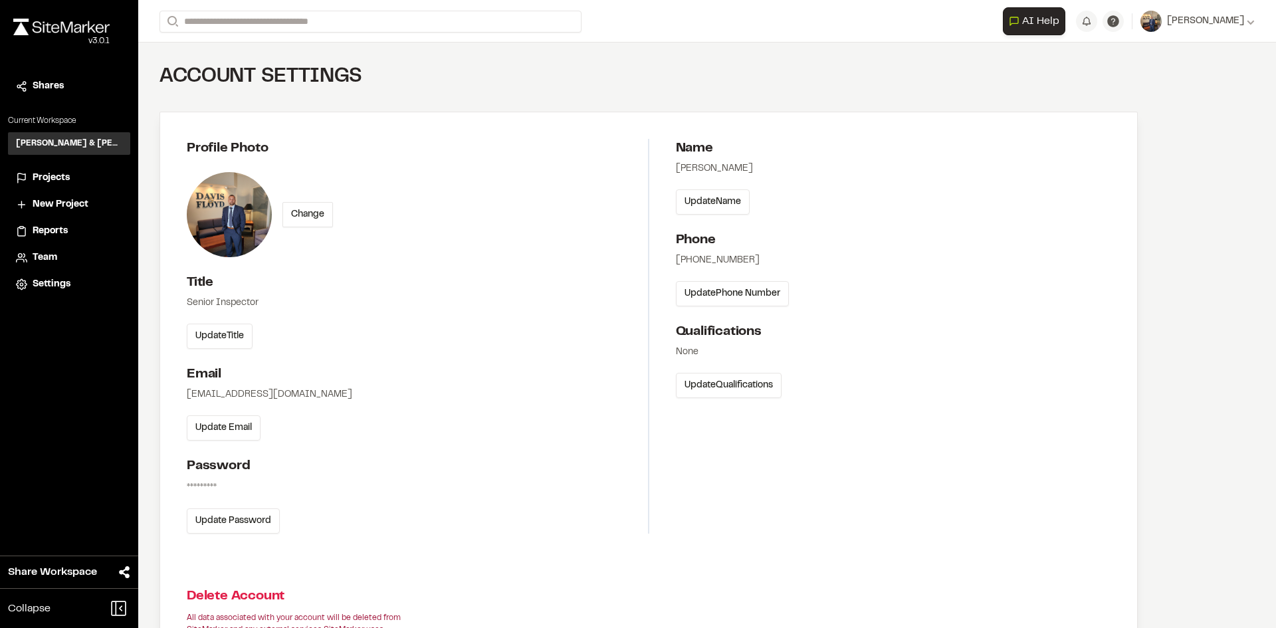
click at [60, 180] on span "Projects" at bounding box center [51, 178] width 37 height 15
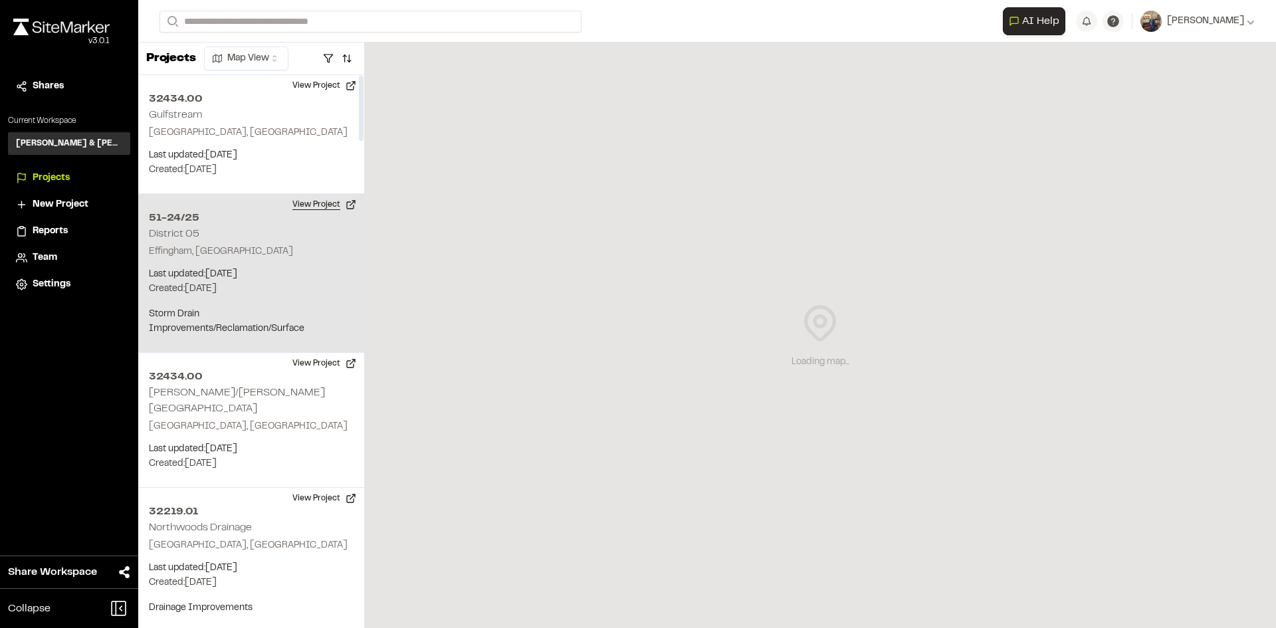
click at [314, 205] on button "View Project" at bounding box center [324, 204] width 80 height 21
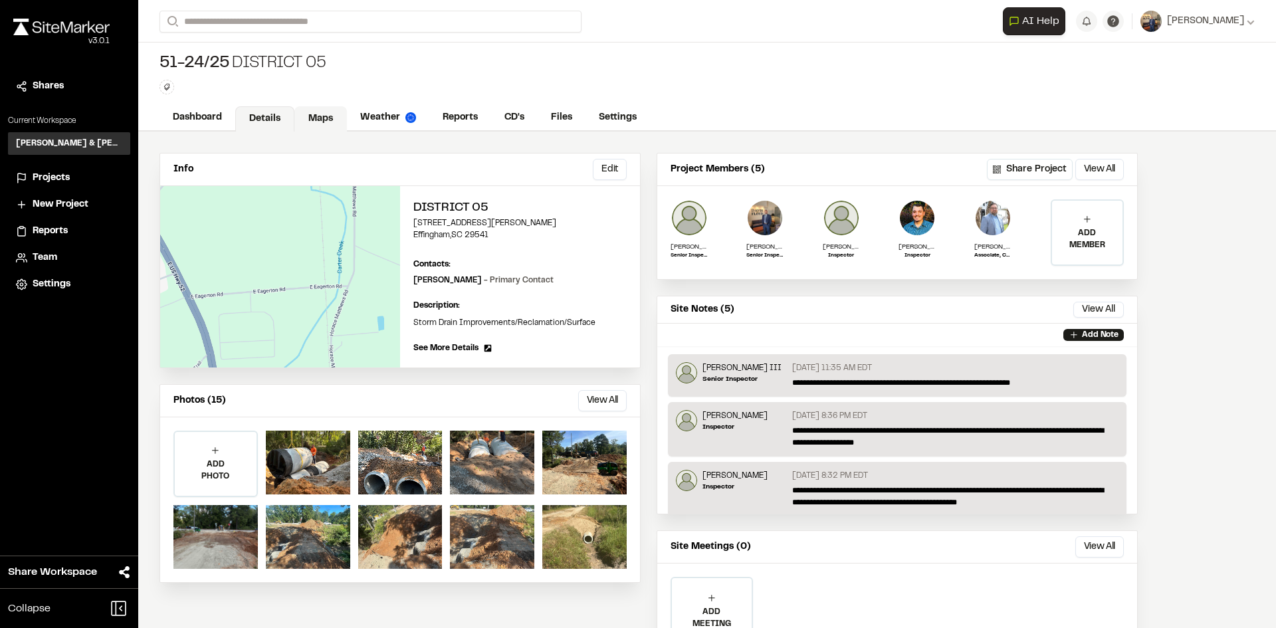
click at [321, 124] on link "Maps" at bounding box center [320, 118] width 52 height 25
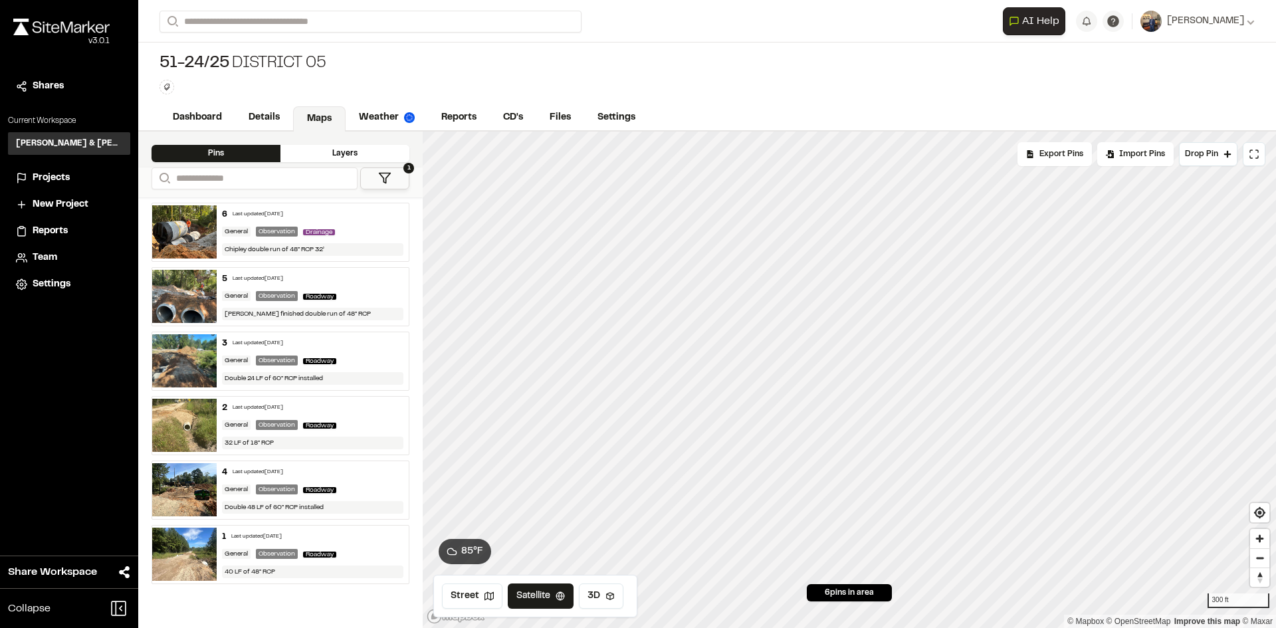
click at [324, 154] on div "Layers" at bounding box center [344, 153] width 129 height 17
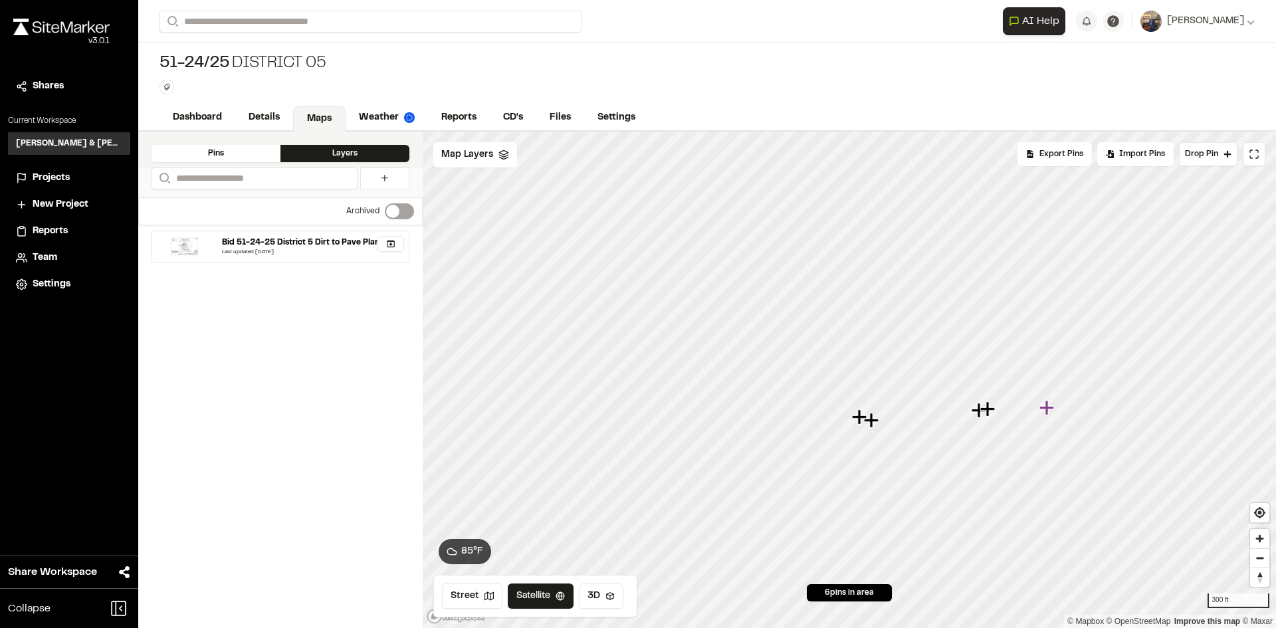
click at [392, 213] on span at bounding box center [392, 211] width 13 height 13
click at [215, 156] on div "Pins" at bounding box center [216, 153] width 129 height 17
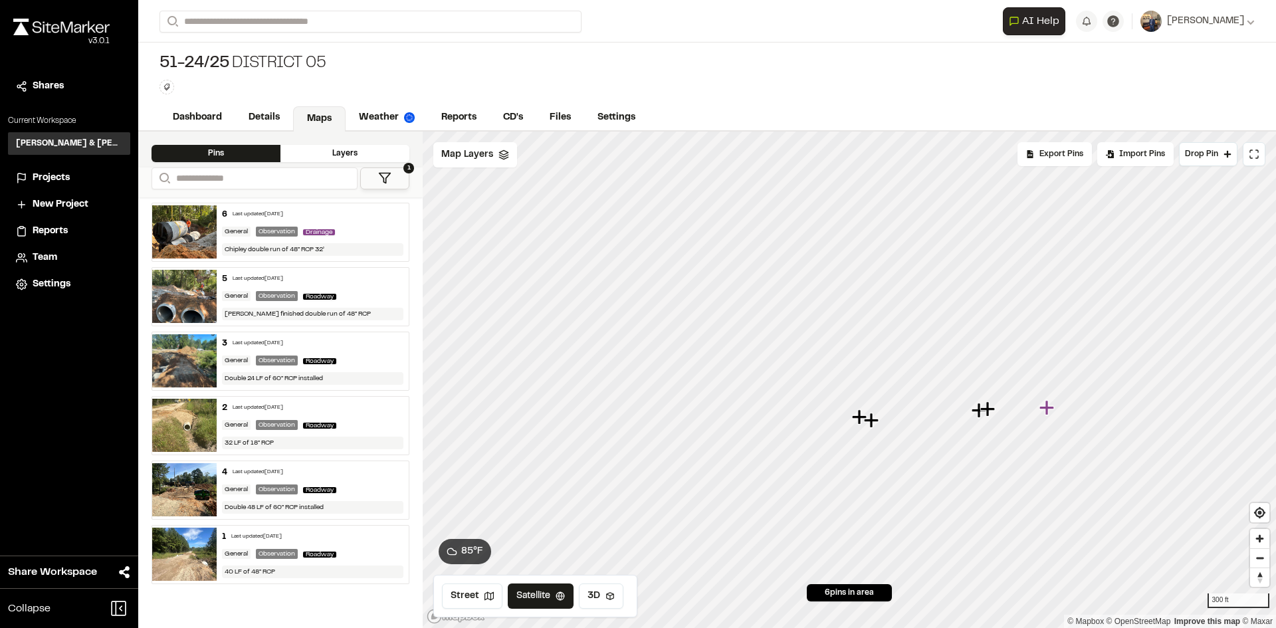
click at [364, 148] on div "Layers" at bounding box center [344, 153] width 129 height 17
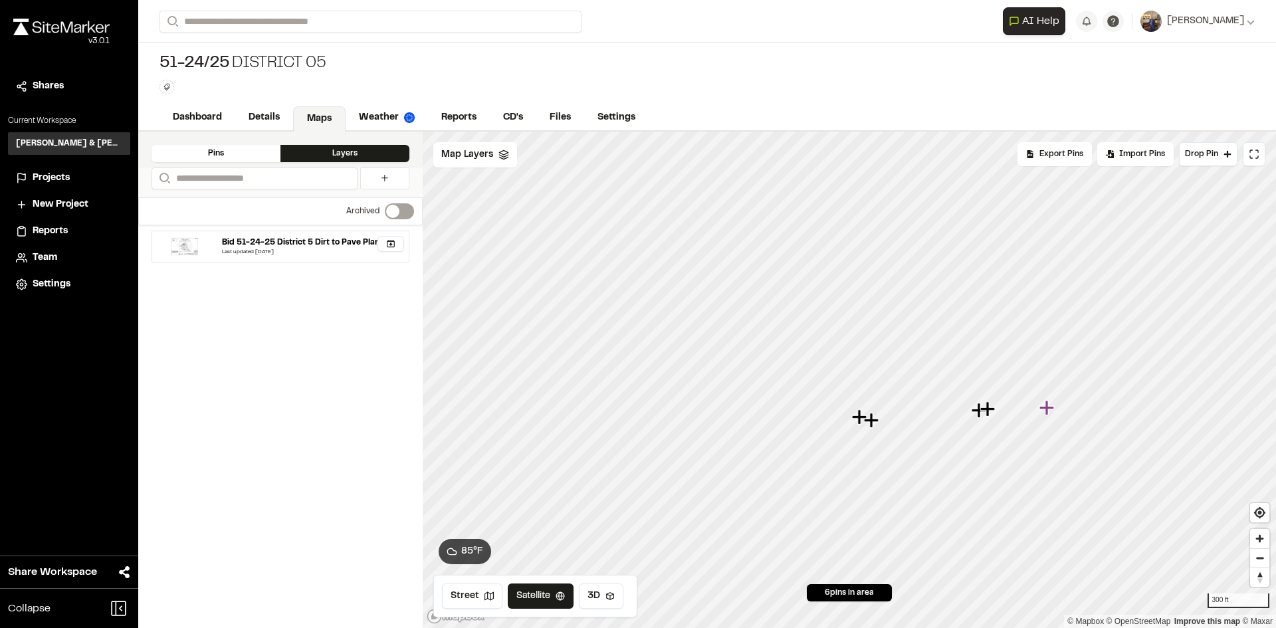
click at [391, 212] on span at bounding box center [392, 211] width 13 height 13
click at [391, 212] on label "Switch label" at bounding box center [399, 211] width 29 height 16
click at [330, 244] on div "Bid 51-24-25 District 5 Dirt to Pave Plans" at bounding box center [302, 243] width 161 height 12
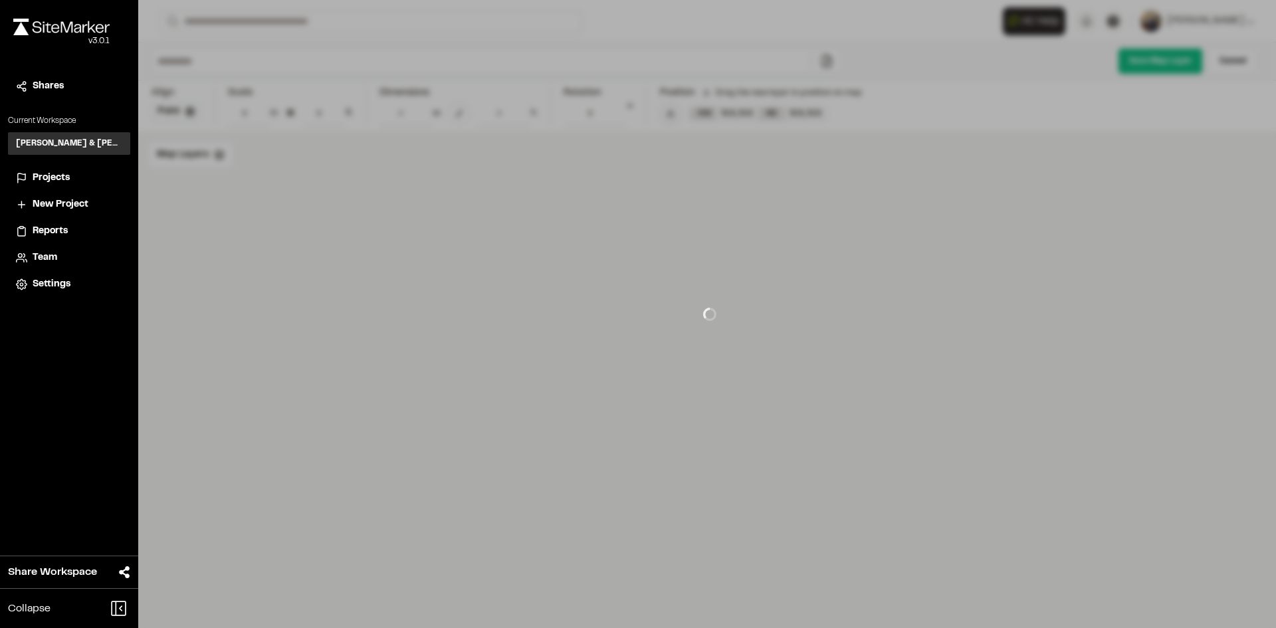
type input "**********"
type input "**"
type input "***"
type input "*****"
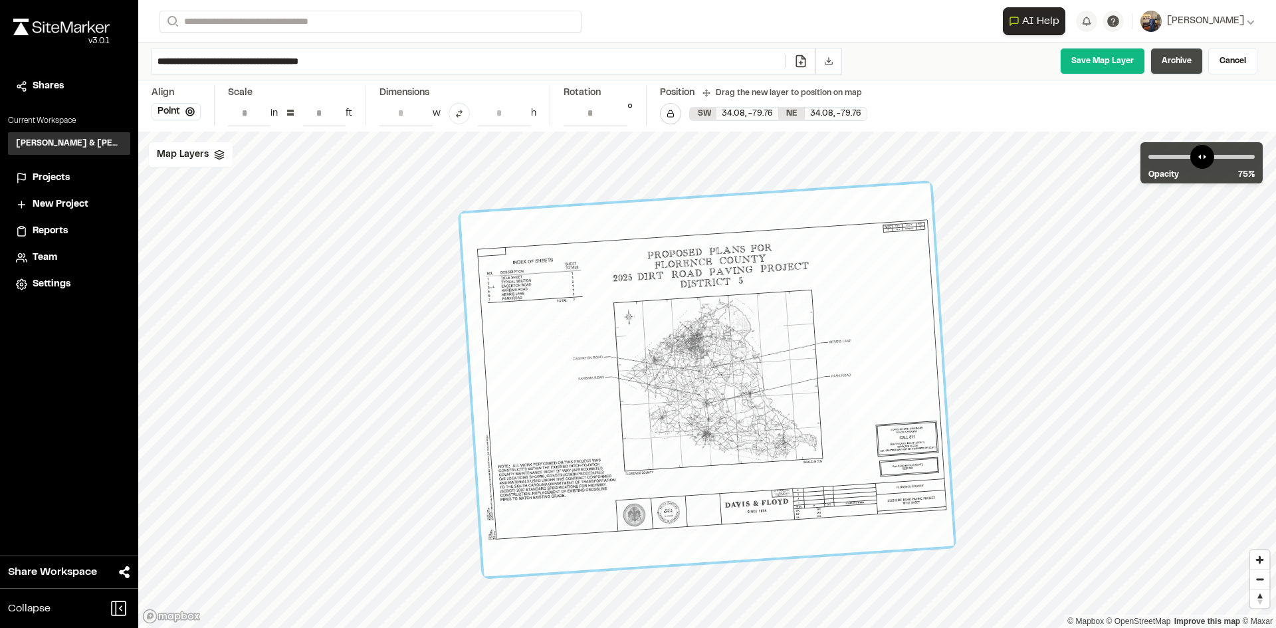
click at [1189, 51] on link "Archive" at bounding box center [1176, 61] width 52 height 27
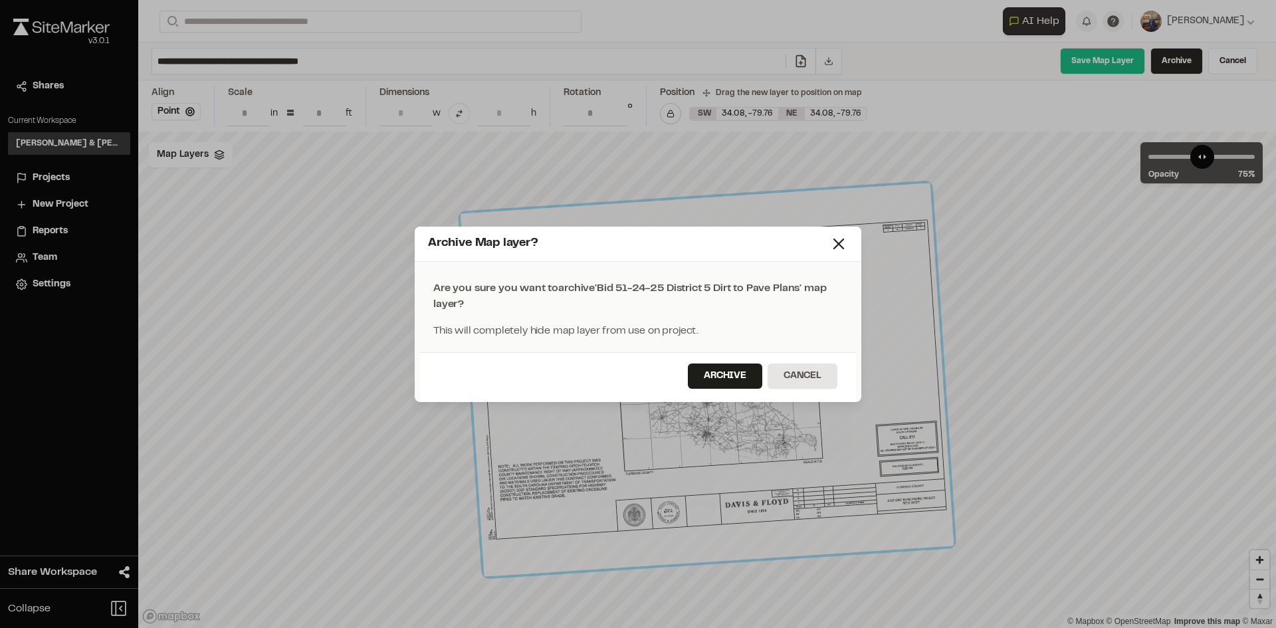
click at [686, 379] on div "Archive Cancel" at bounding box center [638, 377] width 436 height 50
click at [697, 377] on button "Archive" at bounding box center [725, 375] width 74 height 25
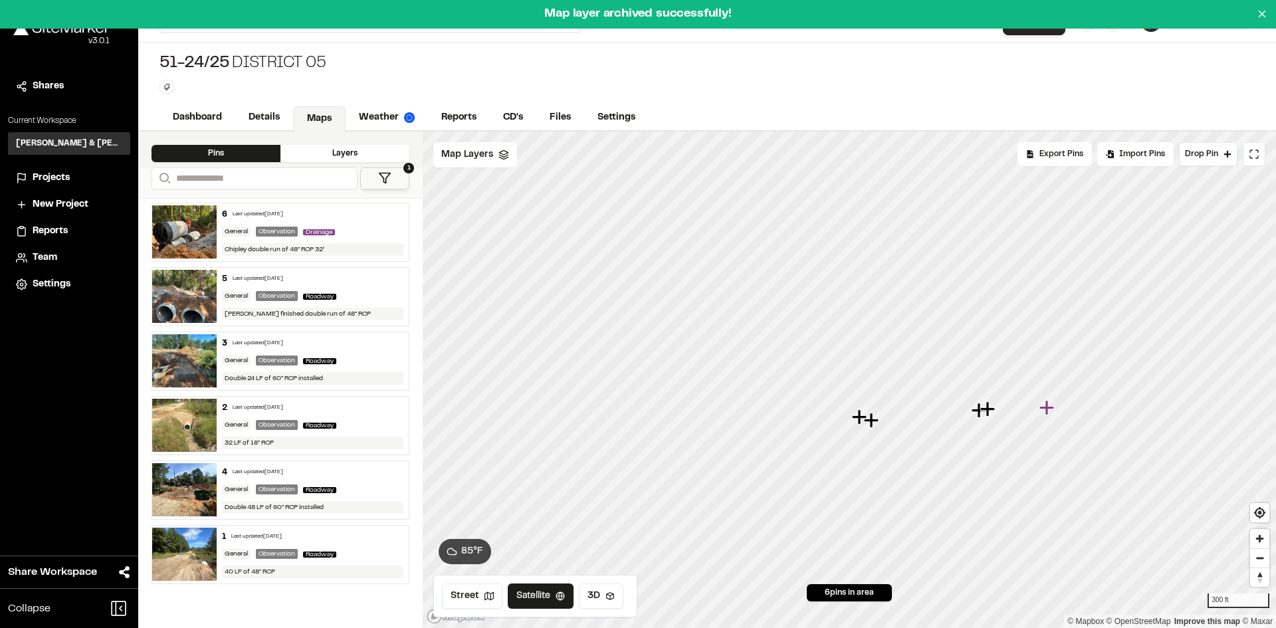
click at [334, 157] on div "Layers" at bounding box center [344, 153] width 129 height 17
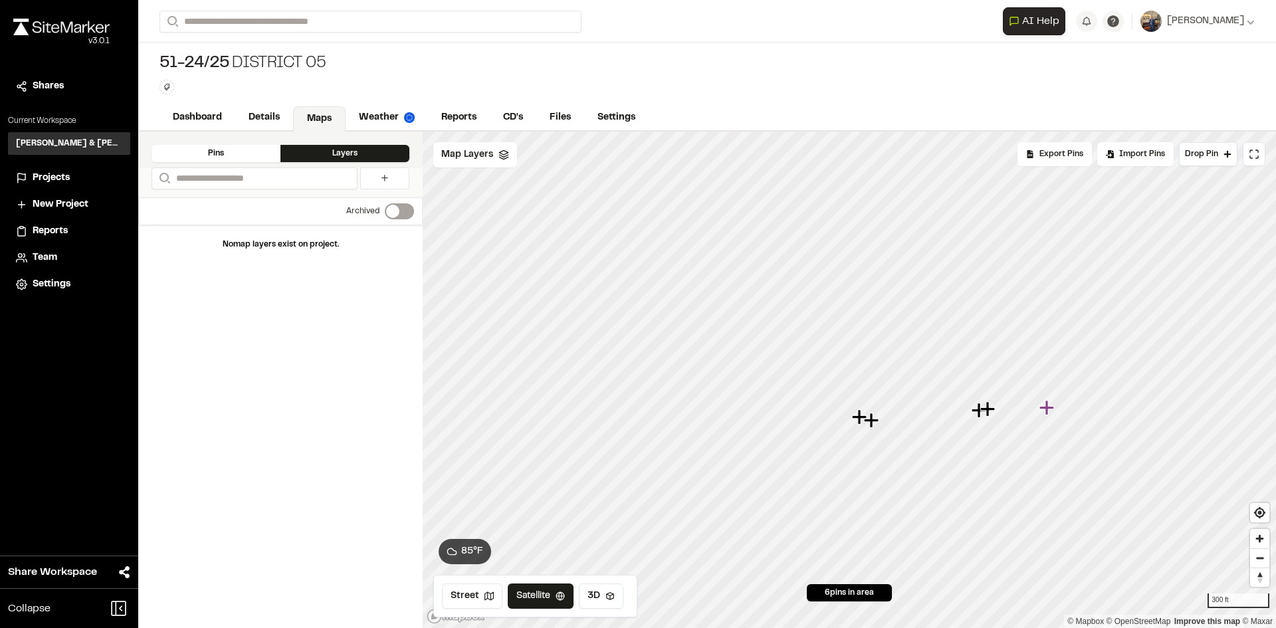
click at [240, 151] on div "Pins" at bounding box center [216, 153] width 129 height 17
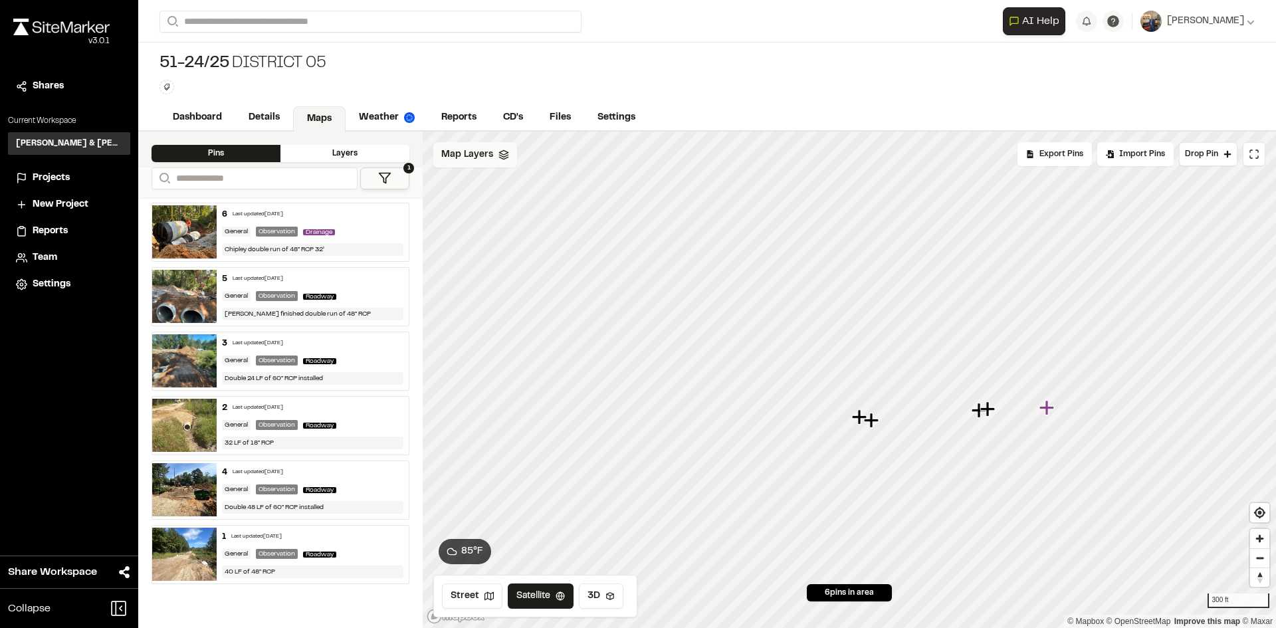
click at [491, 161] on span "Map Layers" at bounding box center [467, 155] width 52 height 15
click at [516, 153] on html "**********" at bounding box center [638, 314] width 1276 height 628
click at [460, 186] on link "Add Layer" at bounding box center [483, 183] width 100 height 23
